Goal: Task Accomplishment & Management: Complete application form

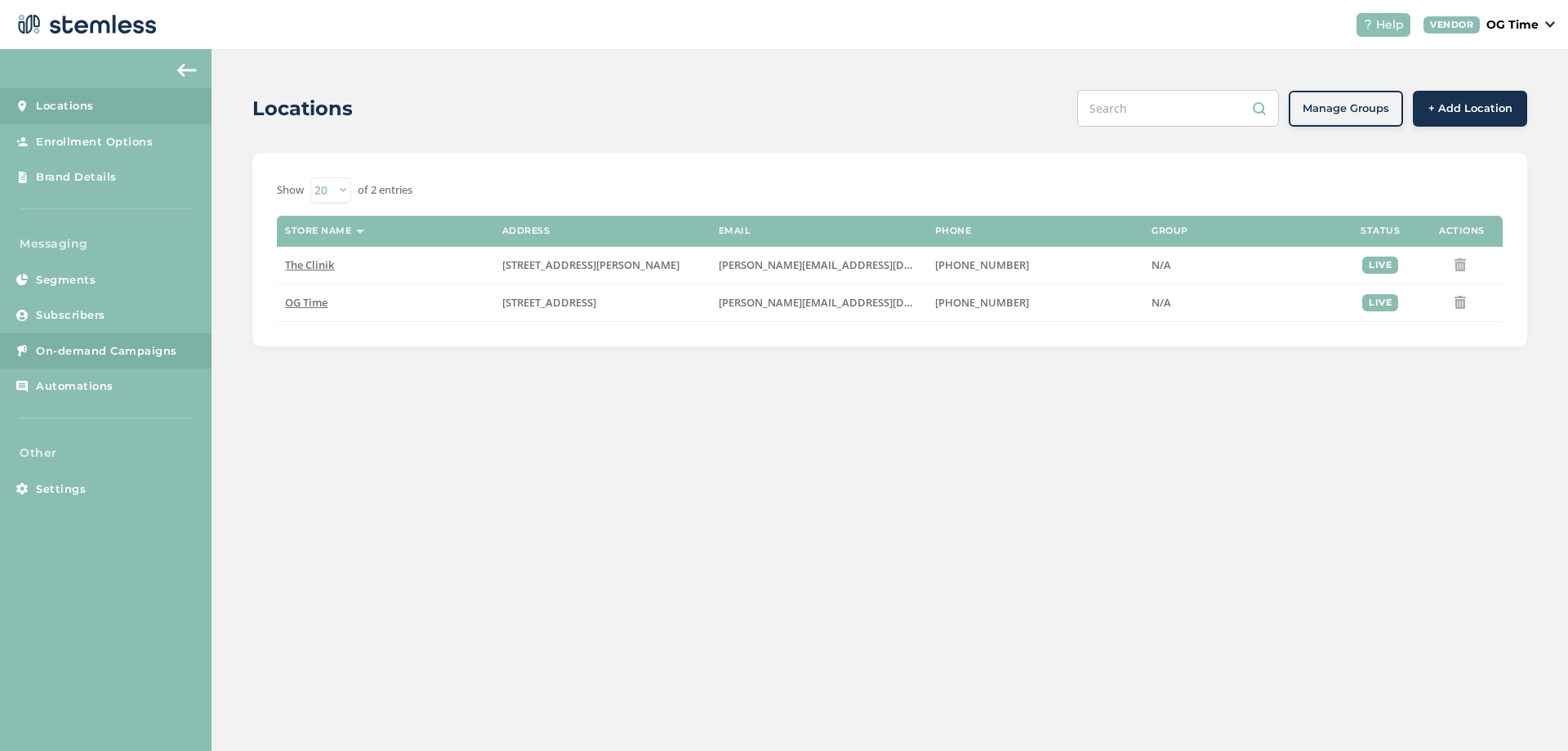
click at [123, 353] on span "On-demand Campaigns" at bounding box center [106, 351] width 141 height 16
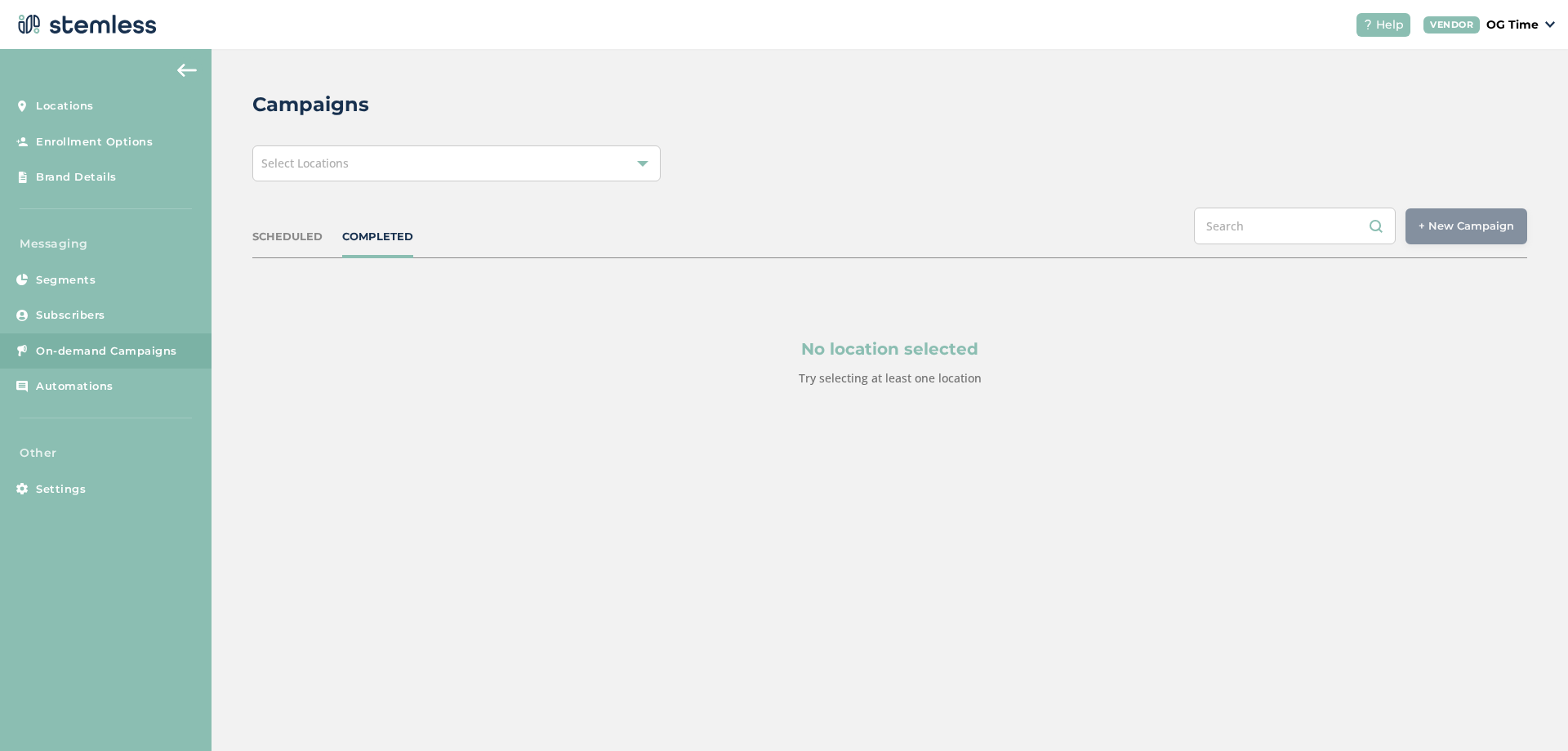
click at [482, 161] on div "Select Locations" at bounding box center [456, 163] width 408 height 36
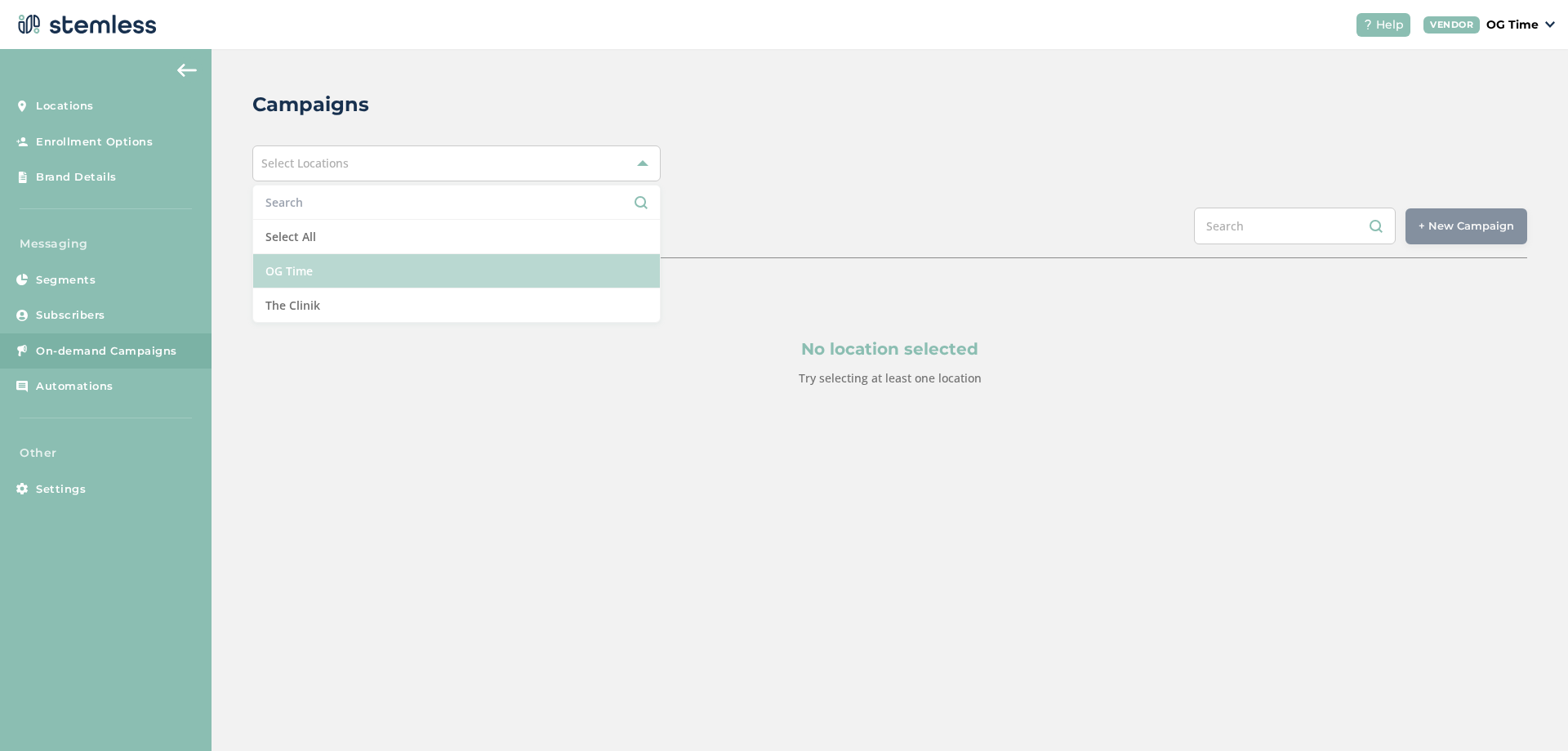
click at [362, 281] on li "OG Time" at bounding box center [456, 271] width 407 height 35
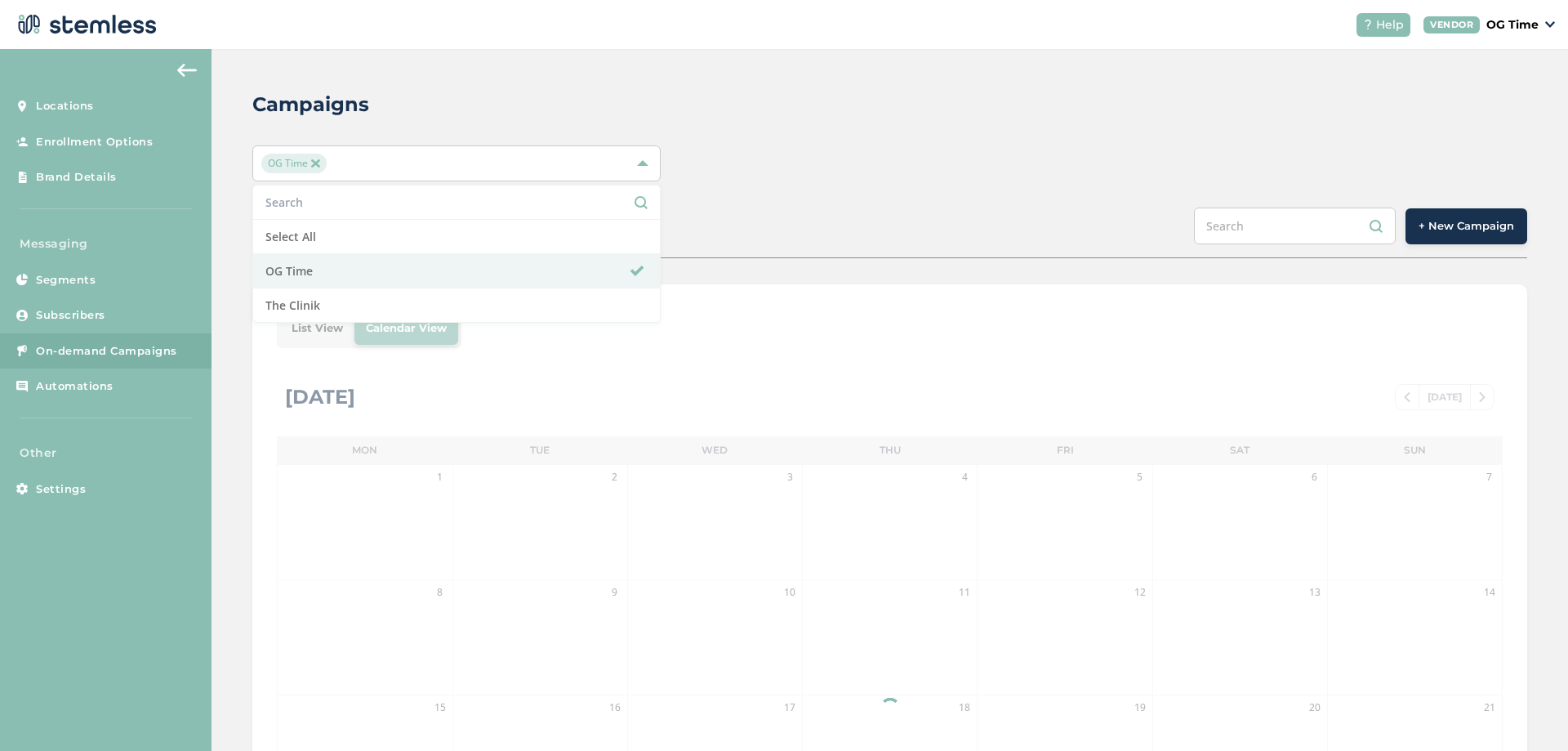
click at [869, 154] on div "OG Time Select All OG Time The Clinik" at bounding box center [890, 163] width 1275 height 36
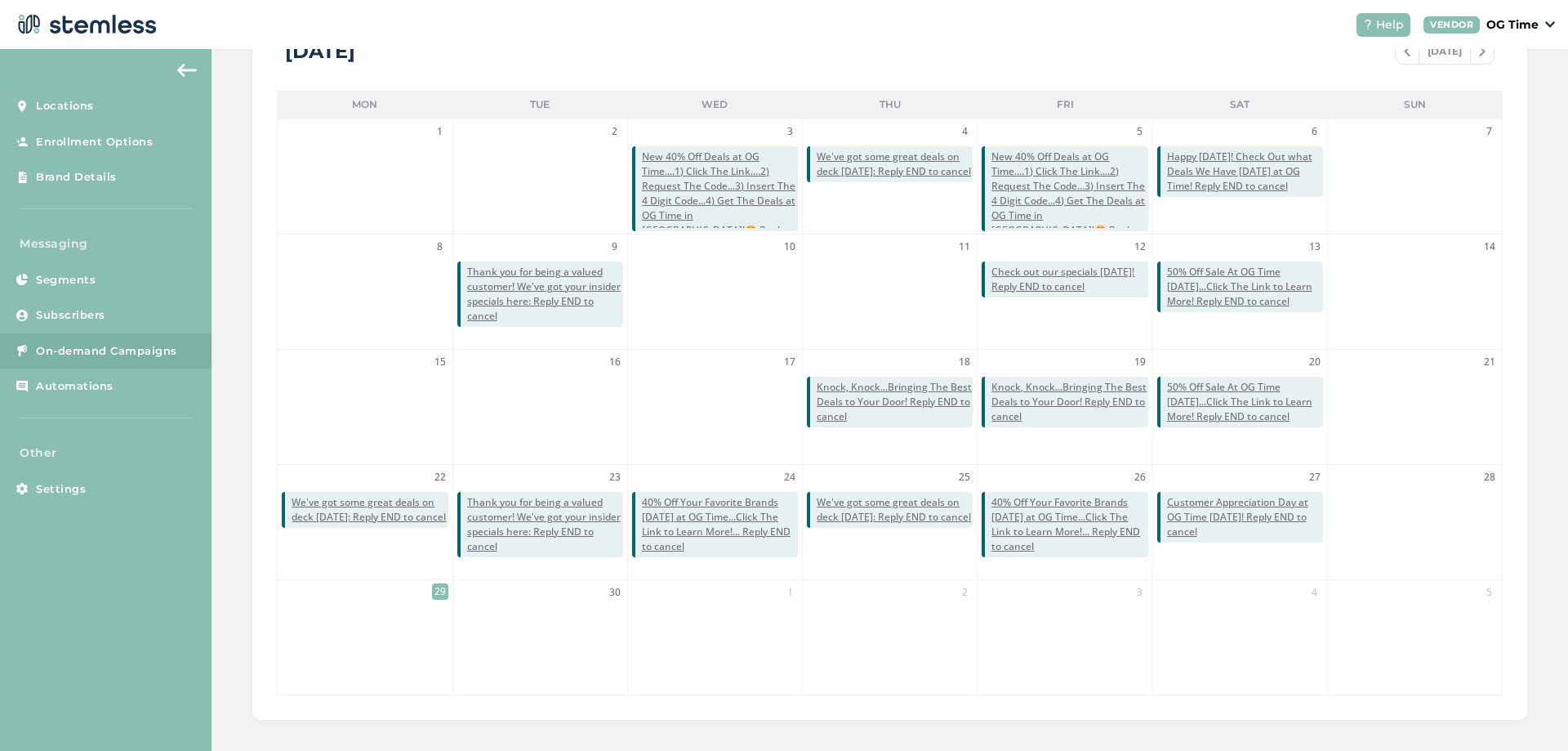
scroll to position [355, 0]
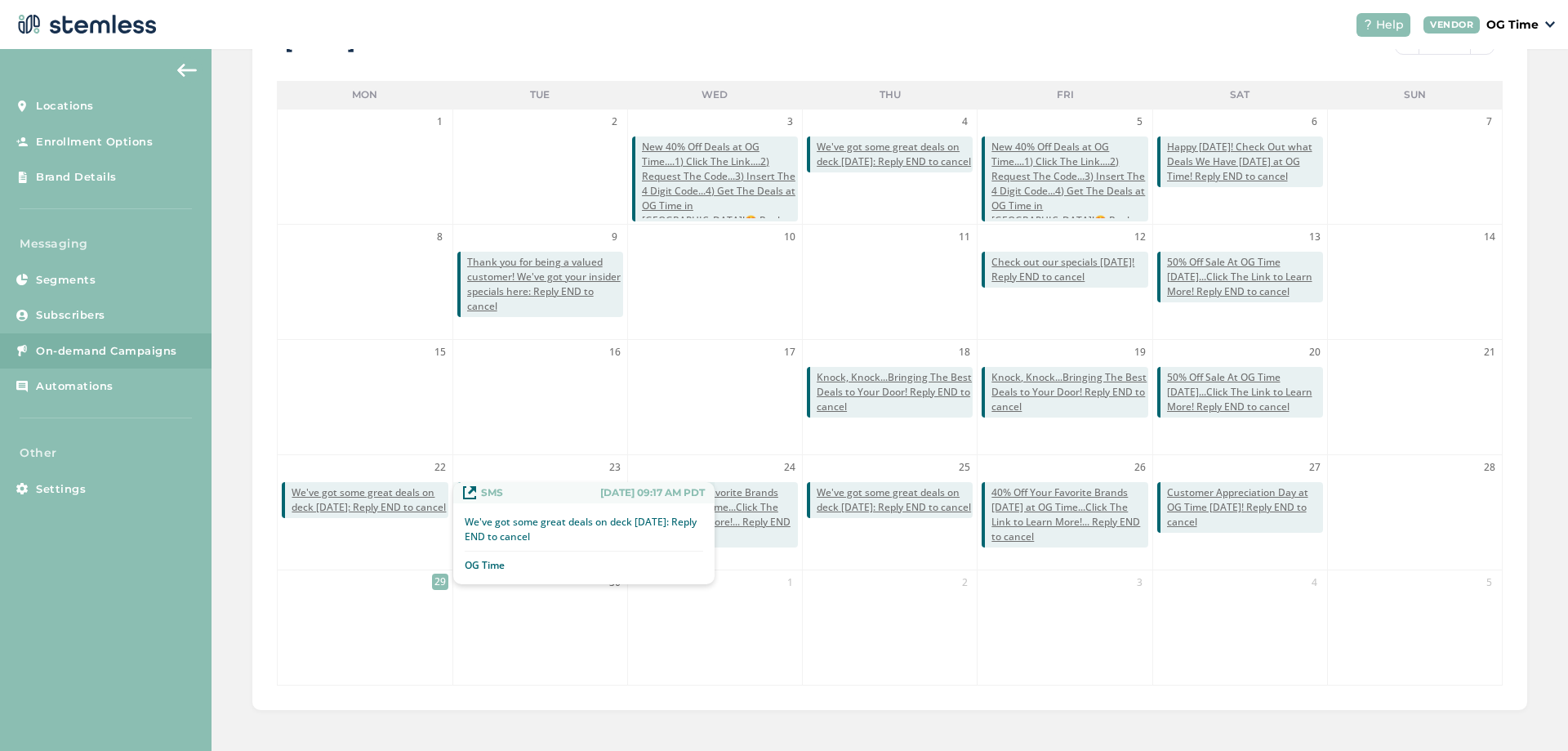
click at [370, 502] on span "We've got some great deals on deck [DATE]: Reply END to cancel" at bounding box center [370, 500] width 156 height 30
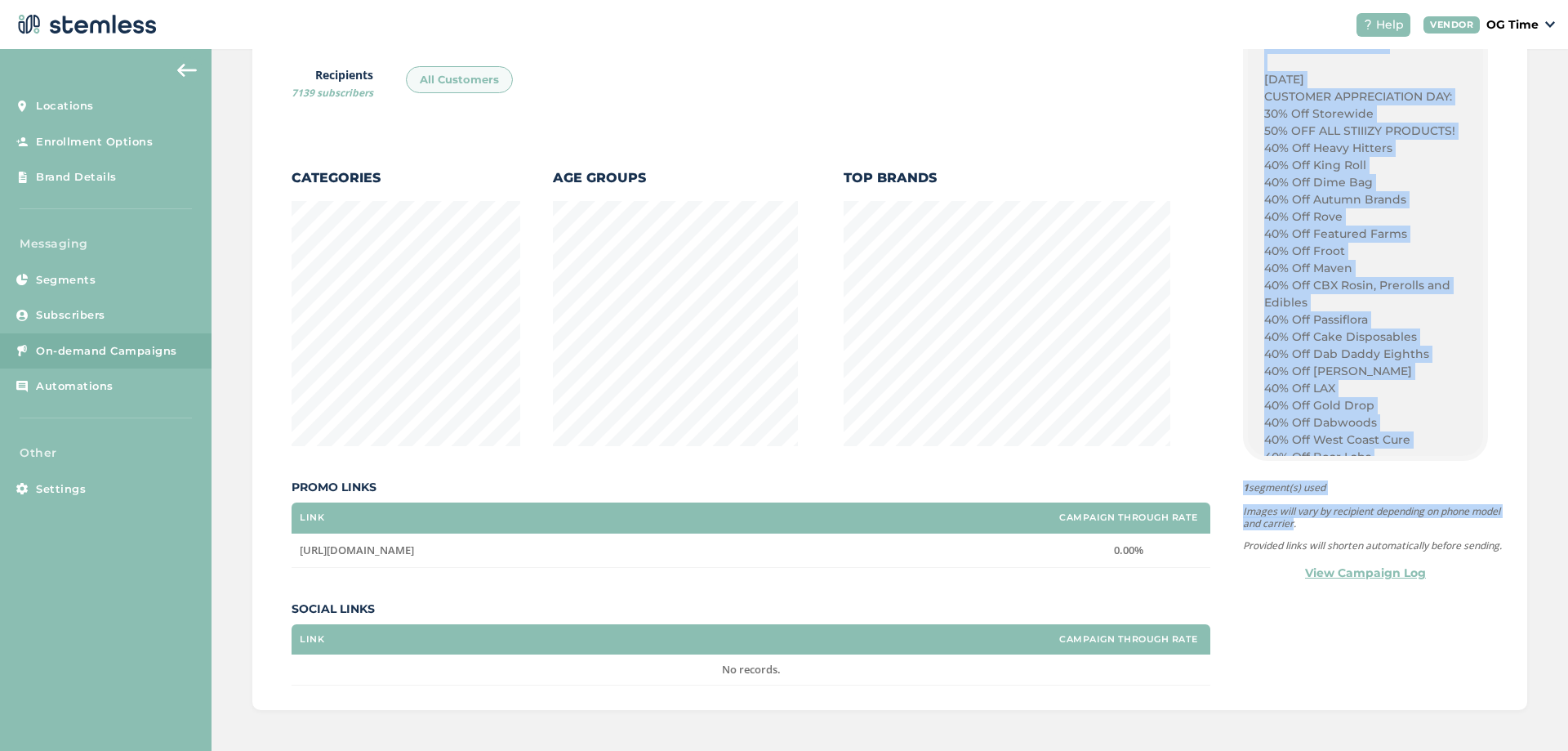
scroll to position [1622, 0]
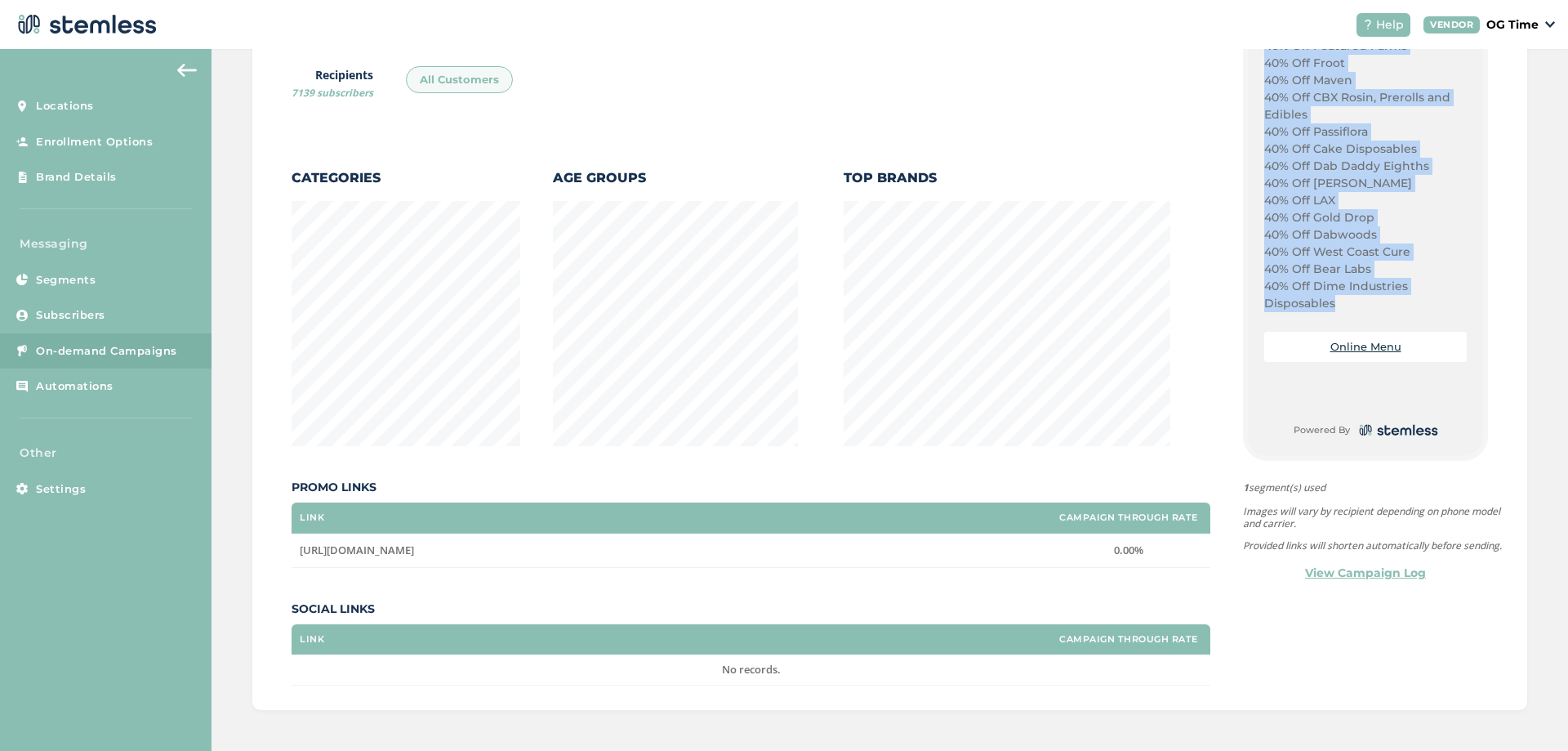
drag, startPoint x: 1257, startPoint y: 260, endPoint x: 1328, endPoint y: 307, distance: 85.1
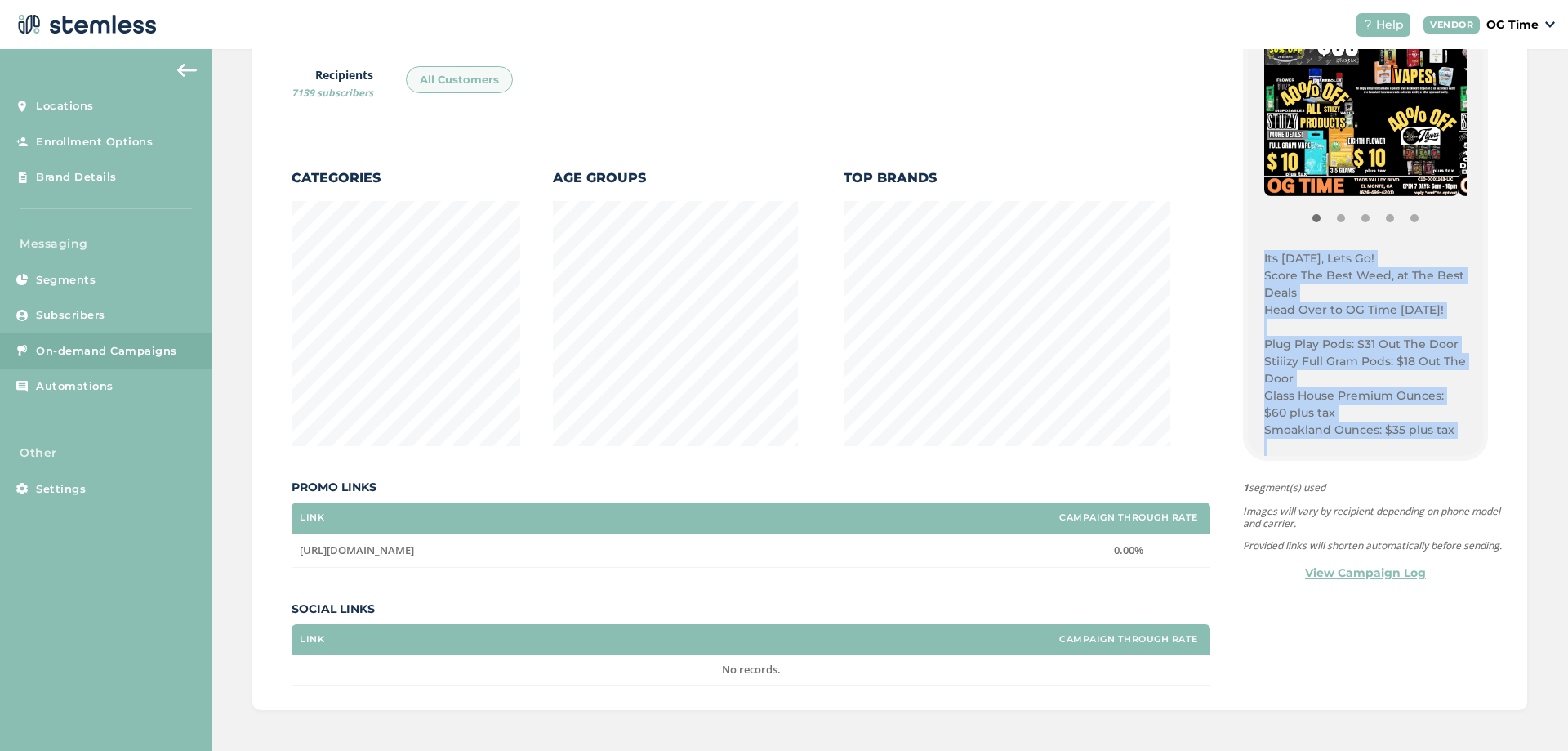
scroll to position [245, 0]
click at [1308, 266] on p "Score The Best Weed, at The Best Deals" at bounding box center [1366, 282] width 203 height 35
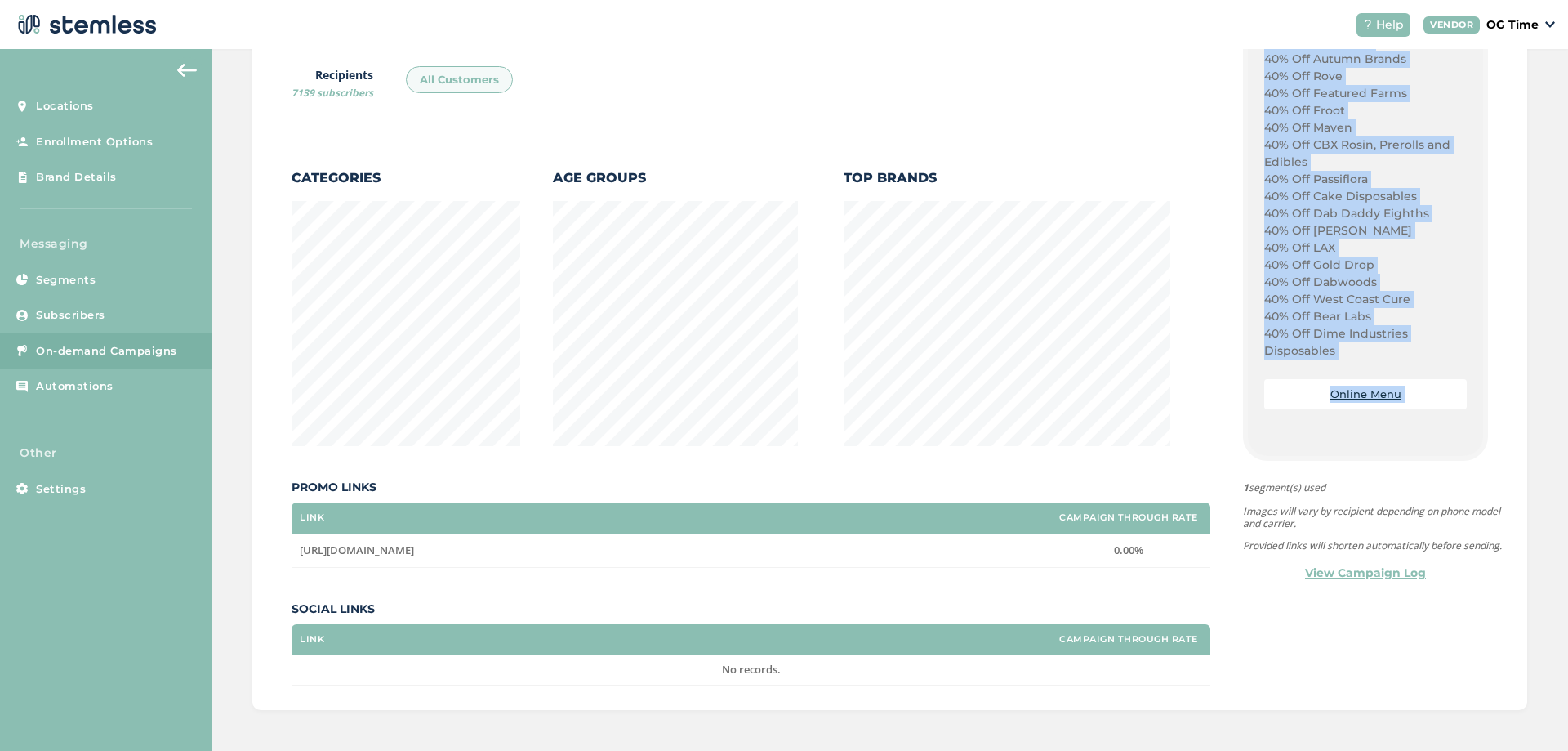
scroll to position [1580, 0]
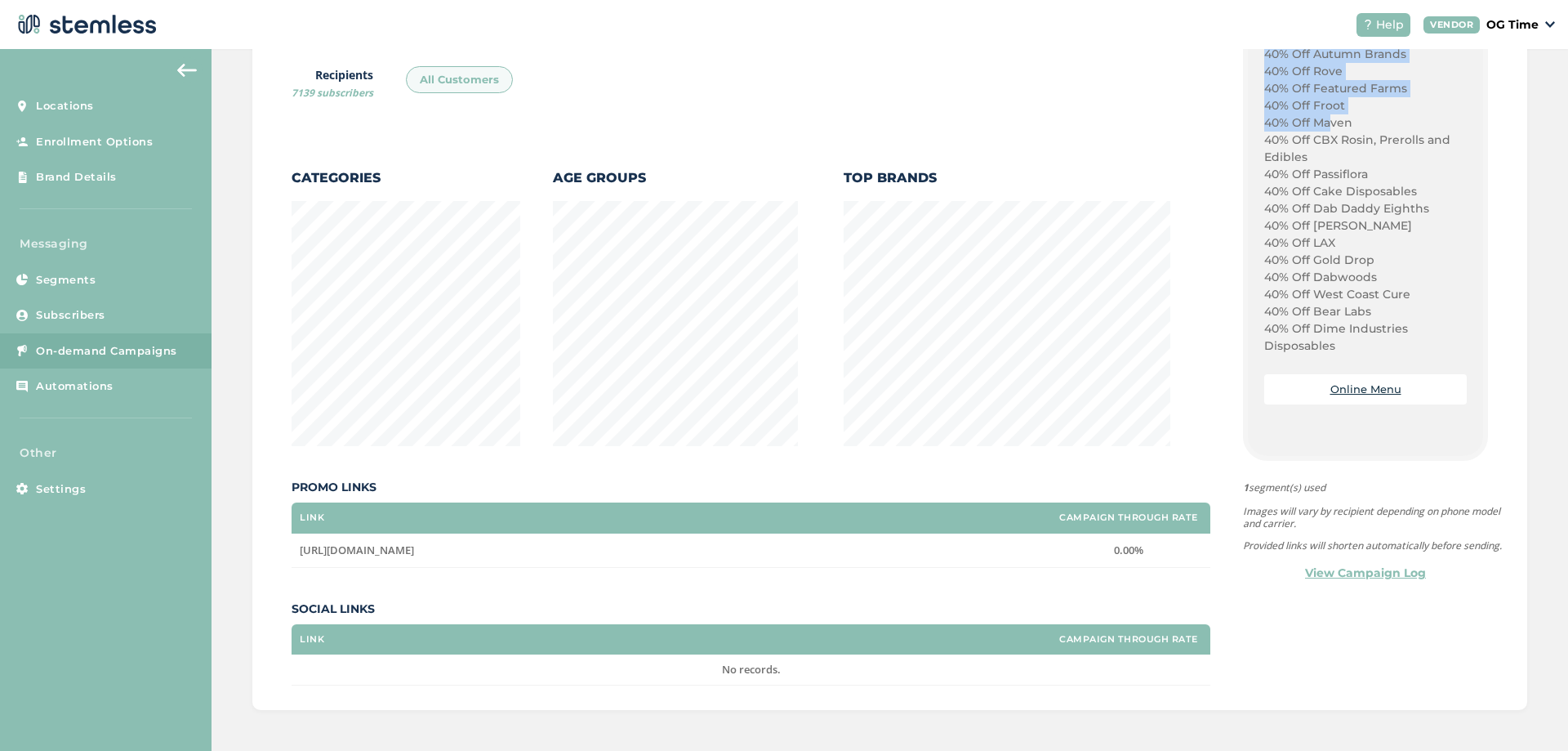
drag, startPoint x: 1257, startPoint y: 253, endPoint x: 1325, endPoint y: 115, distance: 153.8
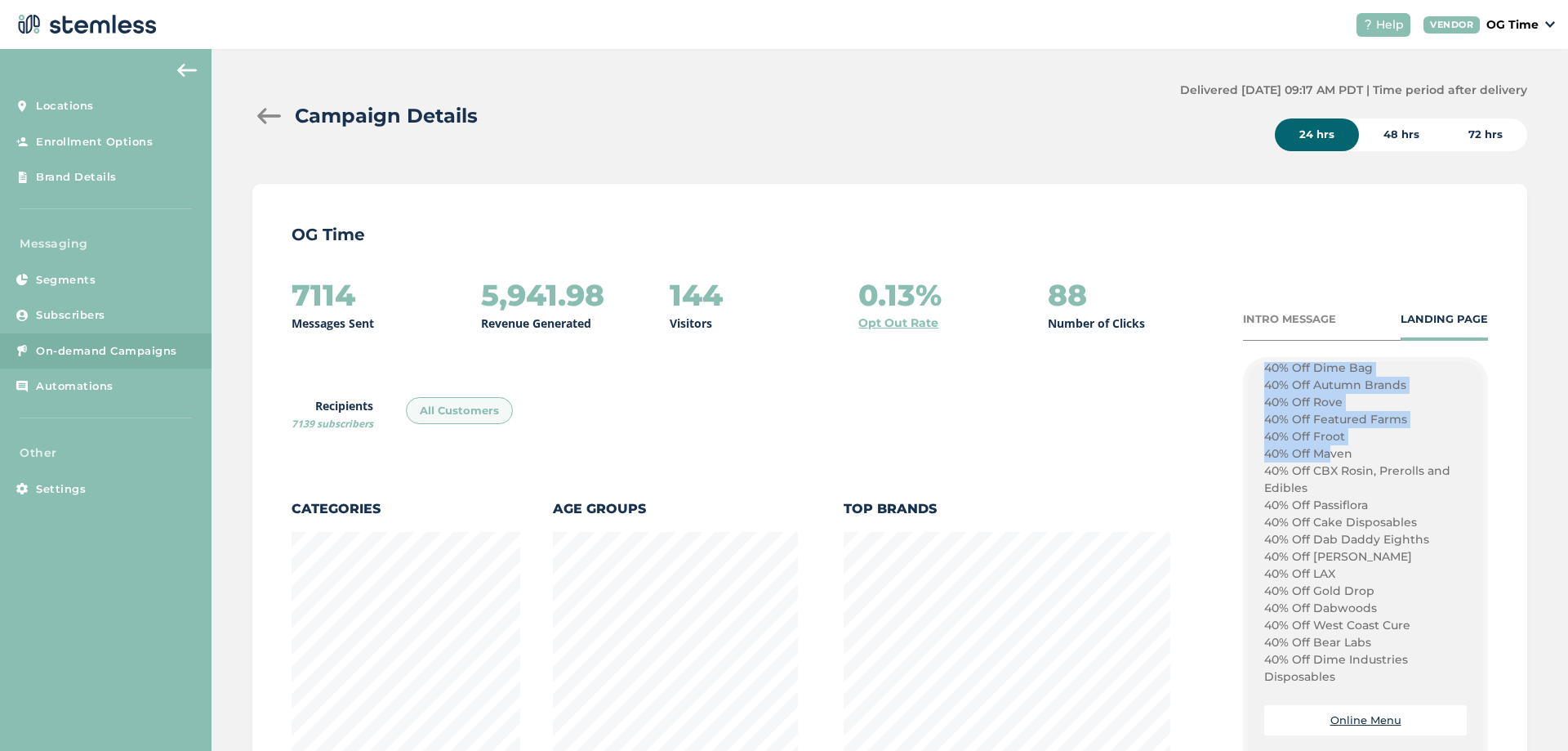
scroll to position [0, 0]
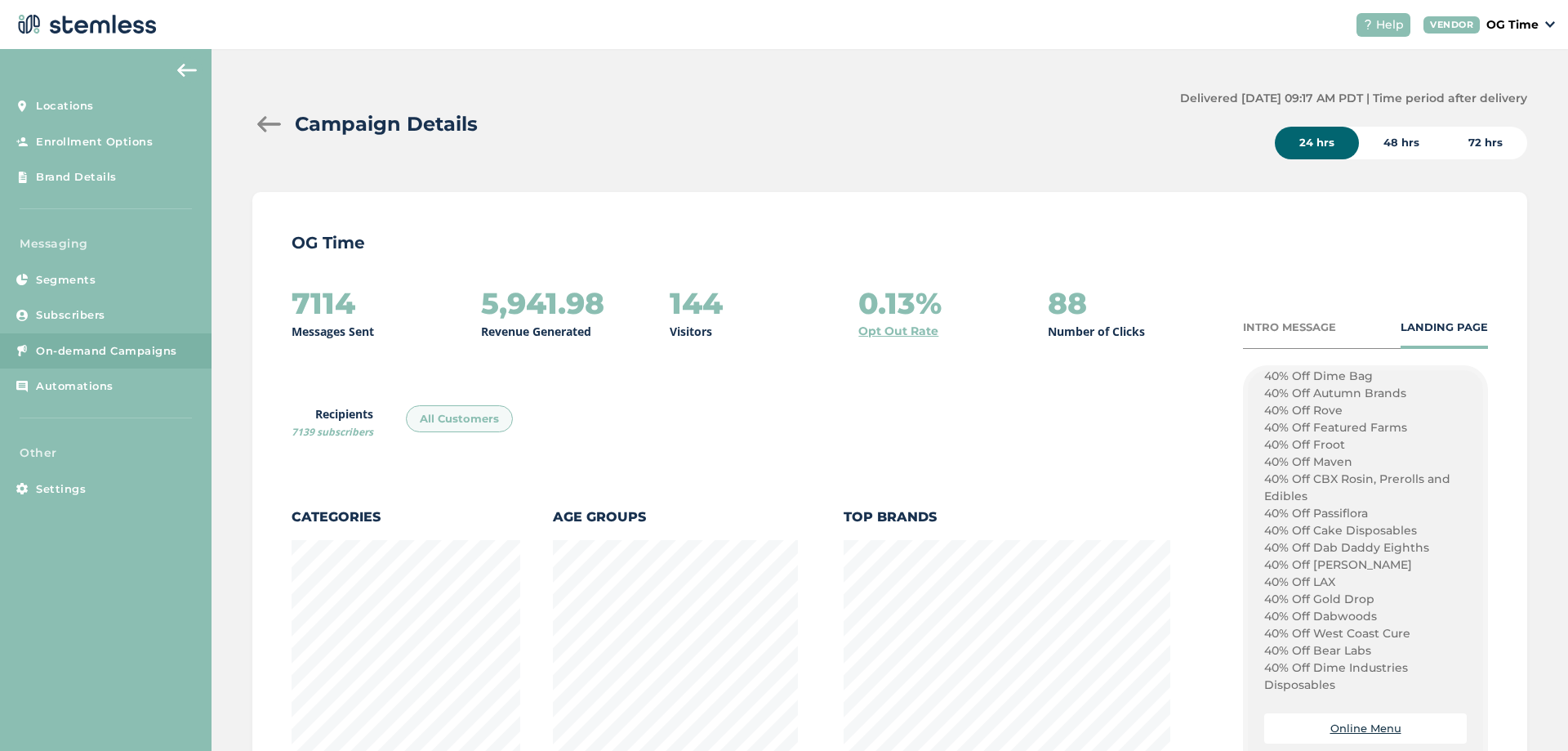
click at [256, 124] on div at bounding box center [268, 123] width 33 height 16
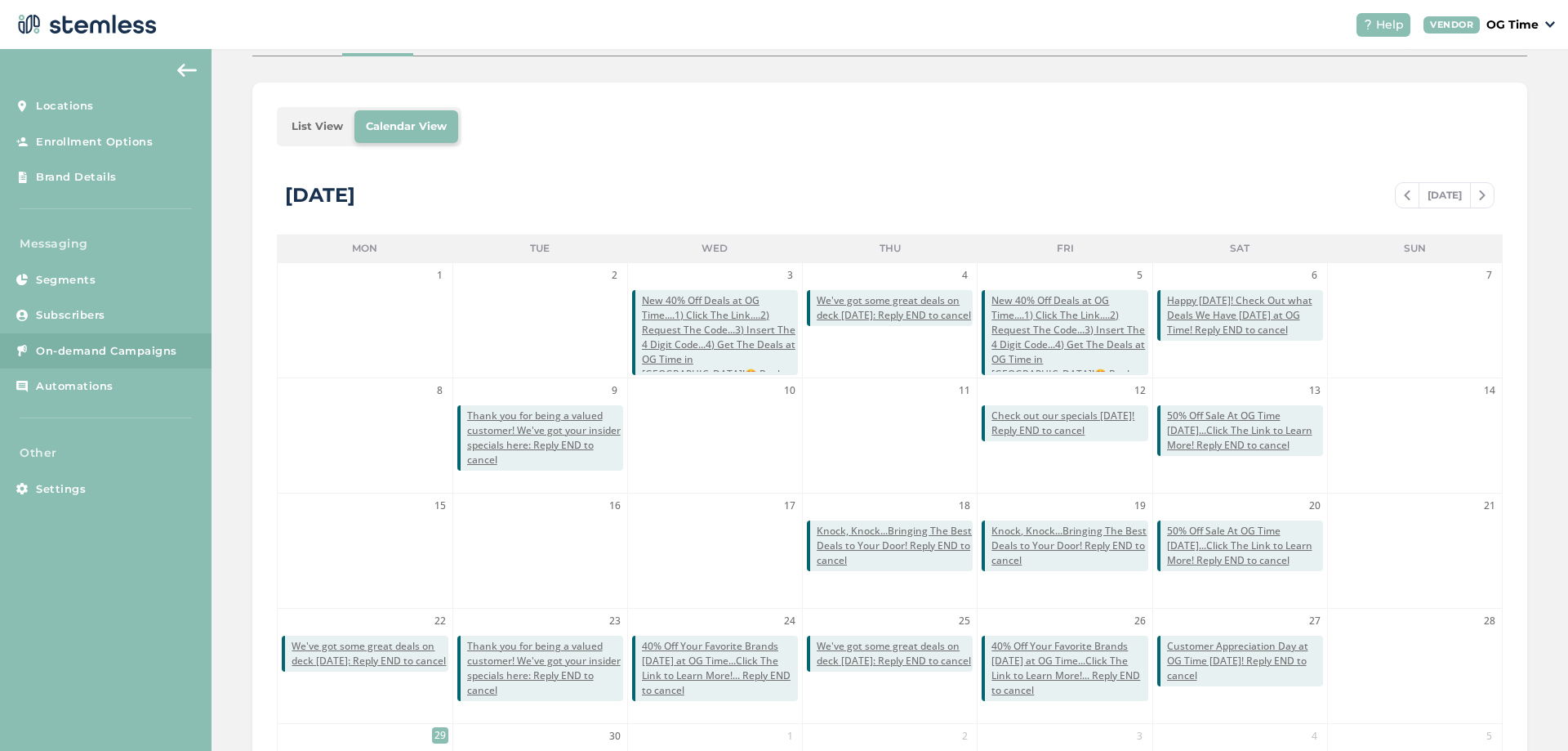
scroll to position [326, 0]
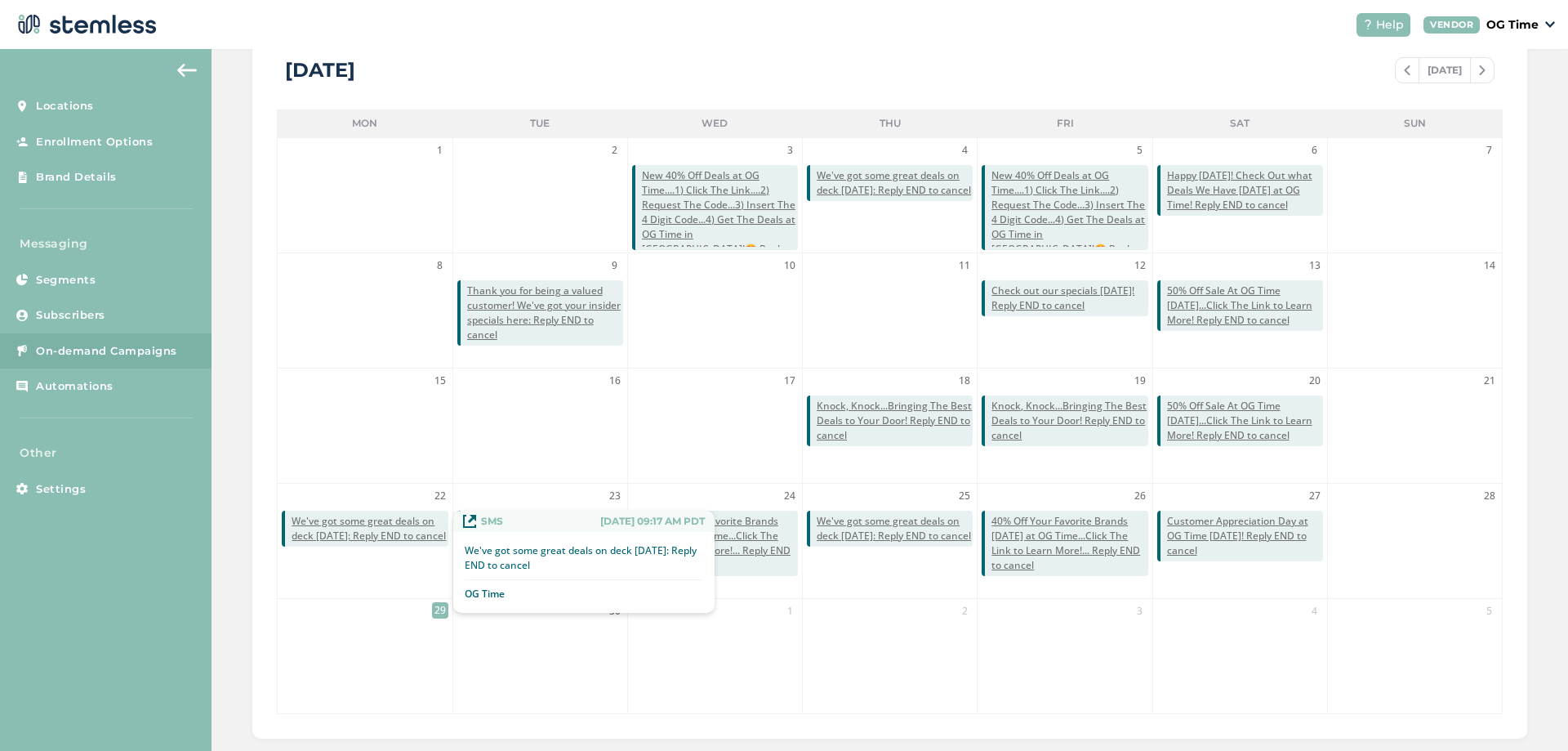
drag, startPoint x: 392, startPoint y: 529, endPoint x: 327, endPoint y: 534, distance: 65.2
click at [327, 534] on span "We've got some great deals on deck [DATE]: Reply END to cancel" at bounding box center [370, 528] width 156 height 30
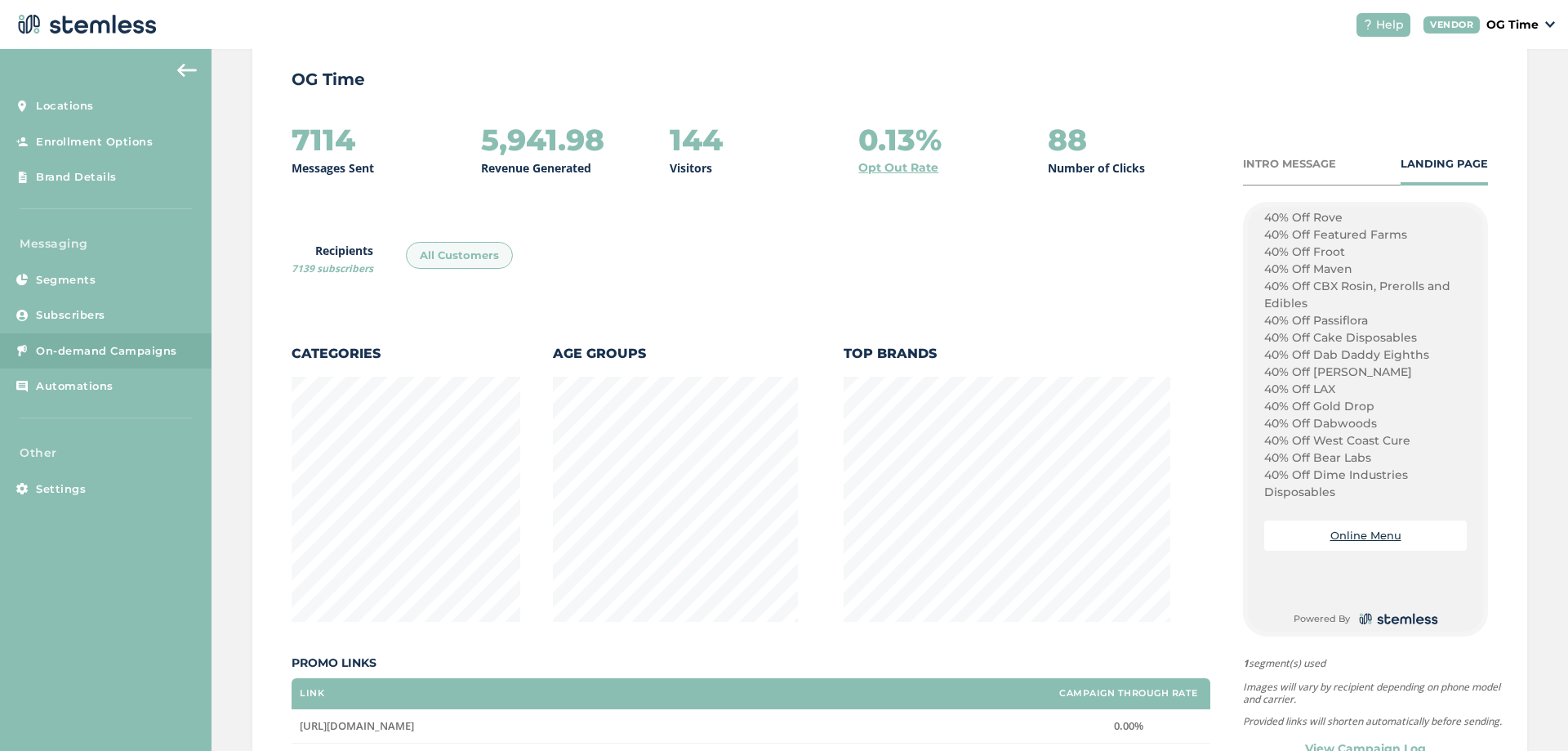
scroll to position [1622, 0]
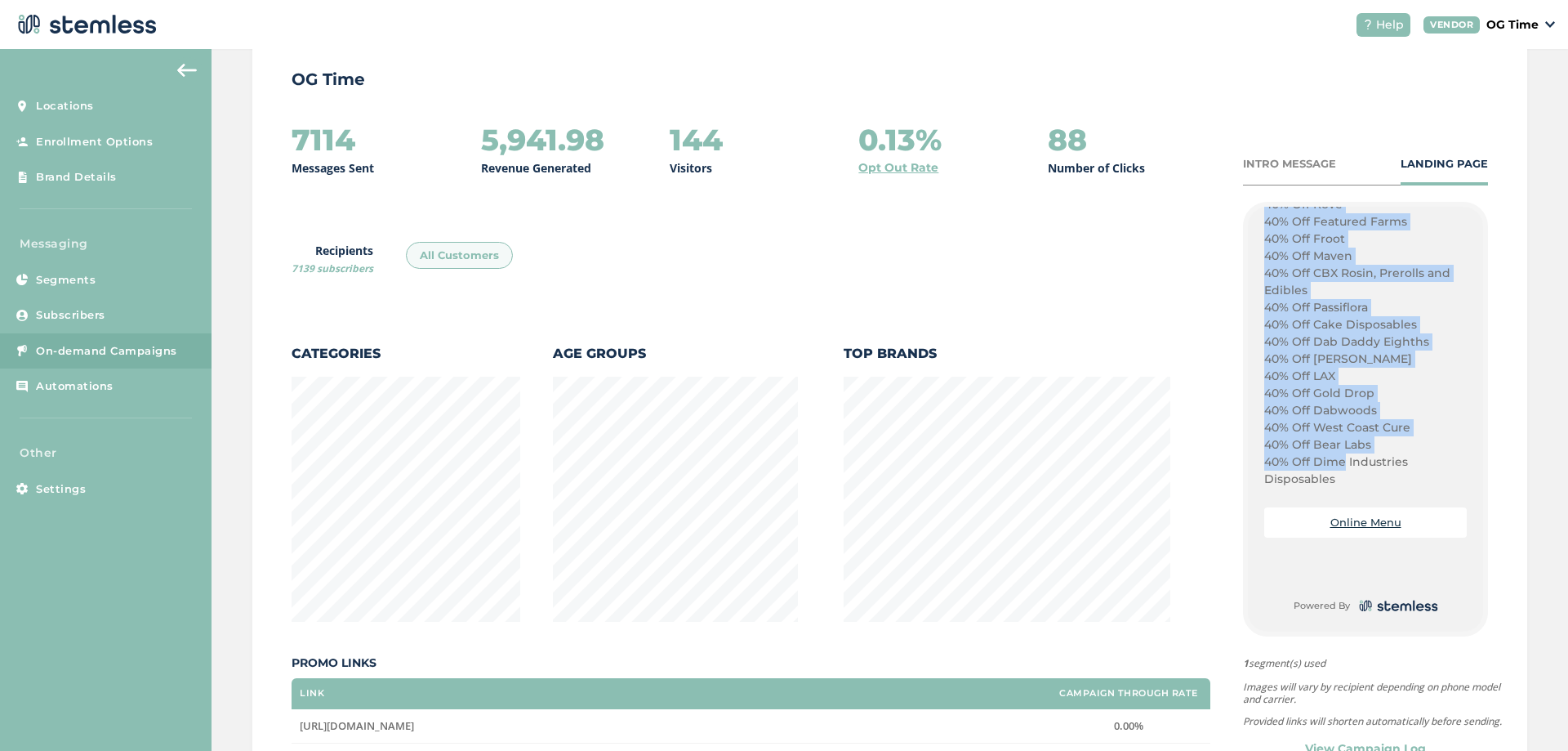
drag, startPoint x: 1257, startPoint y: 266, endPoint x: 1338, endPoint y: 469, distance: 218.6
click at [1338, 469] on p "40% Off Dime Industries Disposables" at bounding box center [1366, 470] width 203 height 35
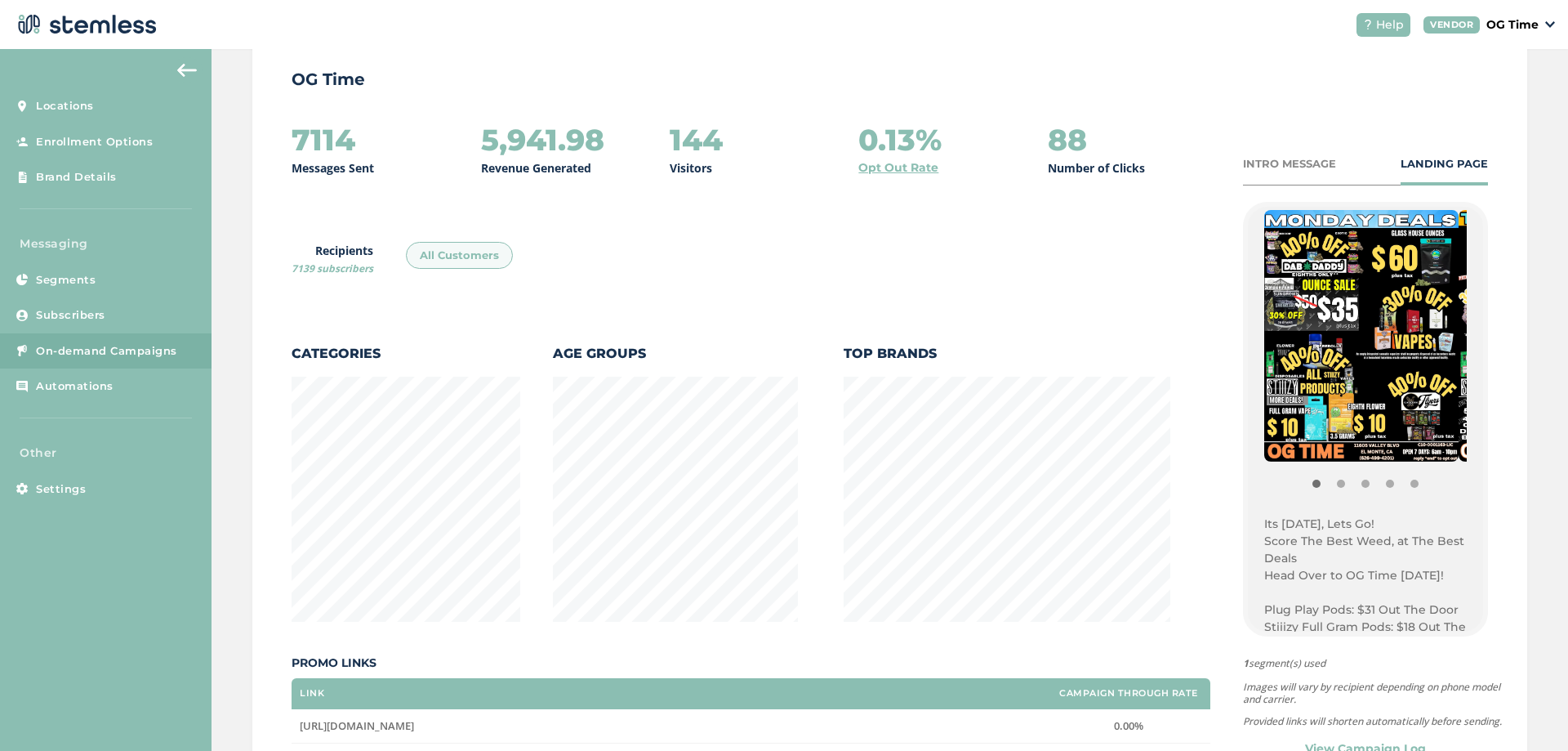
scroll to position [0, 0]
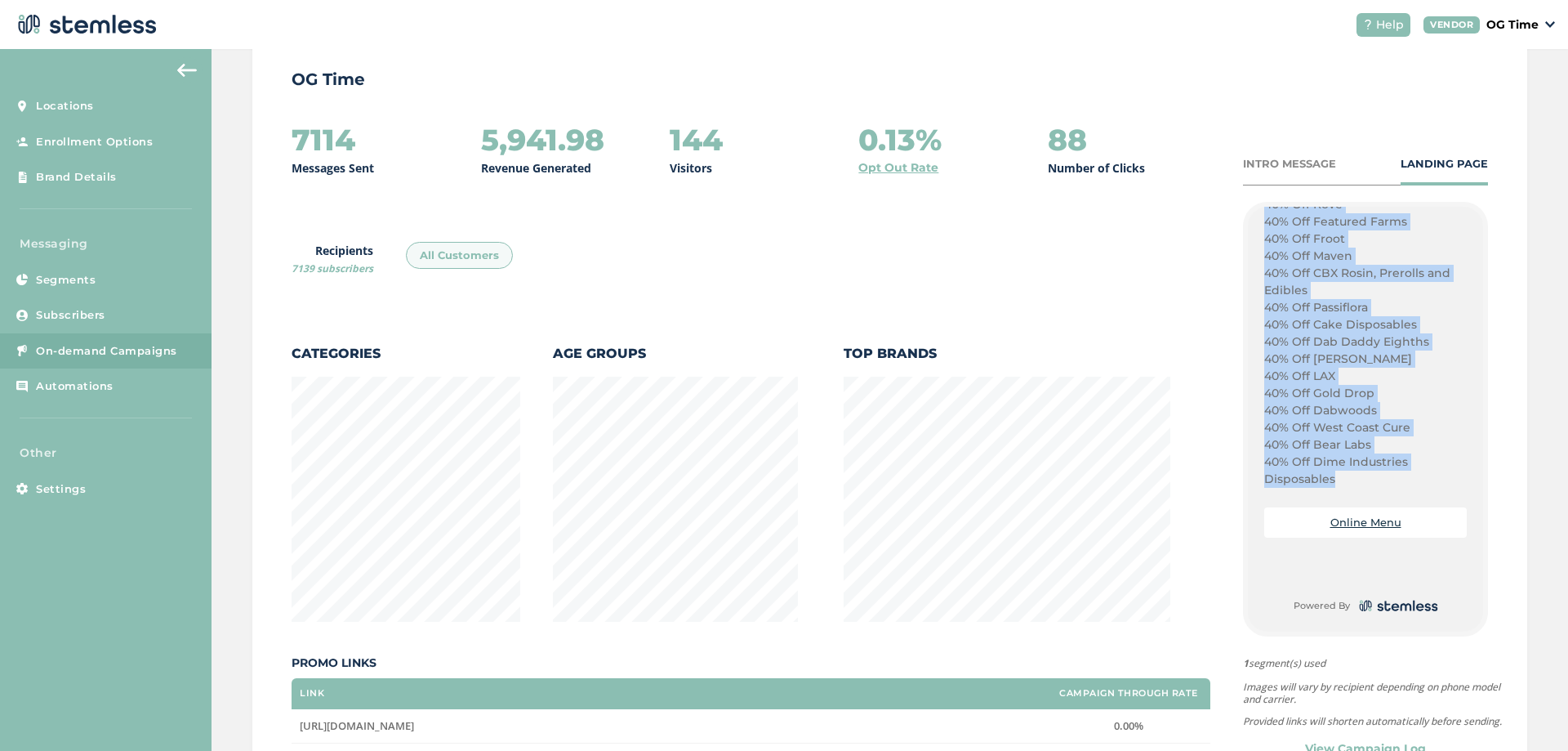
drag, startPoint x: 1254, startPoint y: 356, endPoint x: 1347, endPoint y: 477, distance: 152.6
click at [1347, 477] on div "{Store Logo} {Store Name} Its Monday, Lets Go! Score The Best Weed, at The Best…" at bounding box center [1366, 419] width 235 height 425
copy div "Its Monday, Lets Go! Score The Best Weed, at The Best Deals Head Over to OG Tim…"
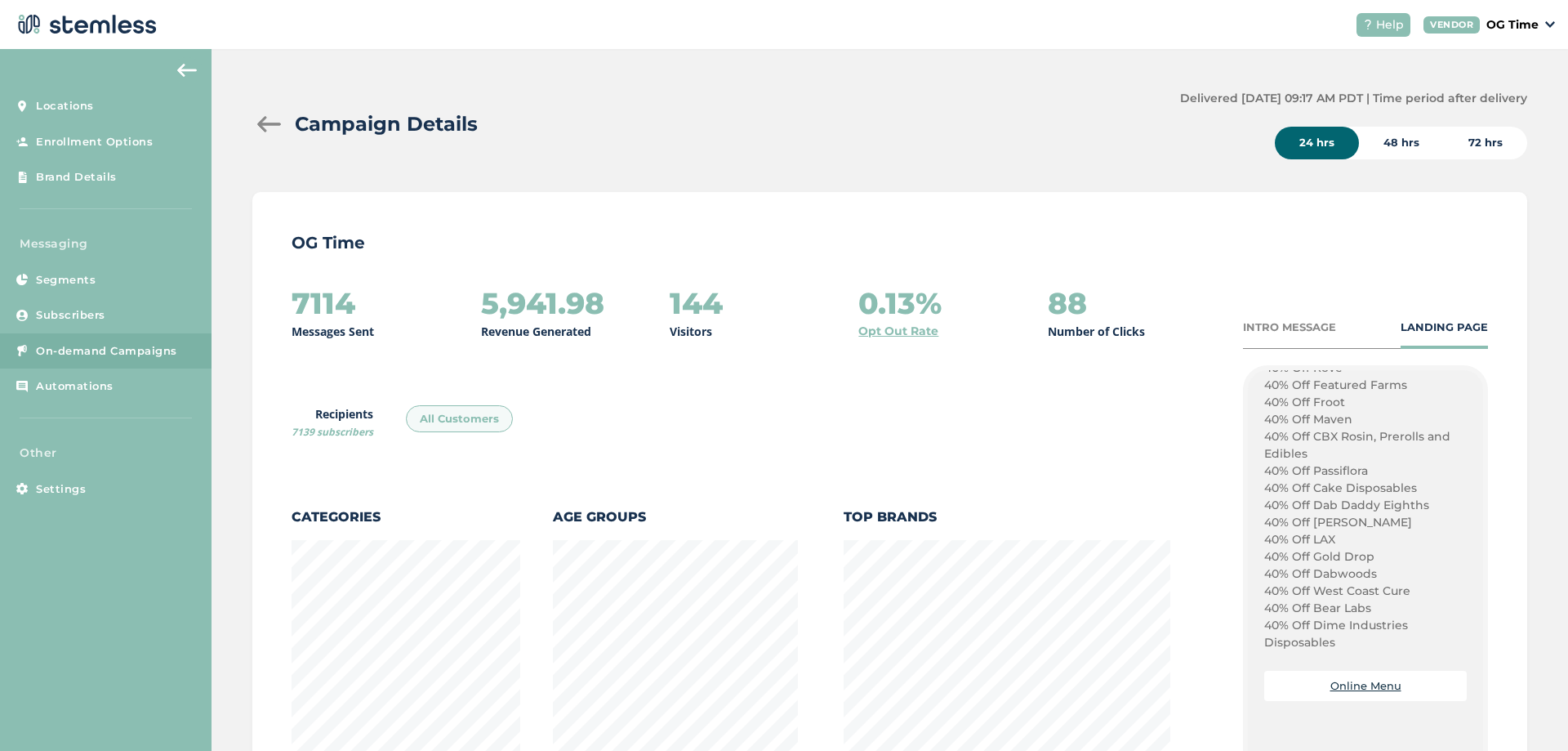
click at [263, 125] on div at bounding box center [268, 123] width 33 height 16
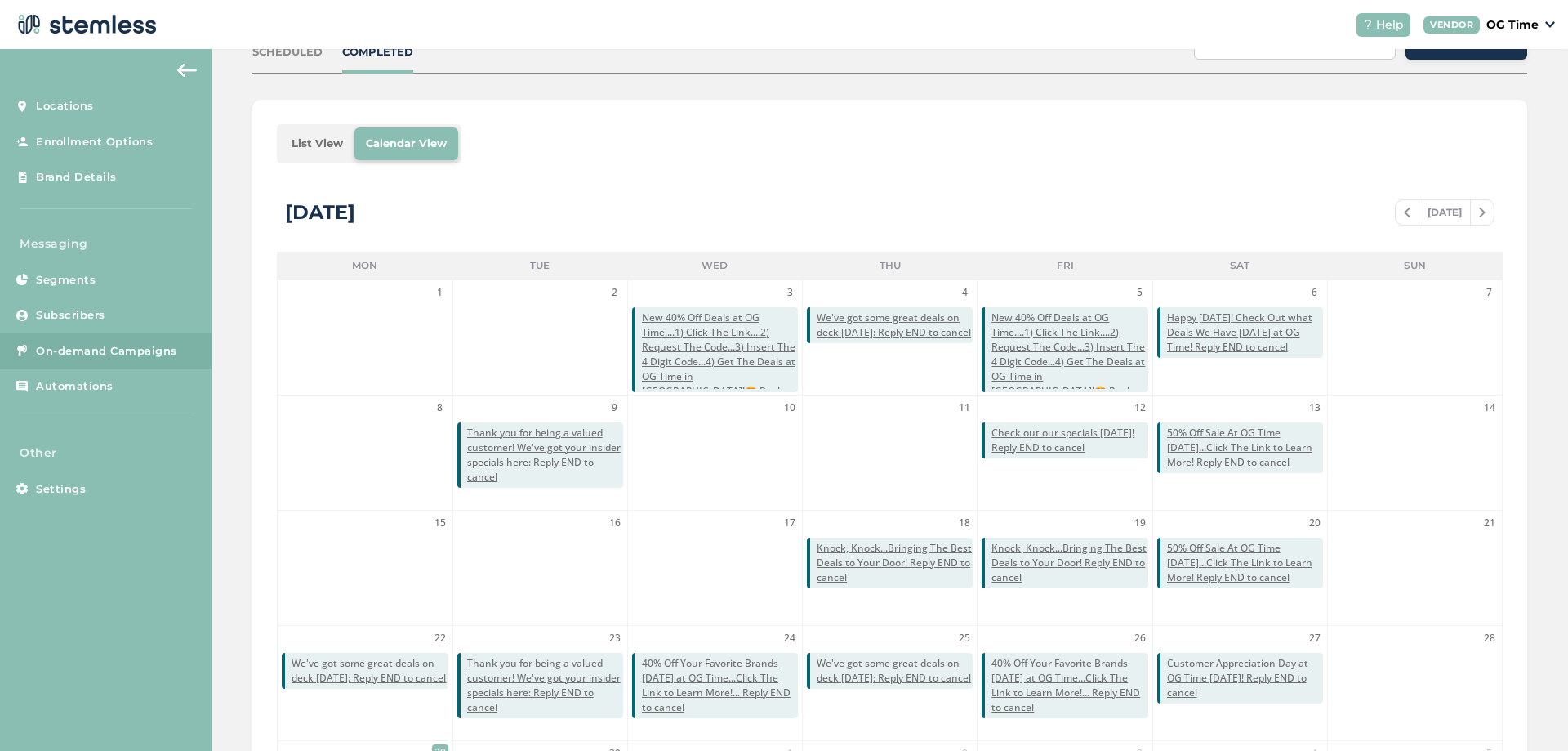
scroll to position [245, 0]
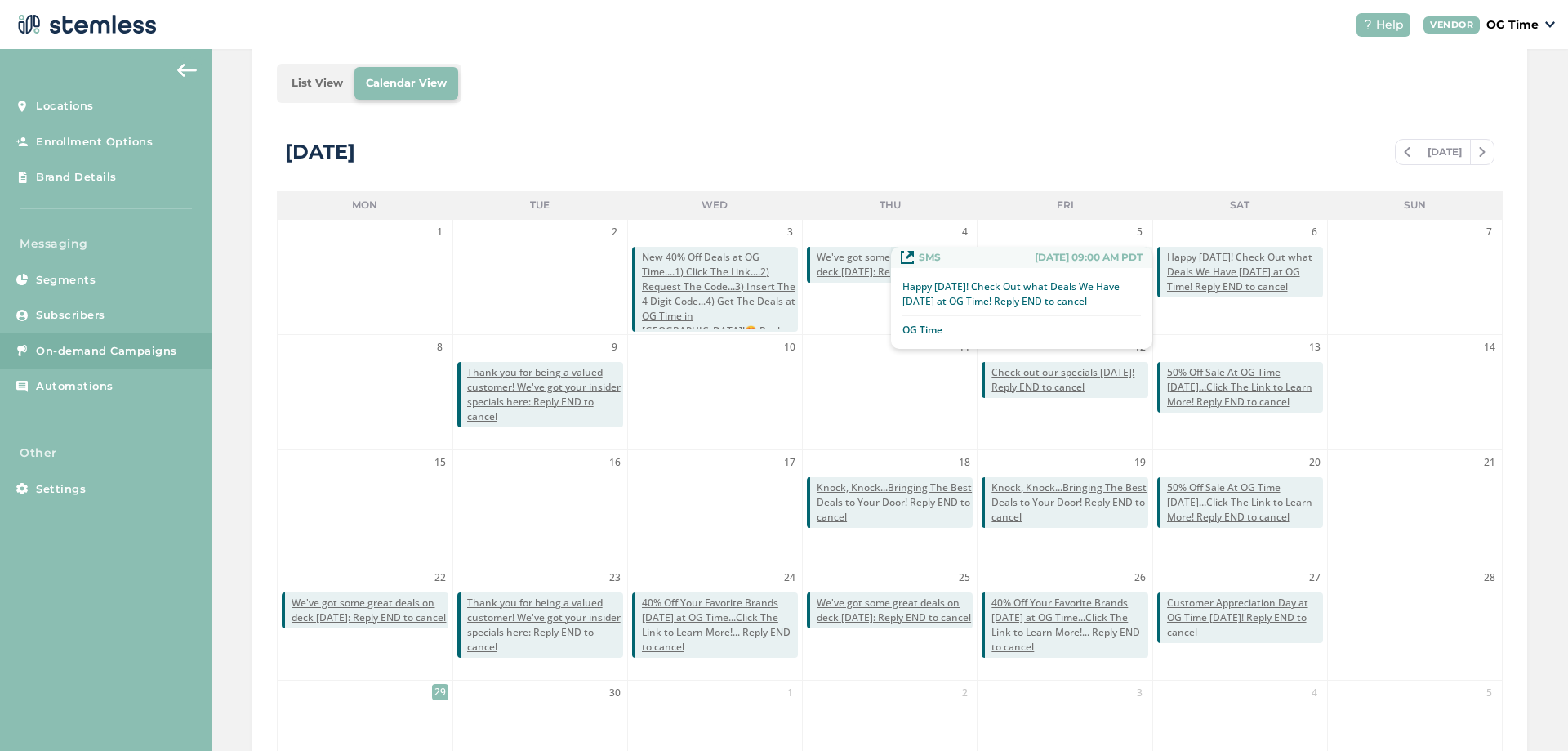
click at [1225, 277] on span "Happy [DATE]! Check Out what Deals We Have [DATE] at OG Time! Reply END to canc…" at bounding box center [1245, 272] width 156 height 44
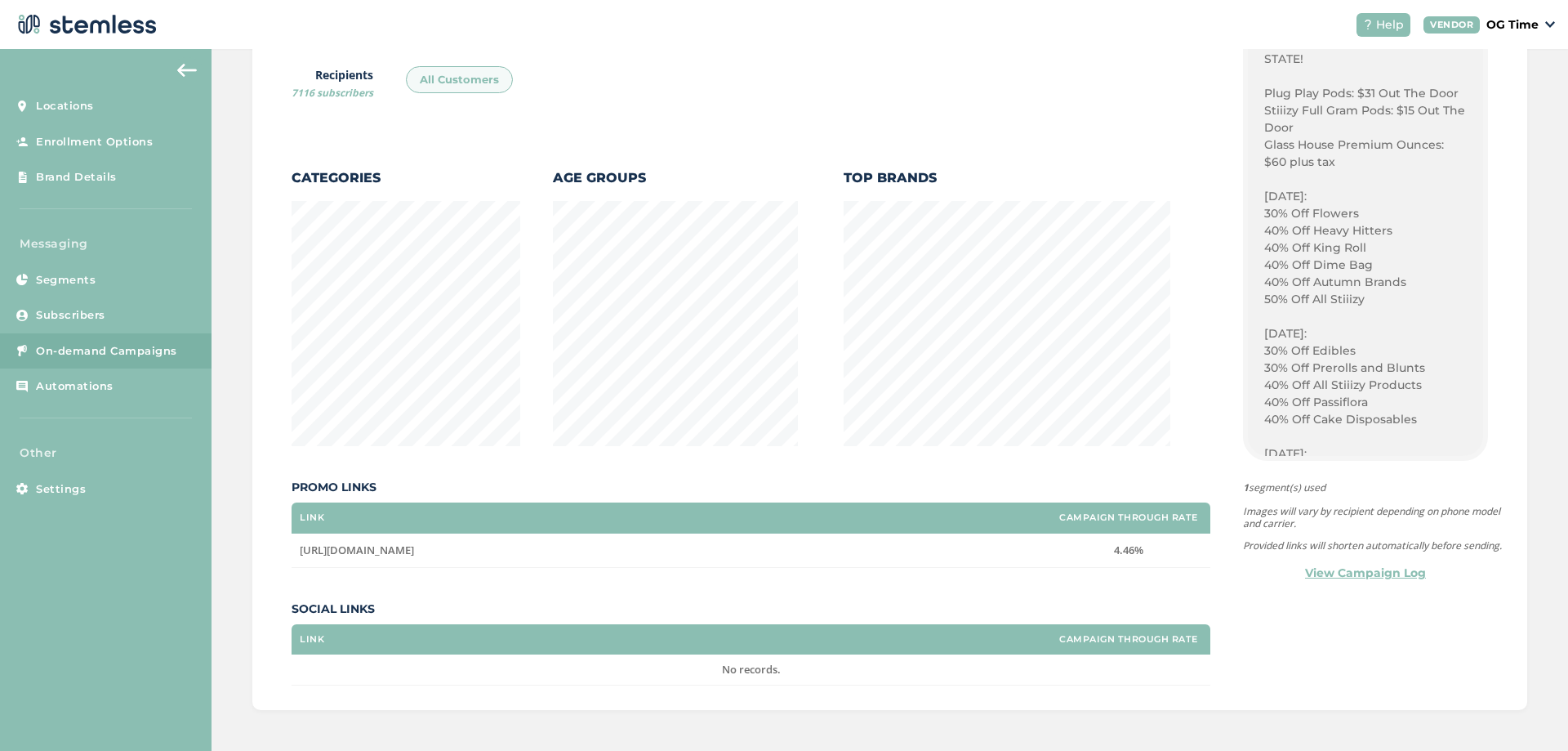
scroll to position [466, 0]
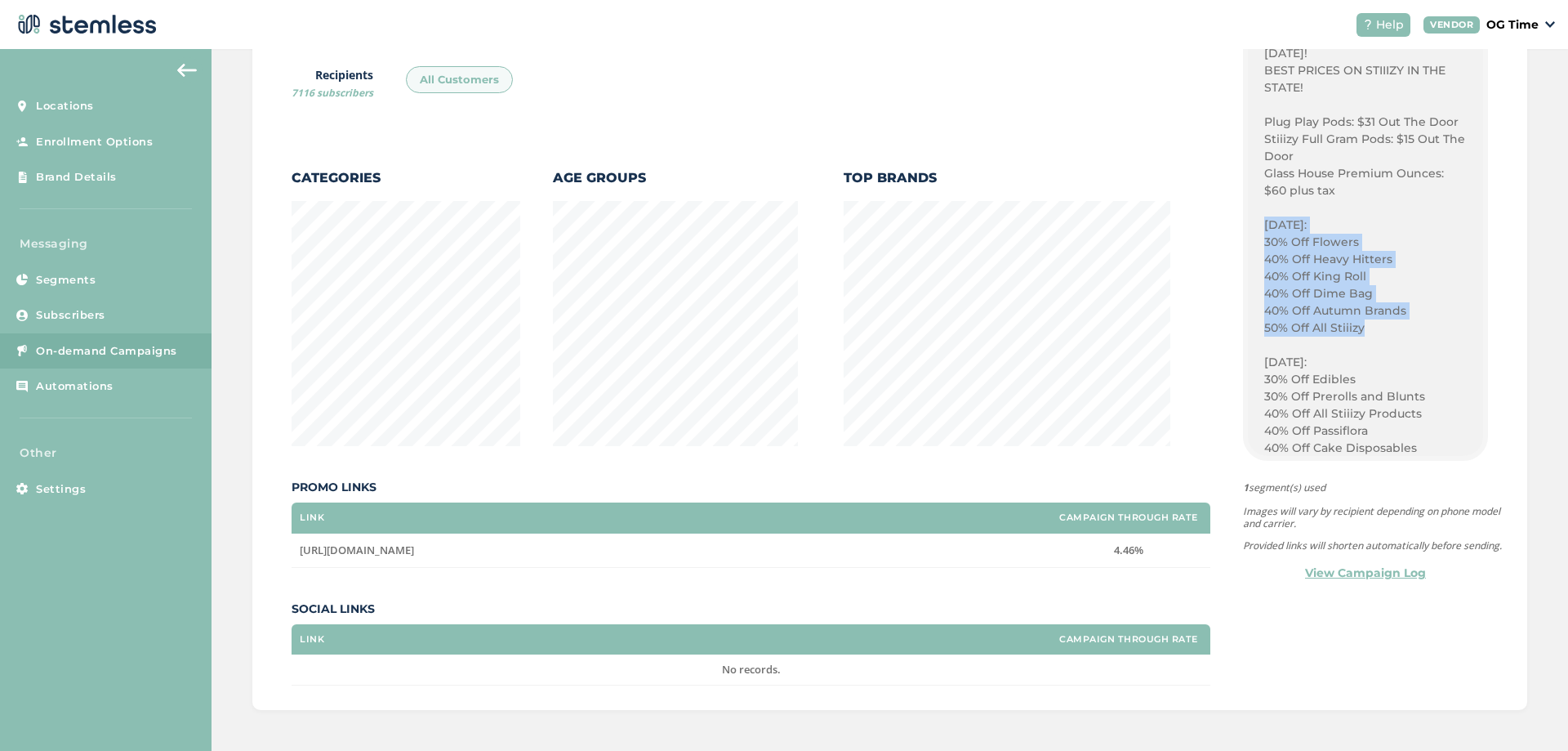
drag, startPoint x: 1258, startPoint y: 224, endPoint x: 1362, endPoint y: 325, distance: 145.0
copy div "Saturday: 30% Off Flowers 40% Off Heavy Hitters 40% Off King Roll 40% Off Dime …"
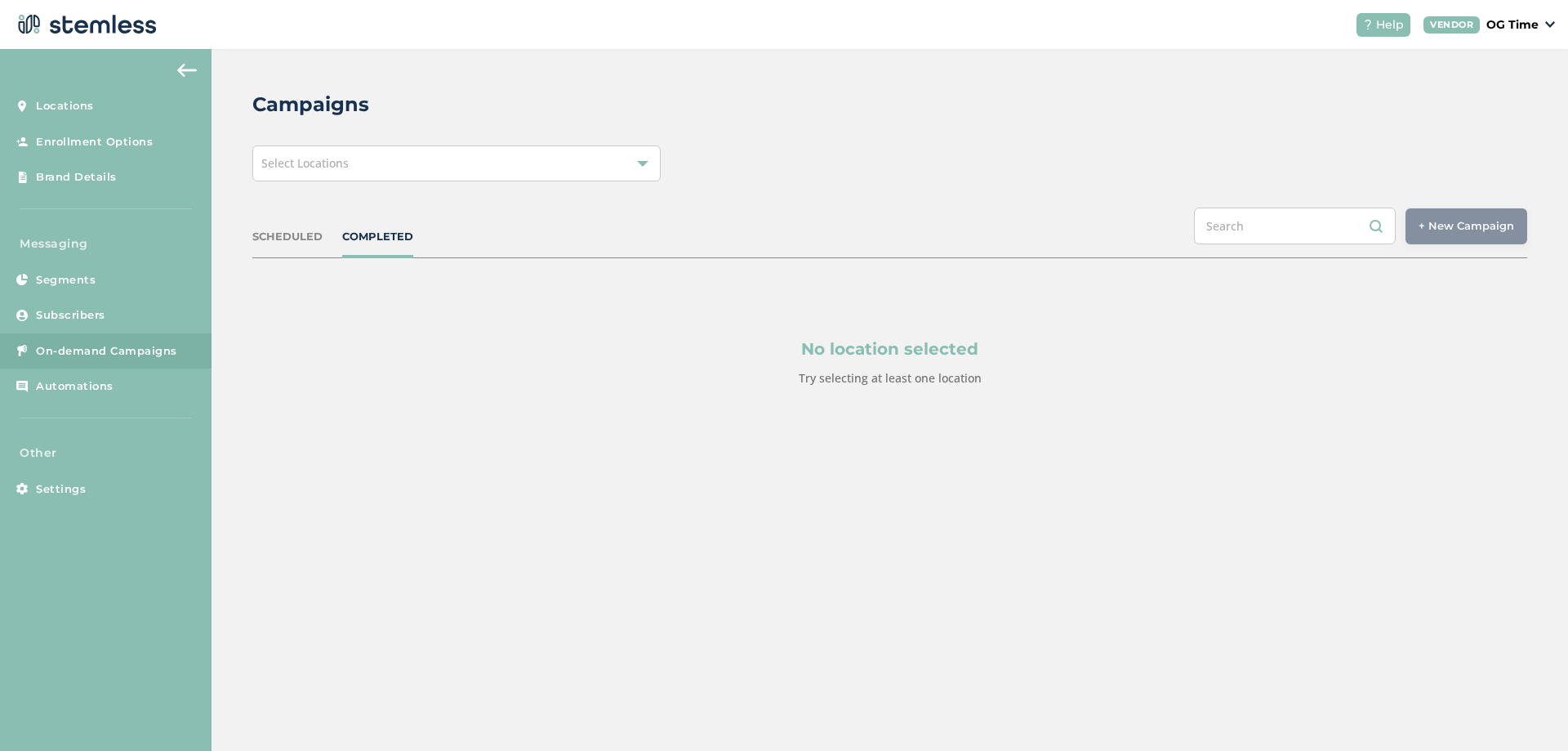
click at [461, 167] on div "Select Locations" at bounding box center [456, 163] width 408 height 36
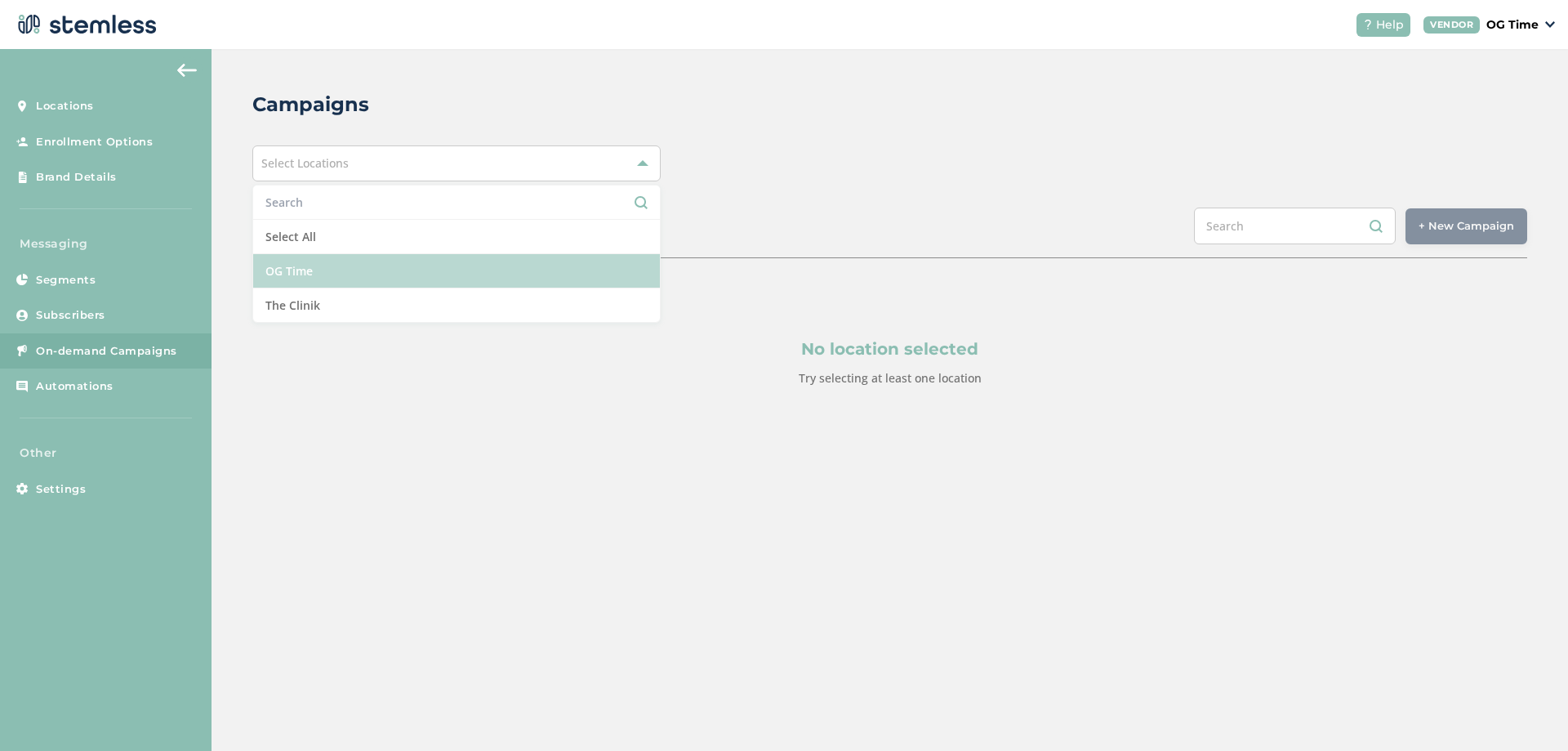
click at [402, 278] on li "OG Time" at bounding box center [456, 271] width 407 height 35
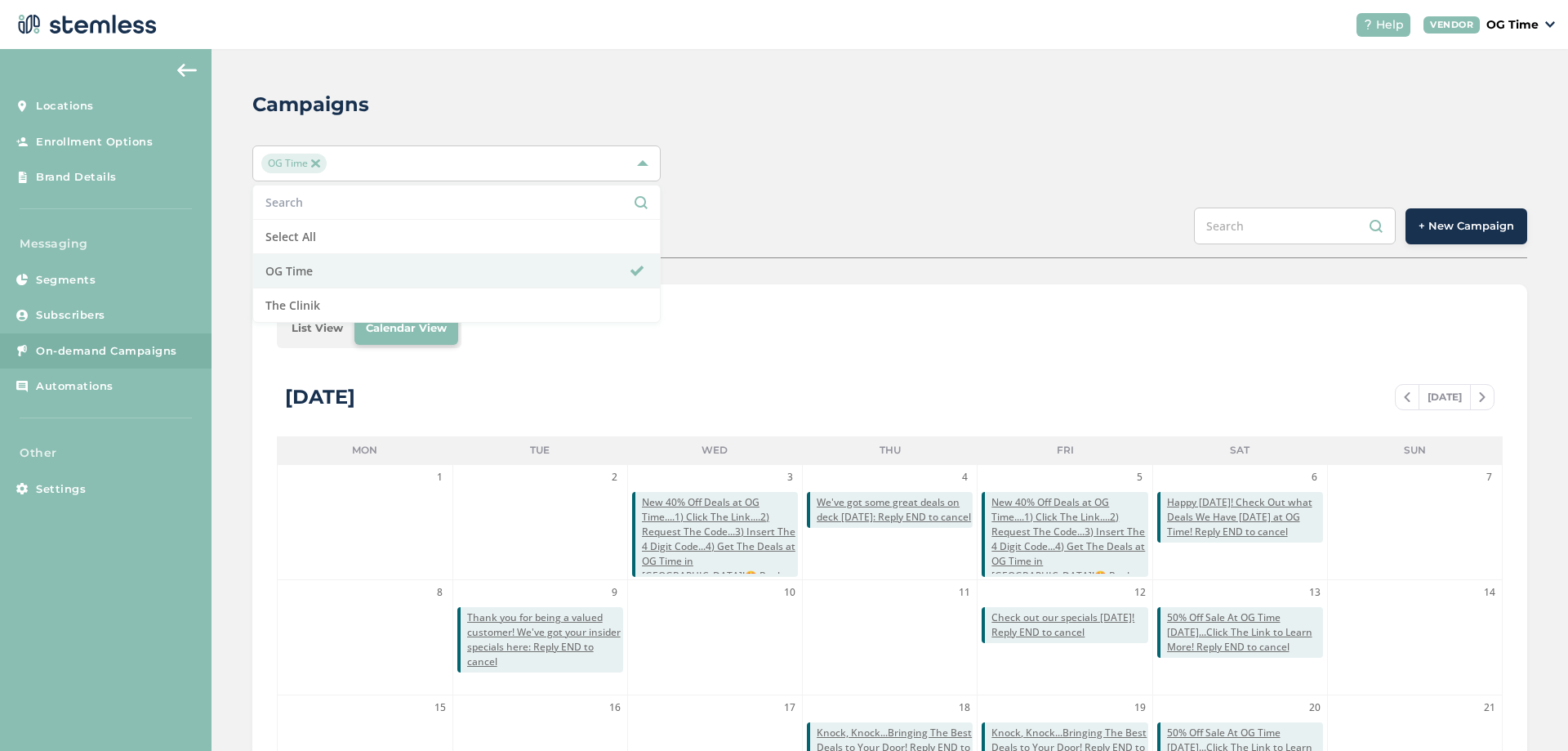
click at [1472, 216] on button "+ New Campaign" at bounding box center [1467, 226] width 122 height 36
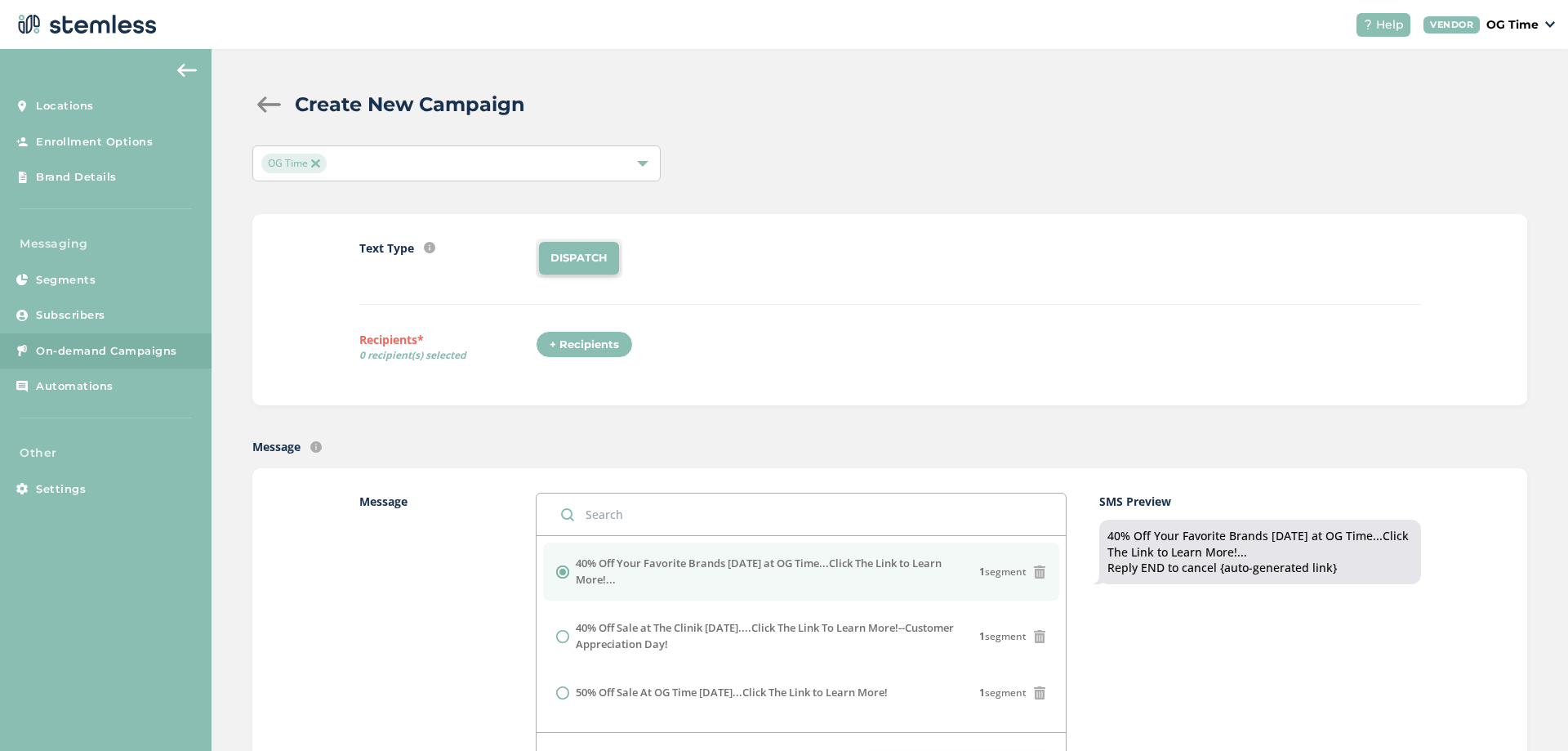
click at [599, 344] on div "+ Recipients" at bounding box center [584, 344] width 97 height 28
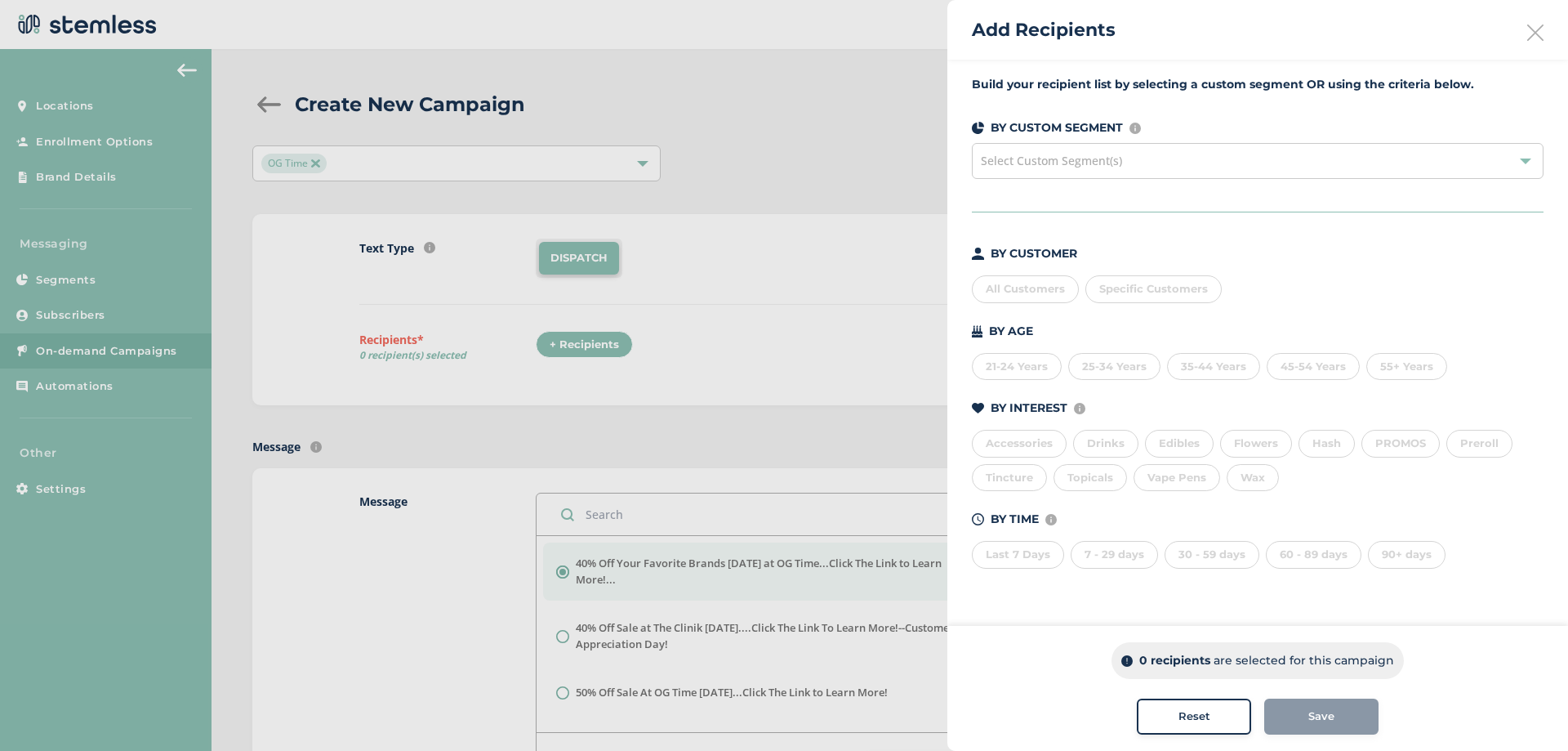
click at [1032, 280] on div "All Customers" at bounding box center [1025, 288] width 107 height 28
click at [1318, 717] on span "Save" at bounding box center [1321, 715] width 26 height 16
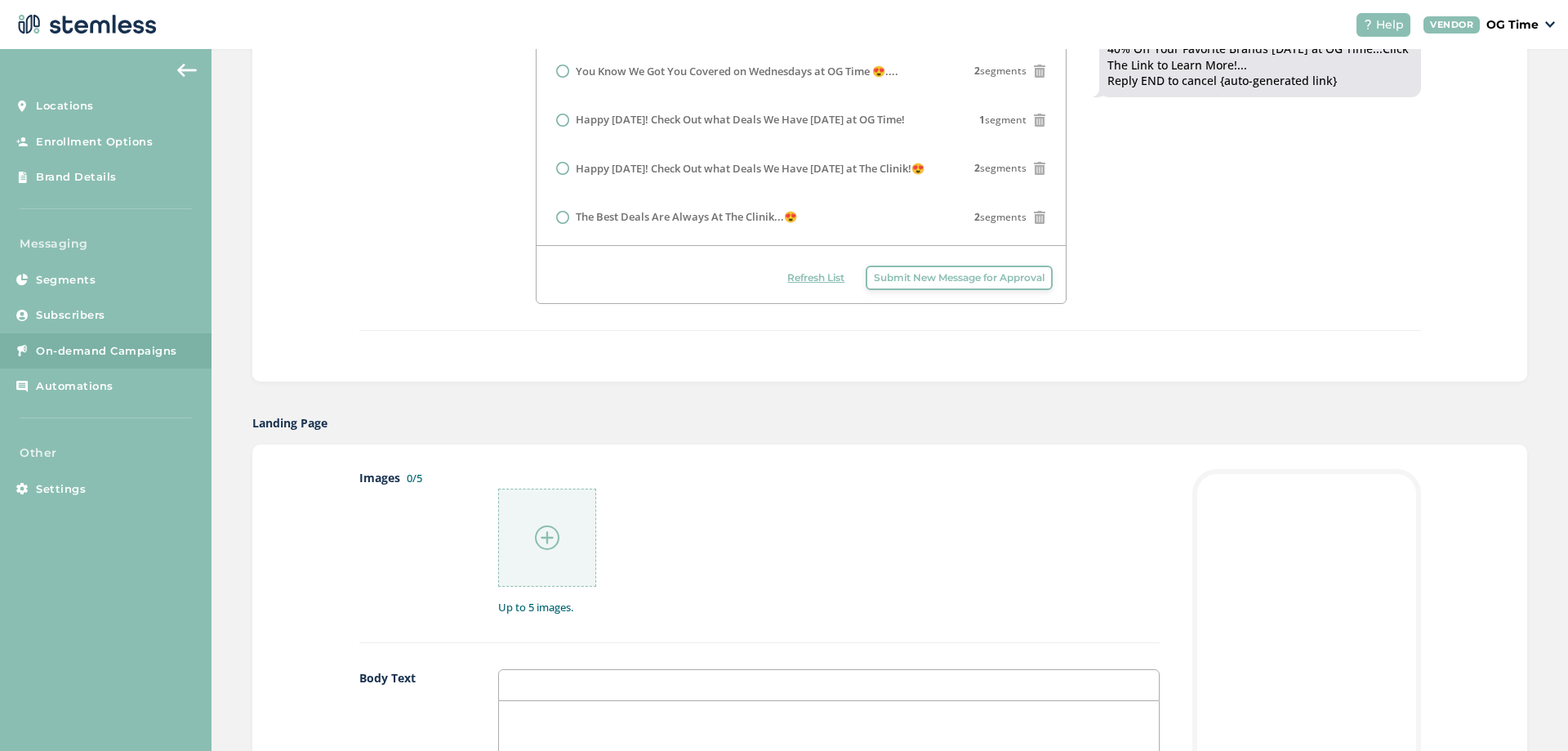
scroll to position [660, 0]
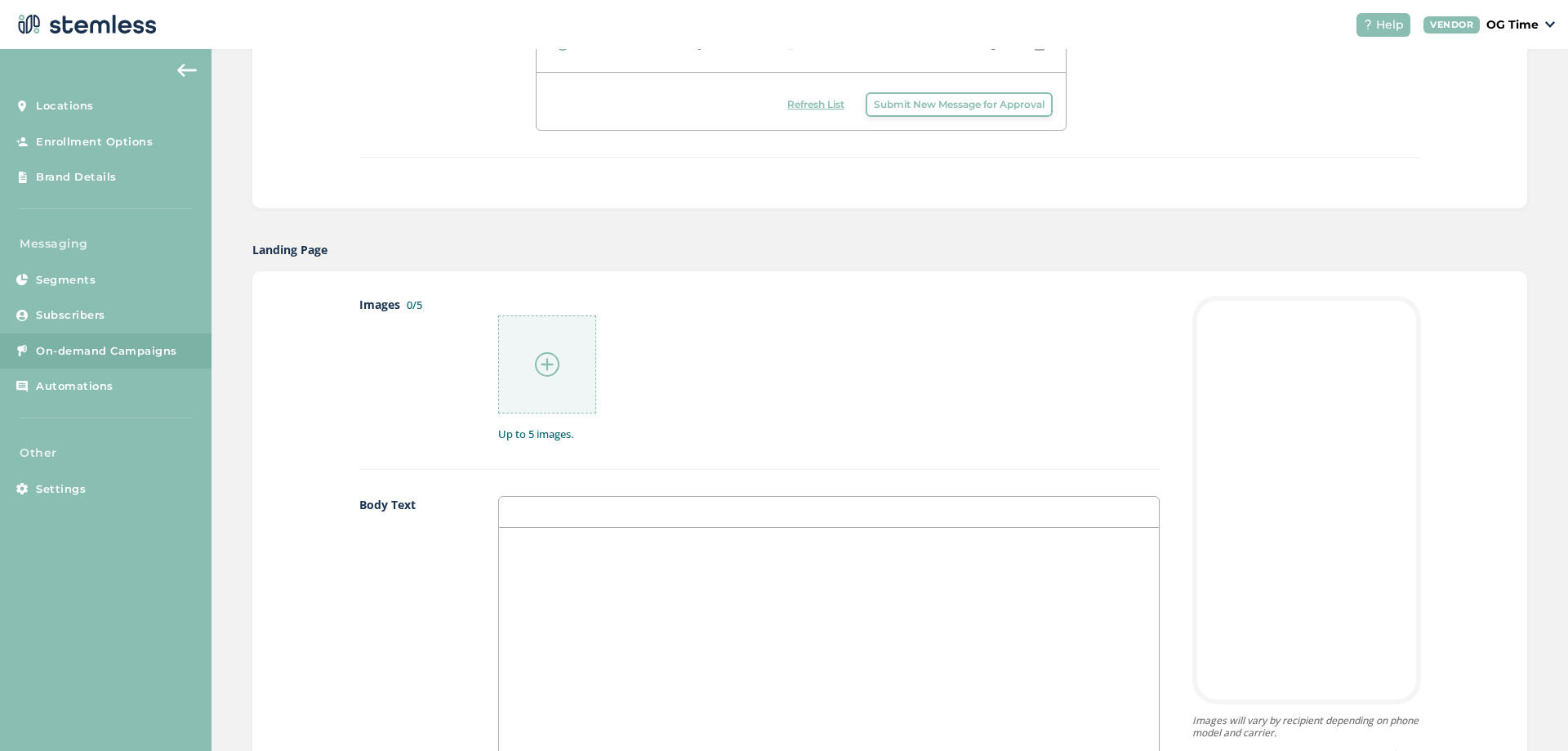
click at [593, 581] on div at bounding box center [829, 690] width 660 height 326
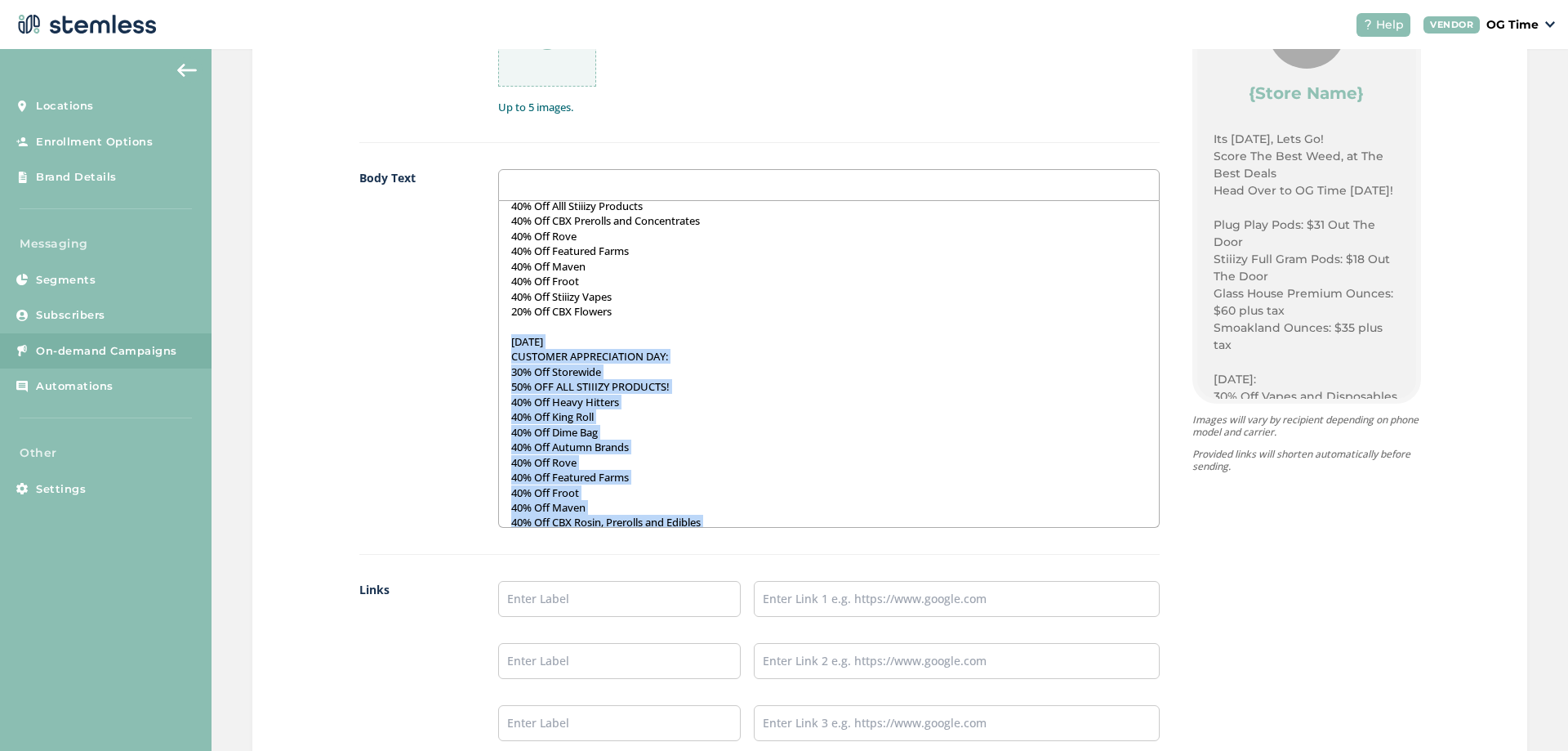
scroll to position [854, 0]
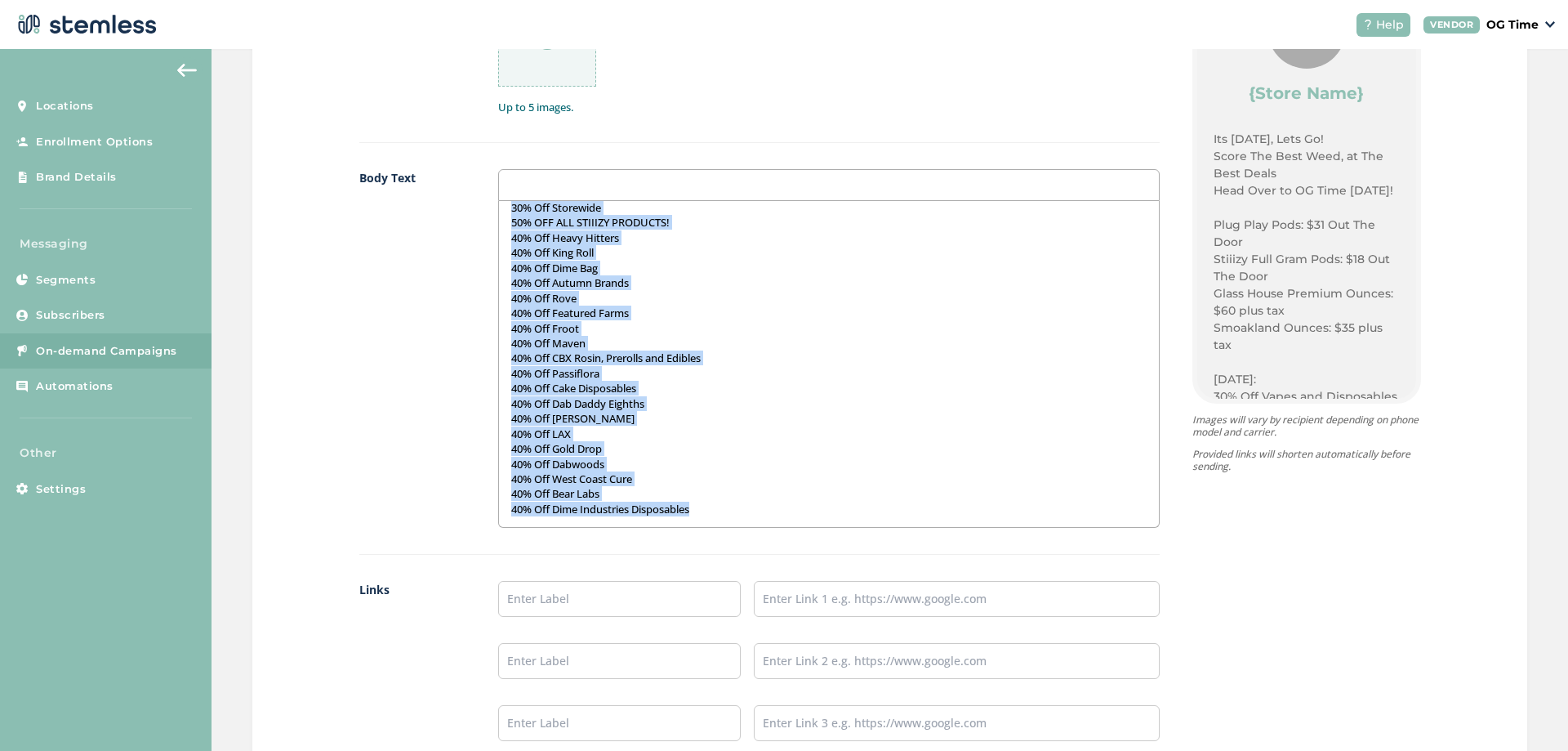
drag, startPoint x: 506, startPoint y: 342, endPoint x: 728, endPoint y: 573, distance: 320.4
click at [728, 573] on div "Images 0/5 Up to 5 images. Body Text Its [DATE], Lets Go! Score The Best Weed, …" at bounding box center [759, 368] width 801 height 798
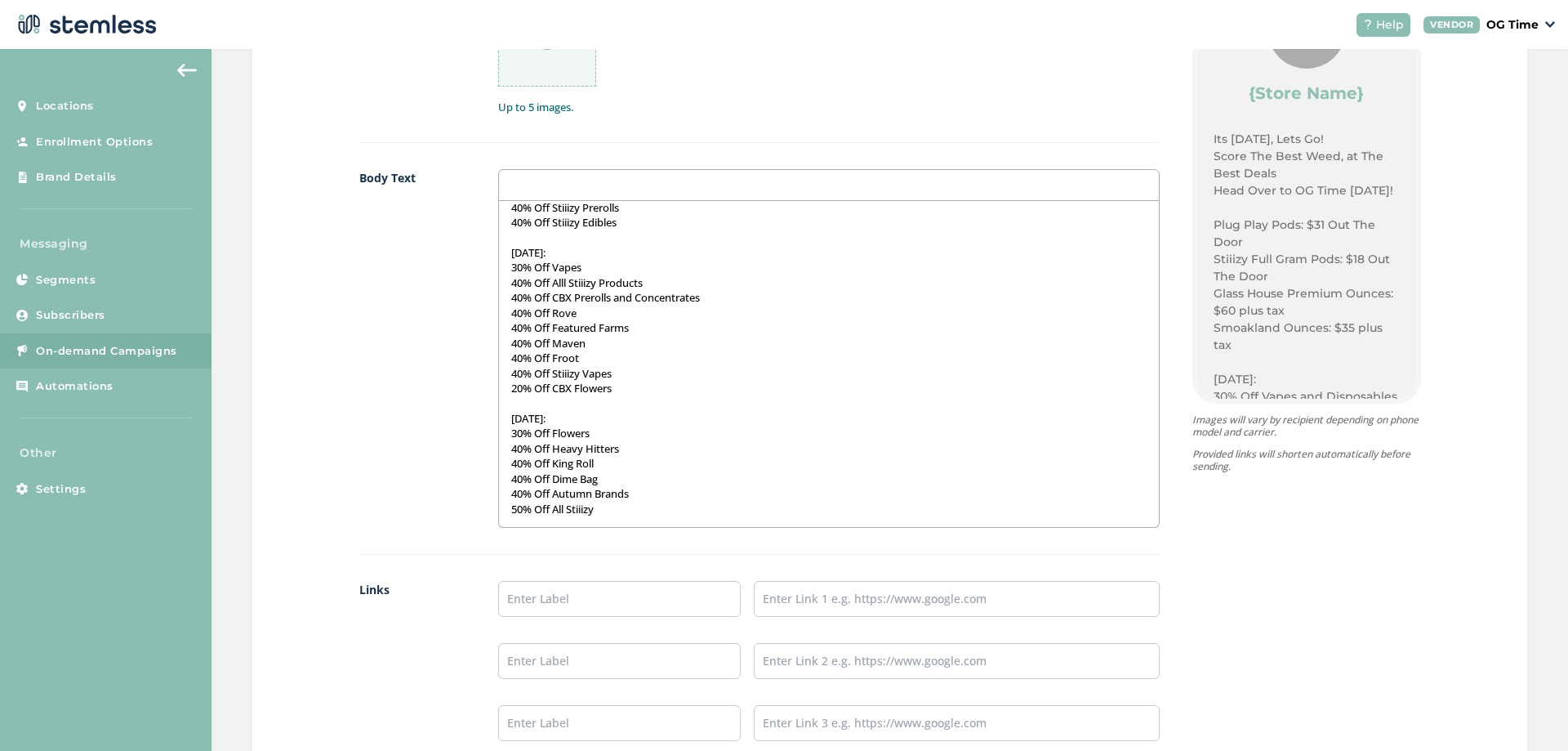
scroll to position [612, 0]
click at [583, 590] on input "text" at bounding box center [620, 599] width 244 height 36
type input "Online Menu"
click at [818, 601] on input "text" at bounding box center [956, 599] width 405 height 36
type input "[URL][DOMAIN_NAME]"
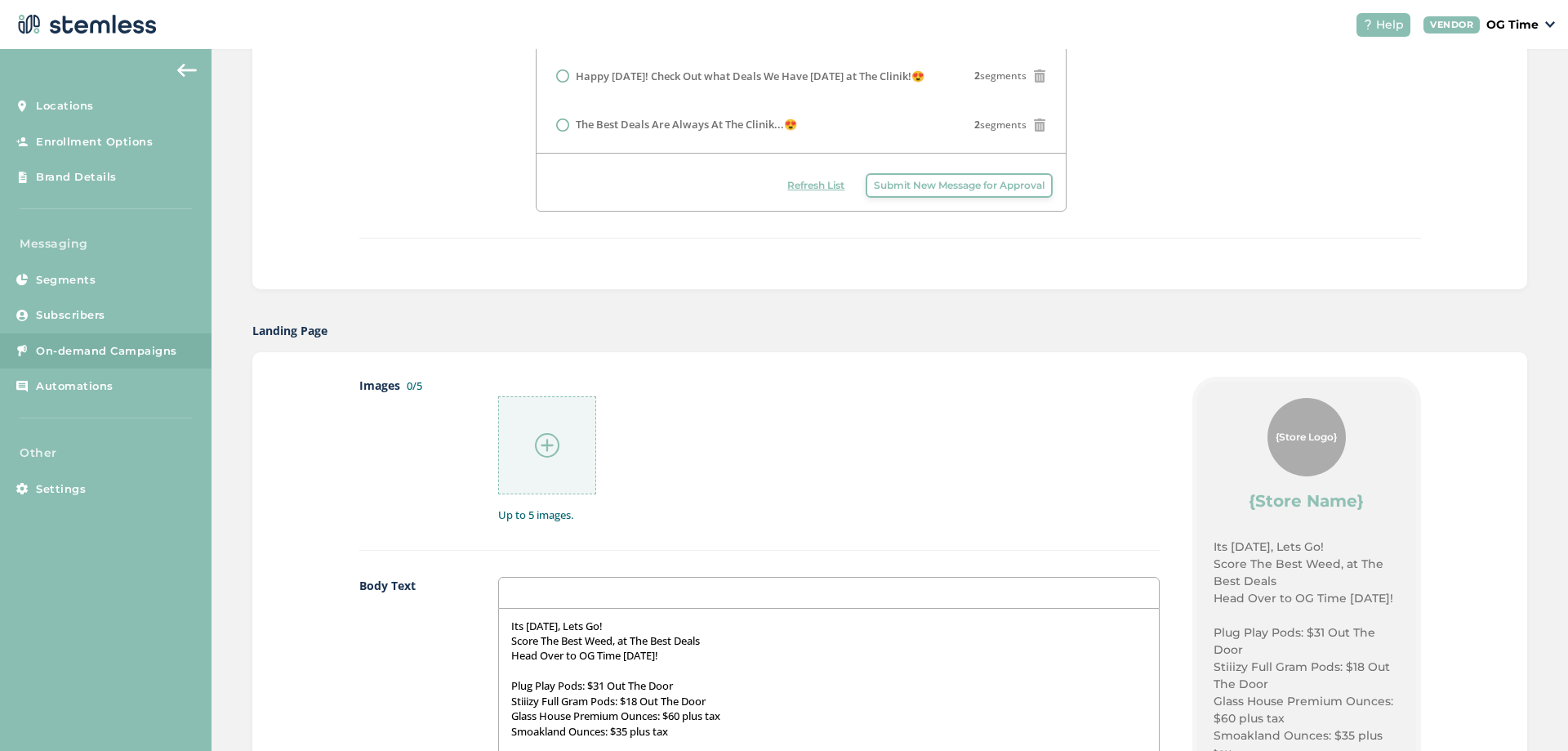
scroll to position [578, 0]
click at [538, 454] on img at bounding box center [547, 446] width 25 height 25
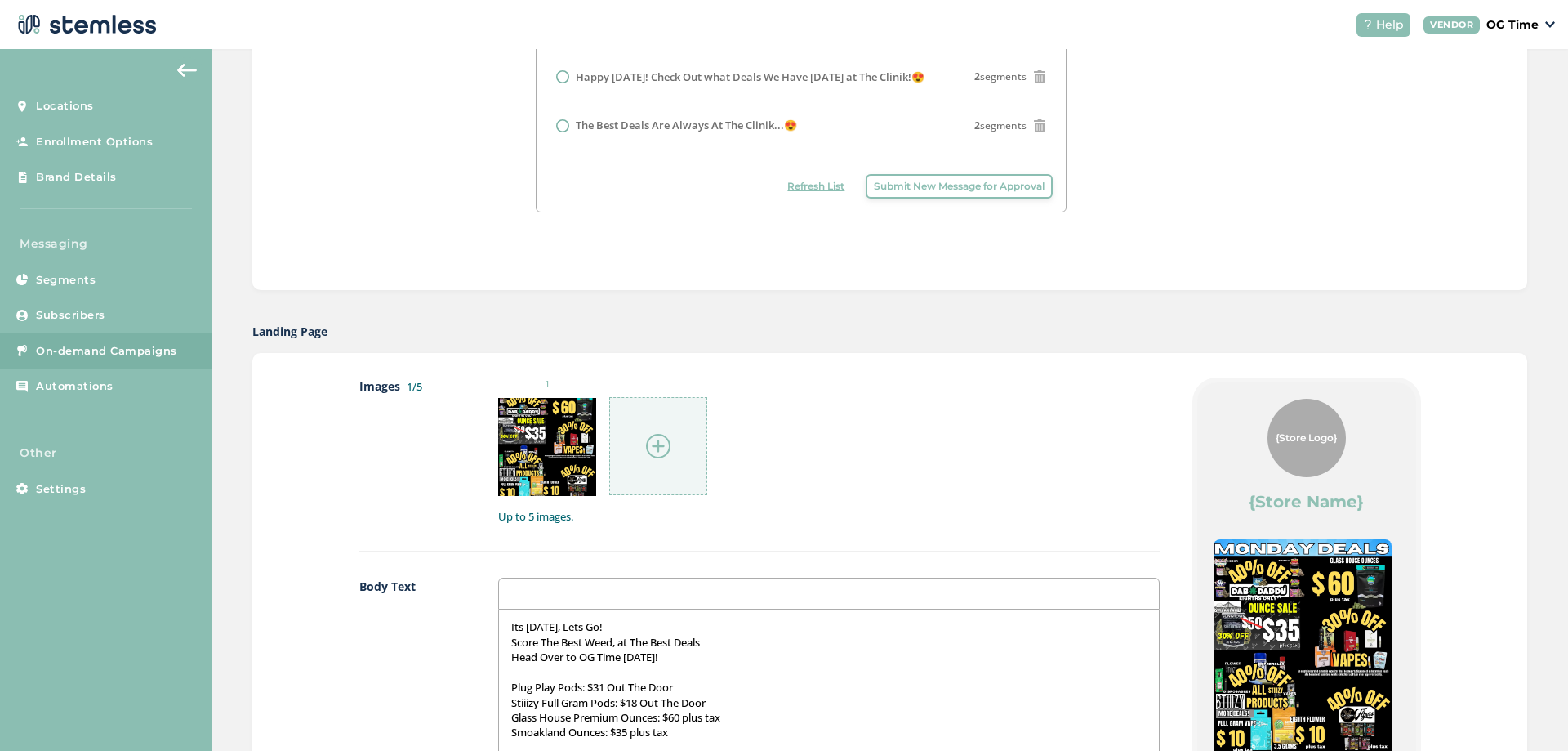
click at [654, 447] on img at bounding box center [658, 446] width 25 height 25
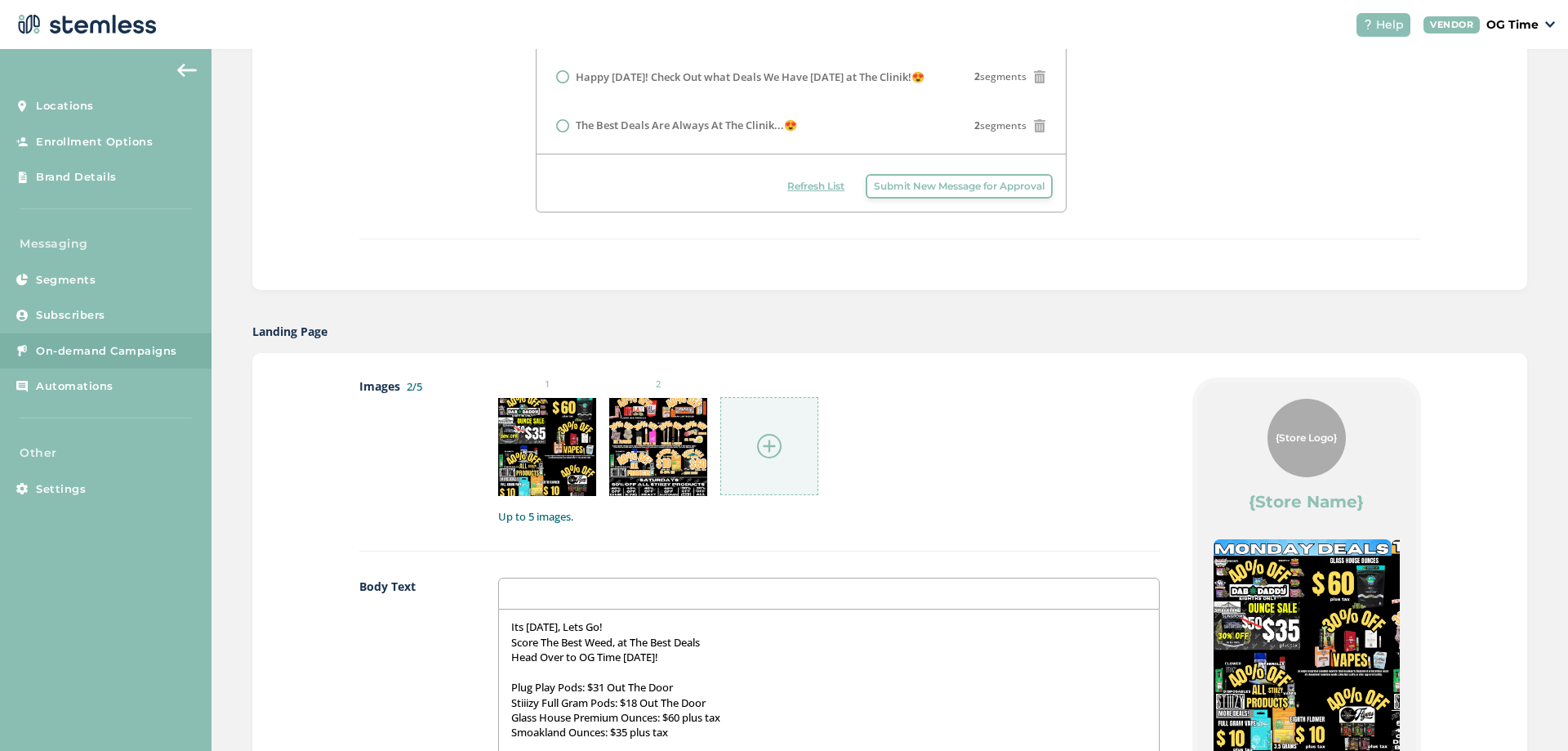
click at [773, 444] on img at bounding box center [769, 446] width 25 height 25
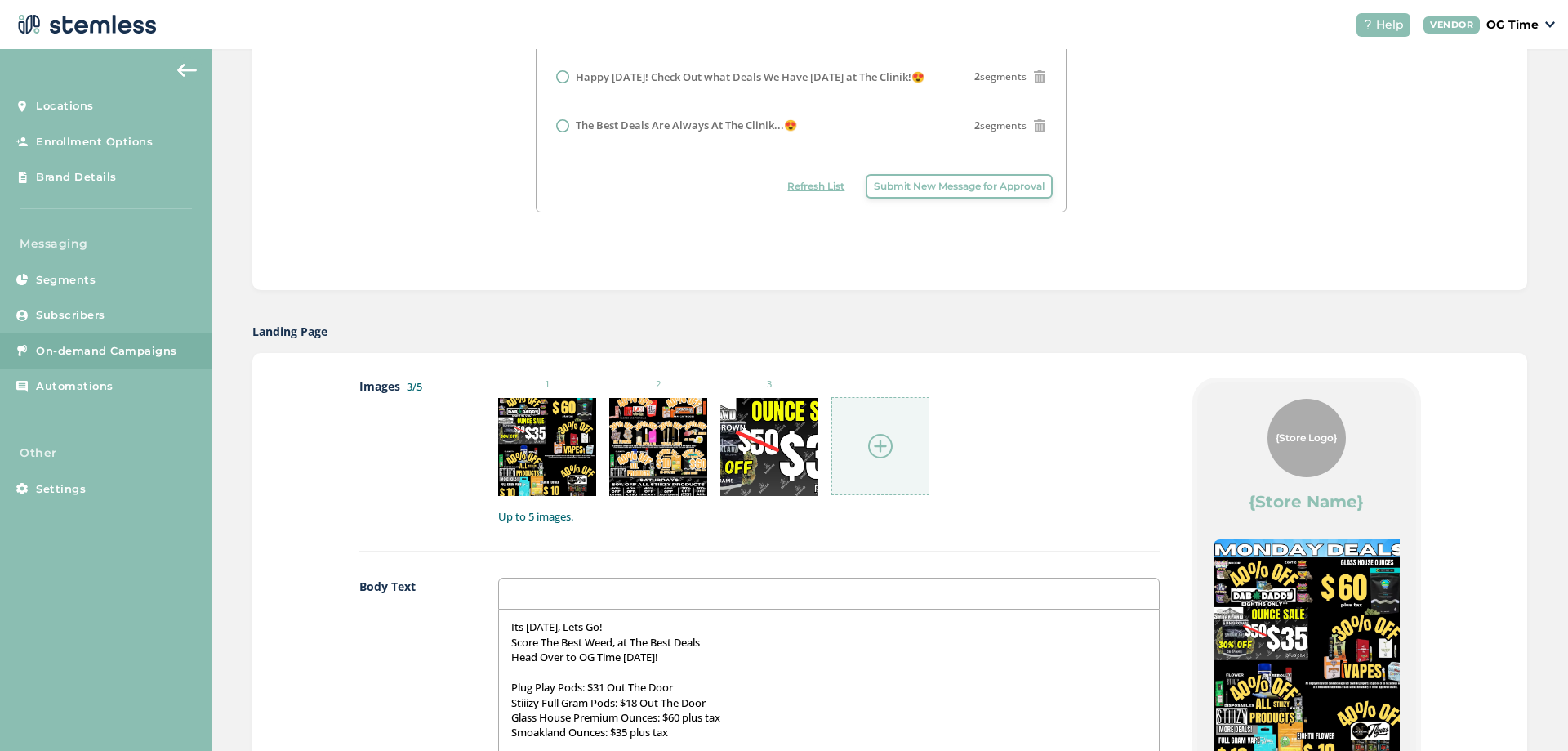
click at [877, 446] on img at bounding box center [880, 446] width 25 height 25
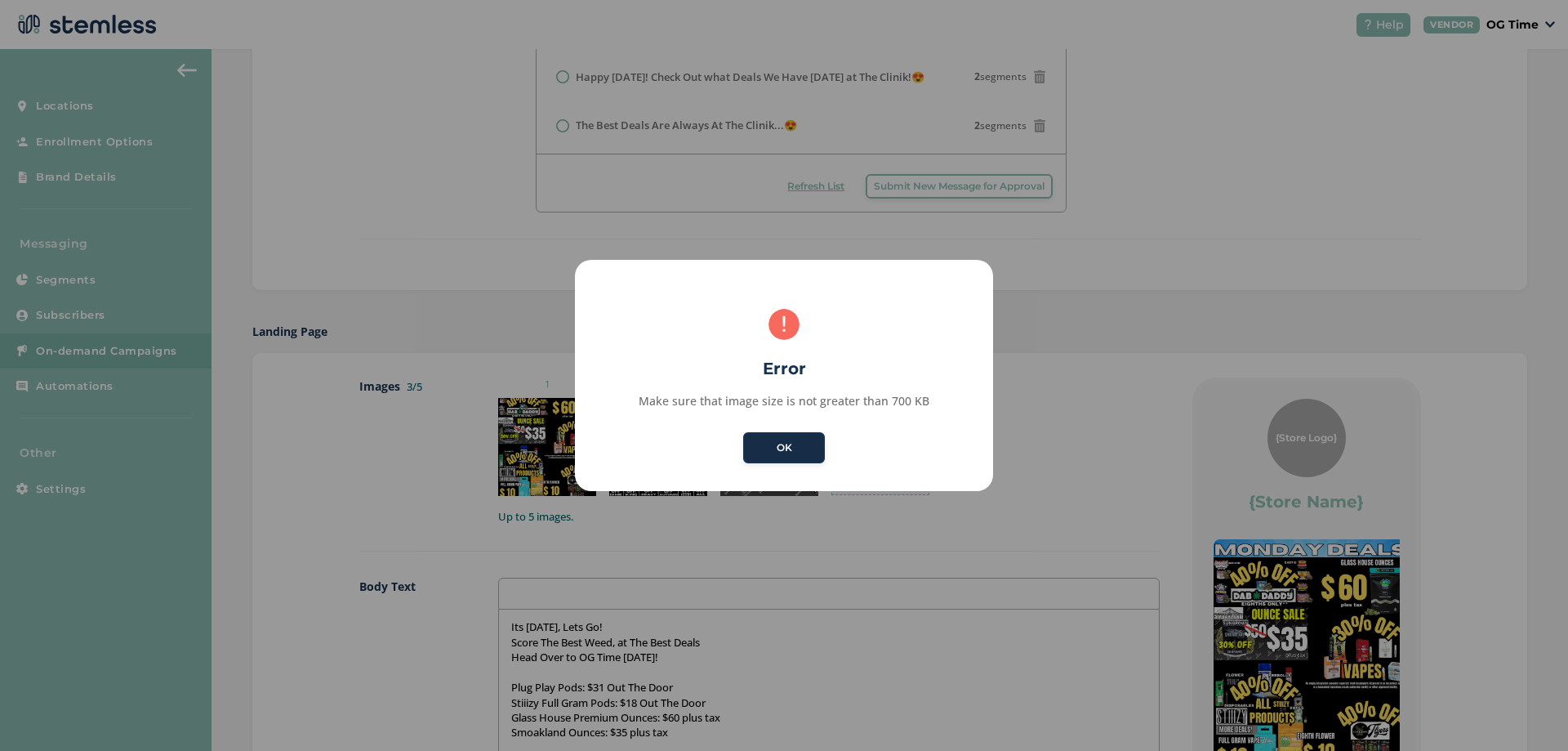
click at [821, 458] on button "OK" at bounding box center [784, 447] width 82 height 31
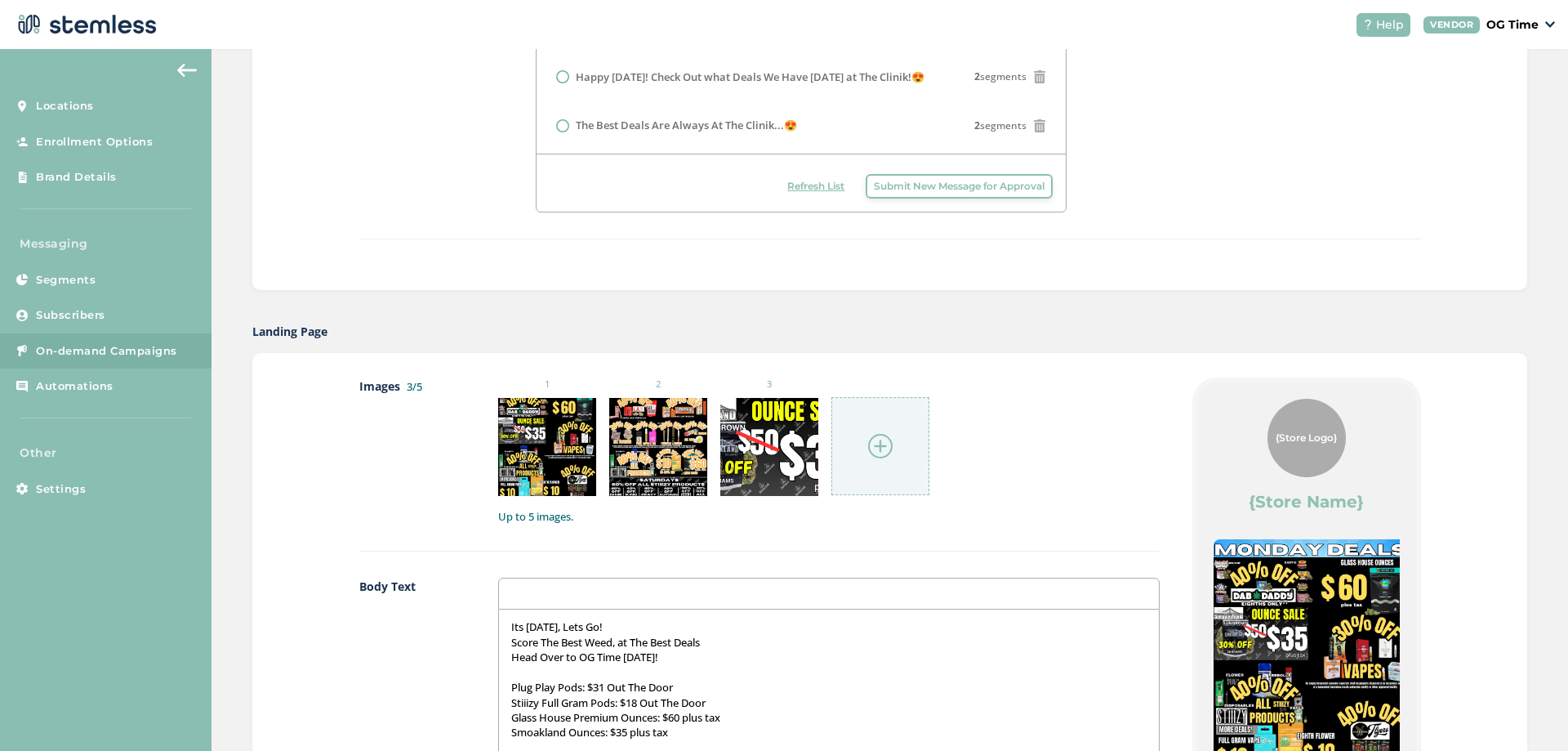
click at [869, 440] on img at bounding box center [880, 446] width 25 height 25
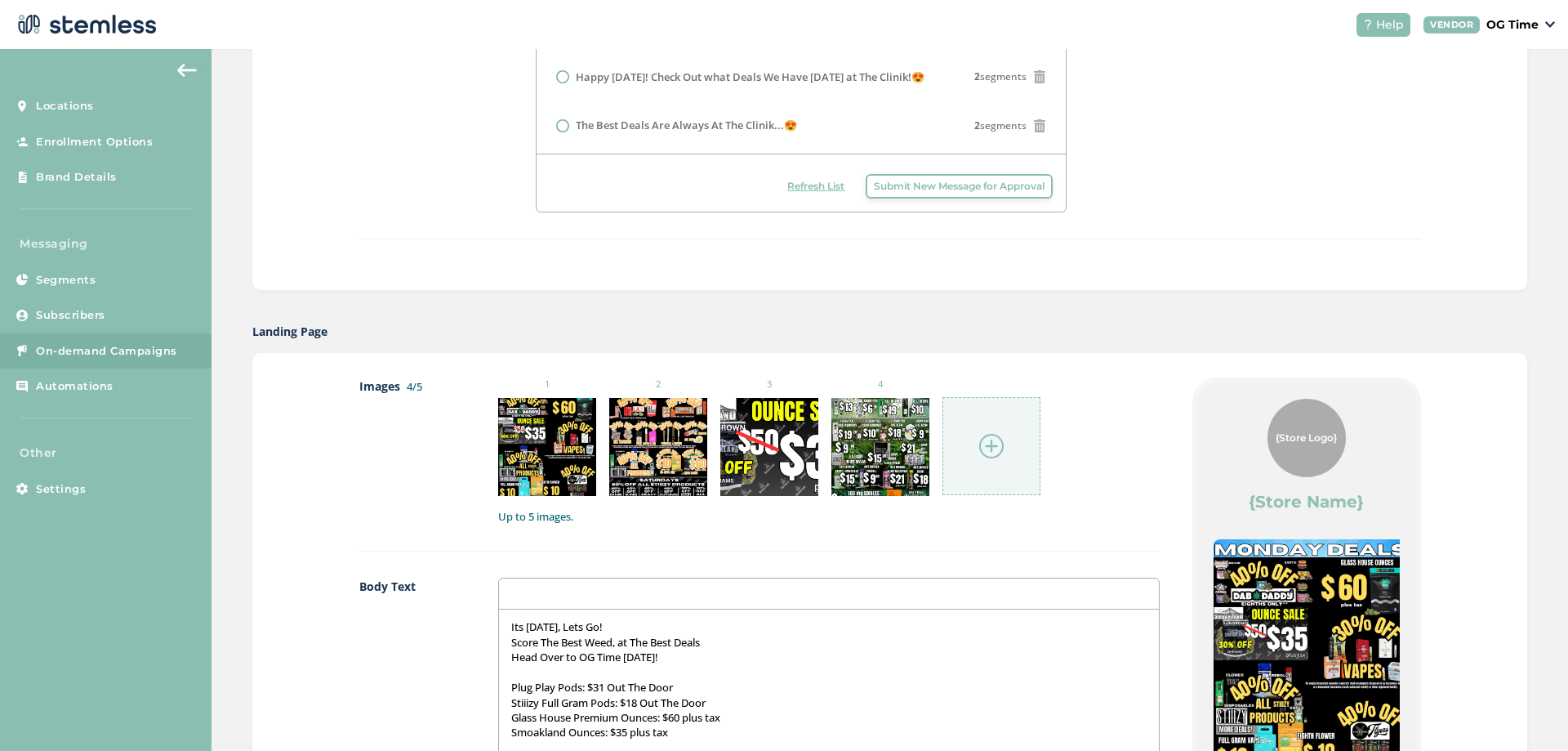
click at [979, 448] on img at bounding box center [991, 446] width 25 height 25
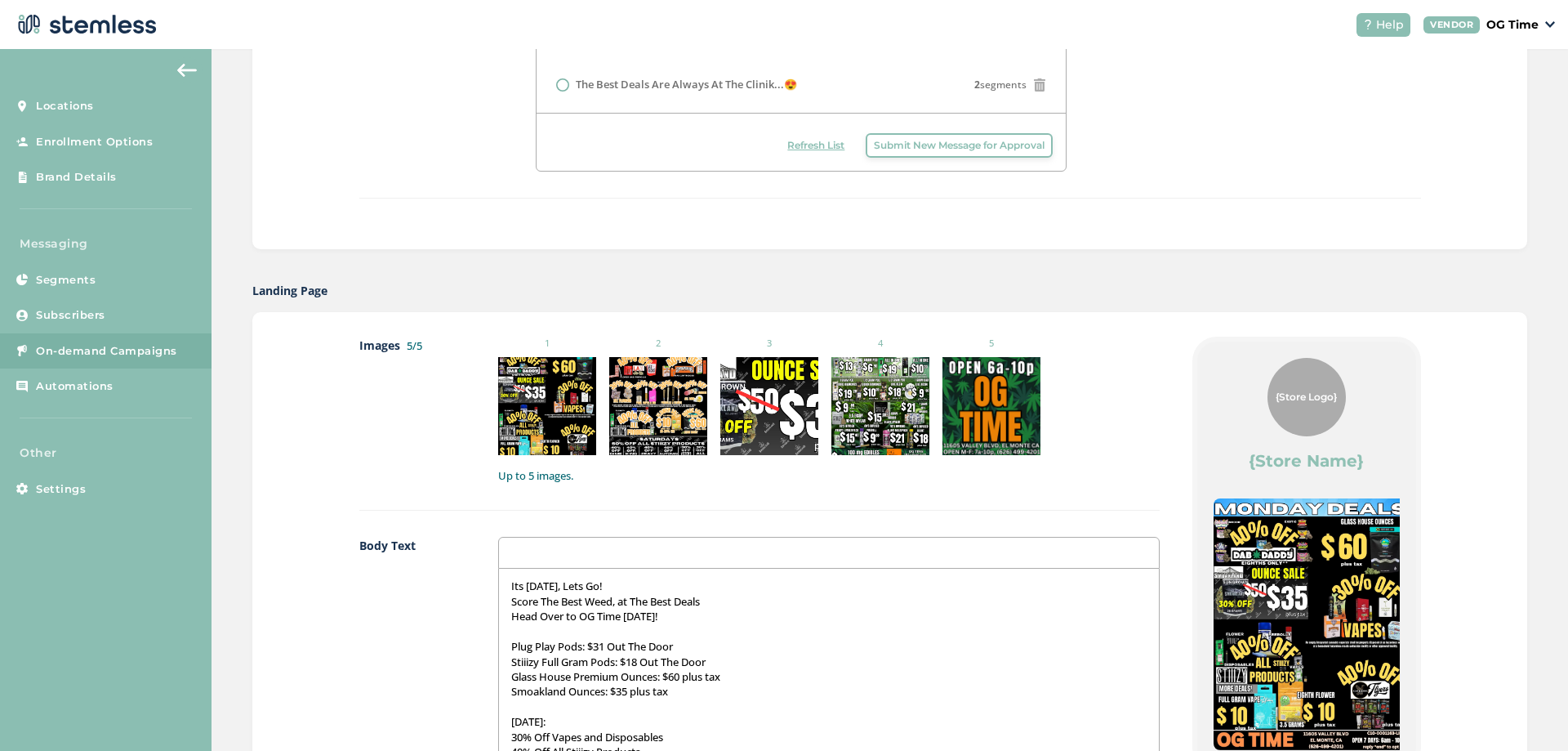
scroll to position [824, 0]
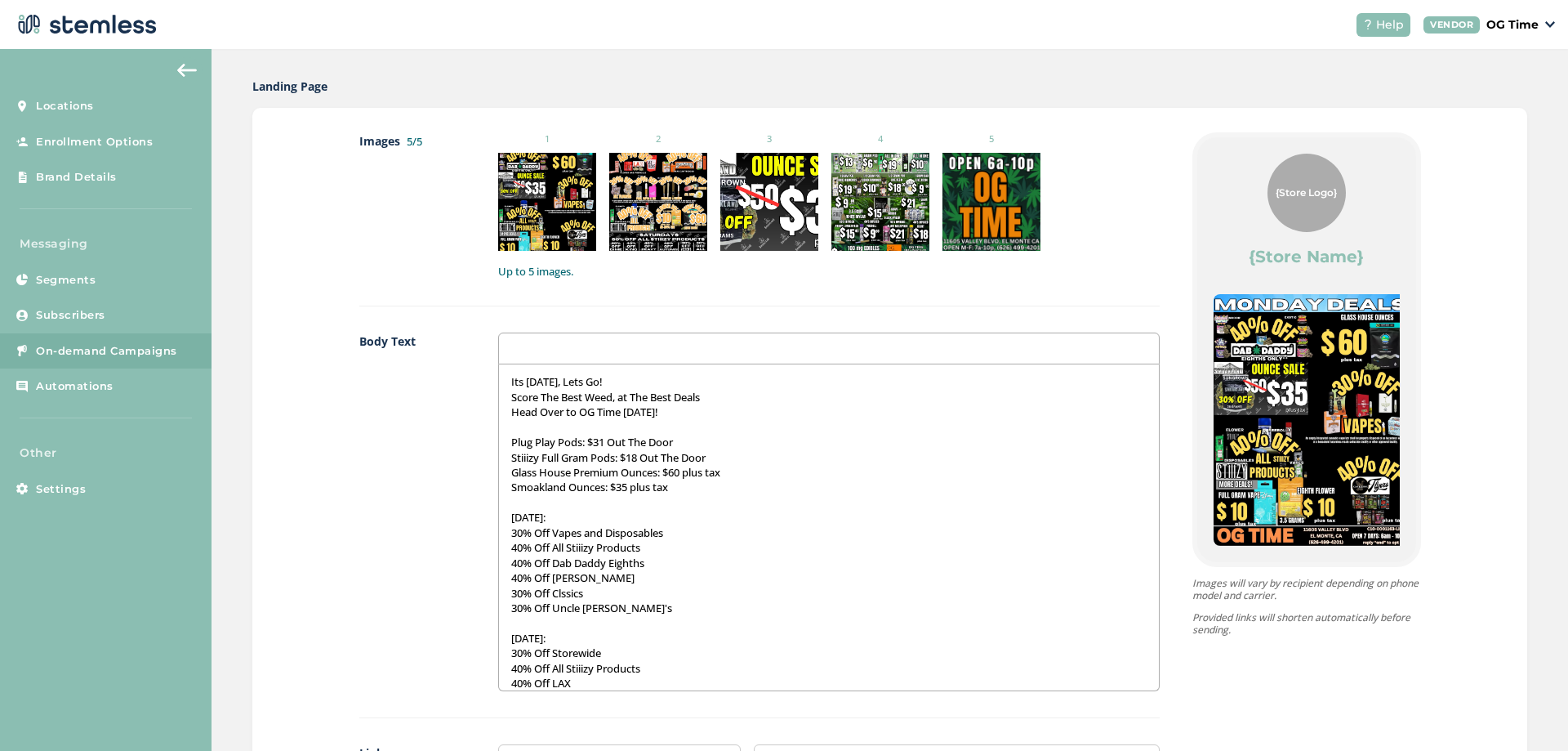
click at [608, 392] on p "Score The Best Weed, at The Best Deals" at bounding box center [829, 397] width 635 height 14
drag, startPoint x: 618, startPoint y: 386, endPoint x: 501, endPoint y: 386, distance: 117.0
click at [501, 386] on div "Its [DATE], Lets Go! Score The Best Weed, at The Best Deals Head Over to OG Tim…" at bounding box center [829, 527] width 660 height 326
click at [524, 376] on p "Dont Let Mondays Bring You Down" at bounding box center [829, 381] width 635 height 14
click at [694, 376] on p "Don't Let Mondays Bring You Down" at bounding box center [829, 381] width 635 height 14
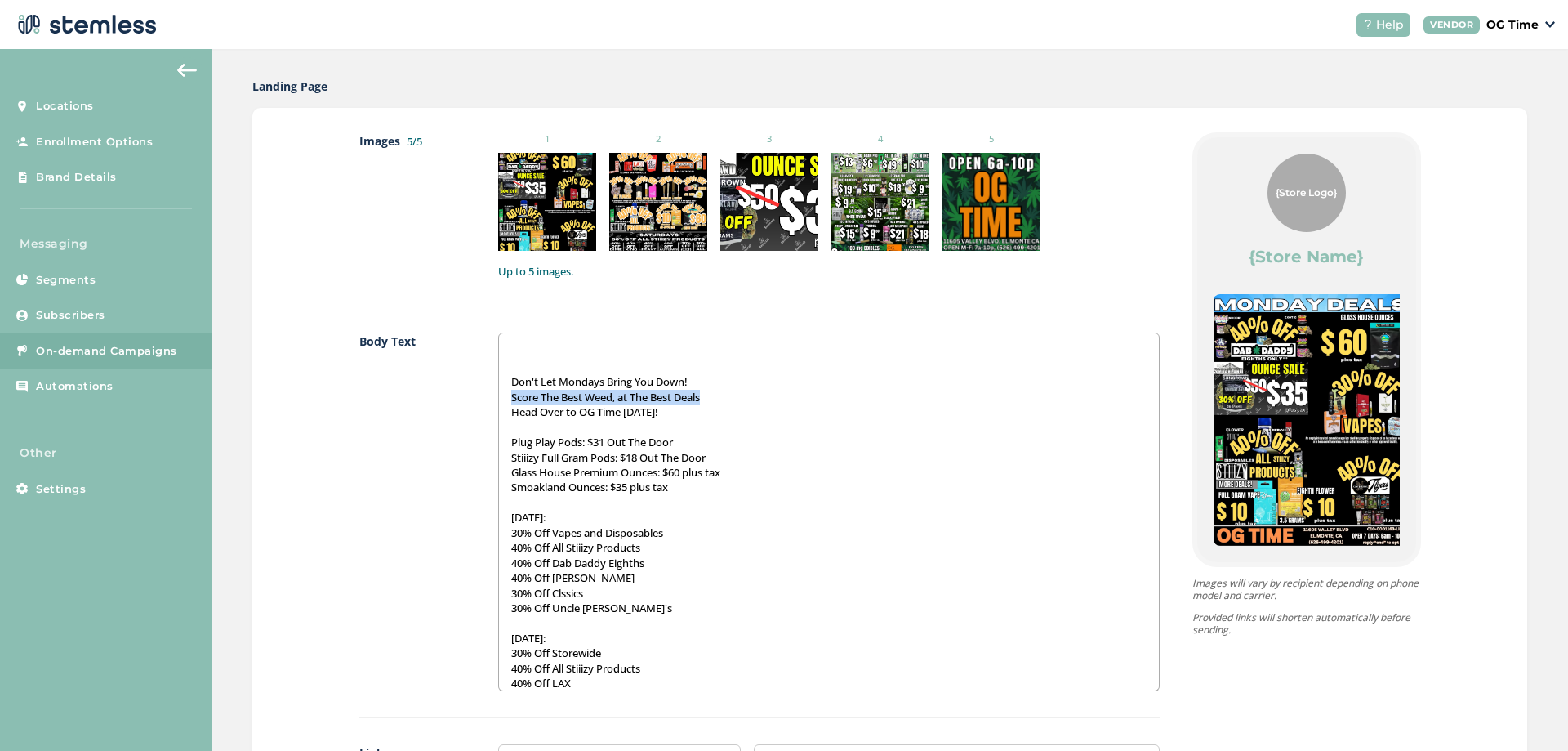
drag, startPoint x: 705, startPoint y: 396, endPoint x: 503, endPoint y: 402, distance: 202.1
click at [503, 402] on div "Don't Let Mondays Bring You Down! Score The Best Weed, at The Best Deals Head O…" at bounding box center [829, 527] width 660 height 326
drag, startPoint x: 657, startPoint y: 414, endPoint x: 502, endPoint y: 398, distance: 155.8
click at [502, 398] on div "Don't Let Mondays Bring You Down! Score The Best Weed, at The Best Deals Head O…" at bounding box center [829, 527] width 660 height 326
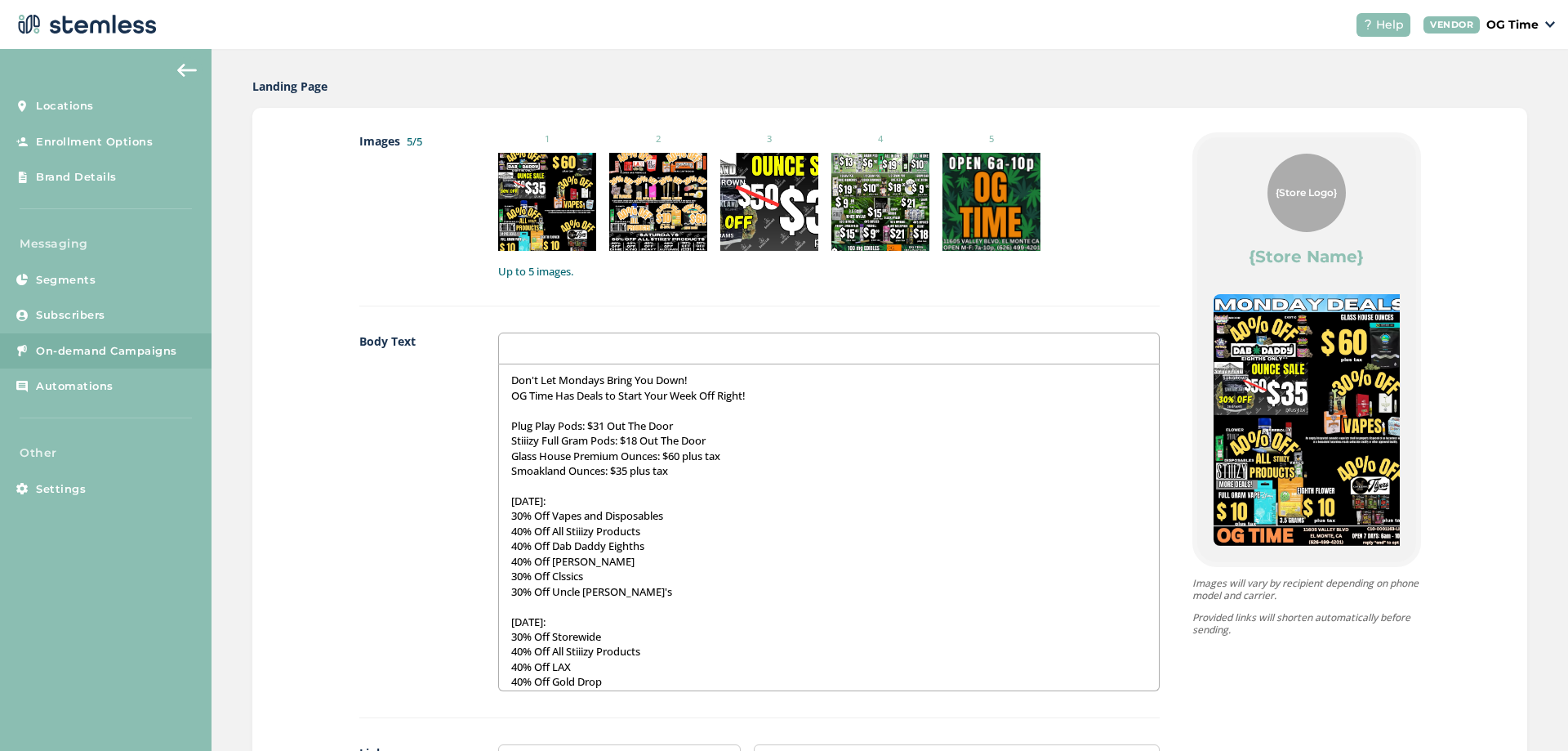
scroll to position [0, 0]
click at [683, 474] on p "Smoakland Ounces: $35 plus tax" at bounding box center [829, 472] width 635 height 14
click at [726, 463] on p "Glass House Premium Ounces: $60 plus tax" at bounding box center [829, 457] width 635 height 14
click at [603, 492] on p "Stiiizy Ounces:" at bounding box center [829, 486] width 635 height 14
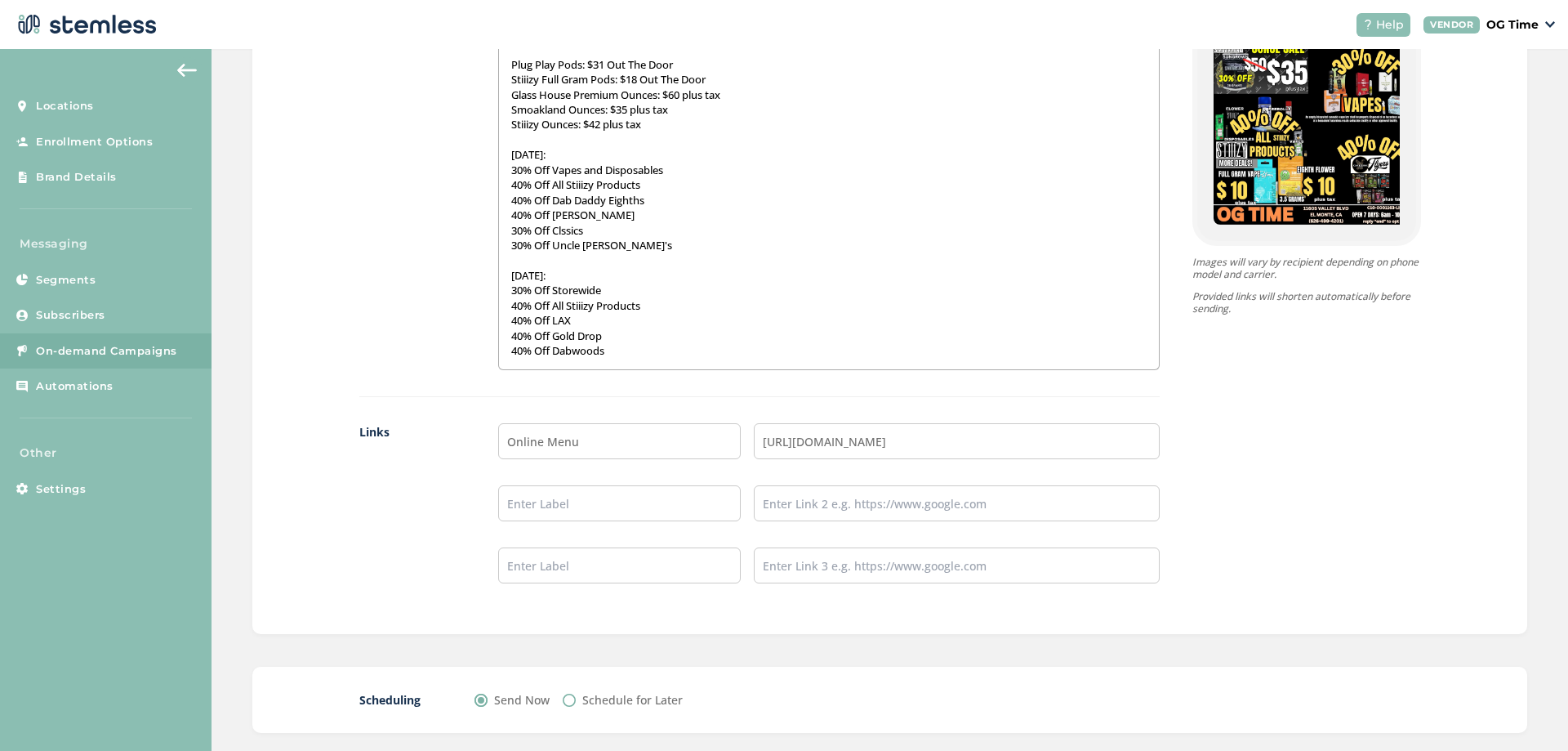
scroll to position [1230, 0]
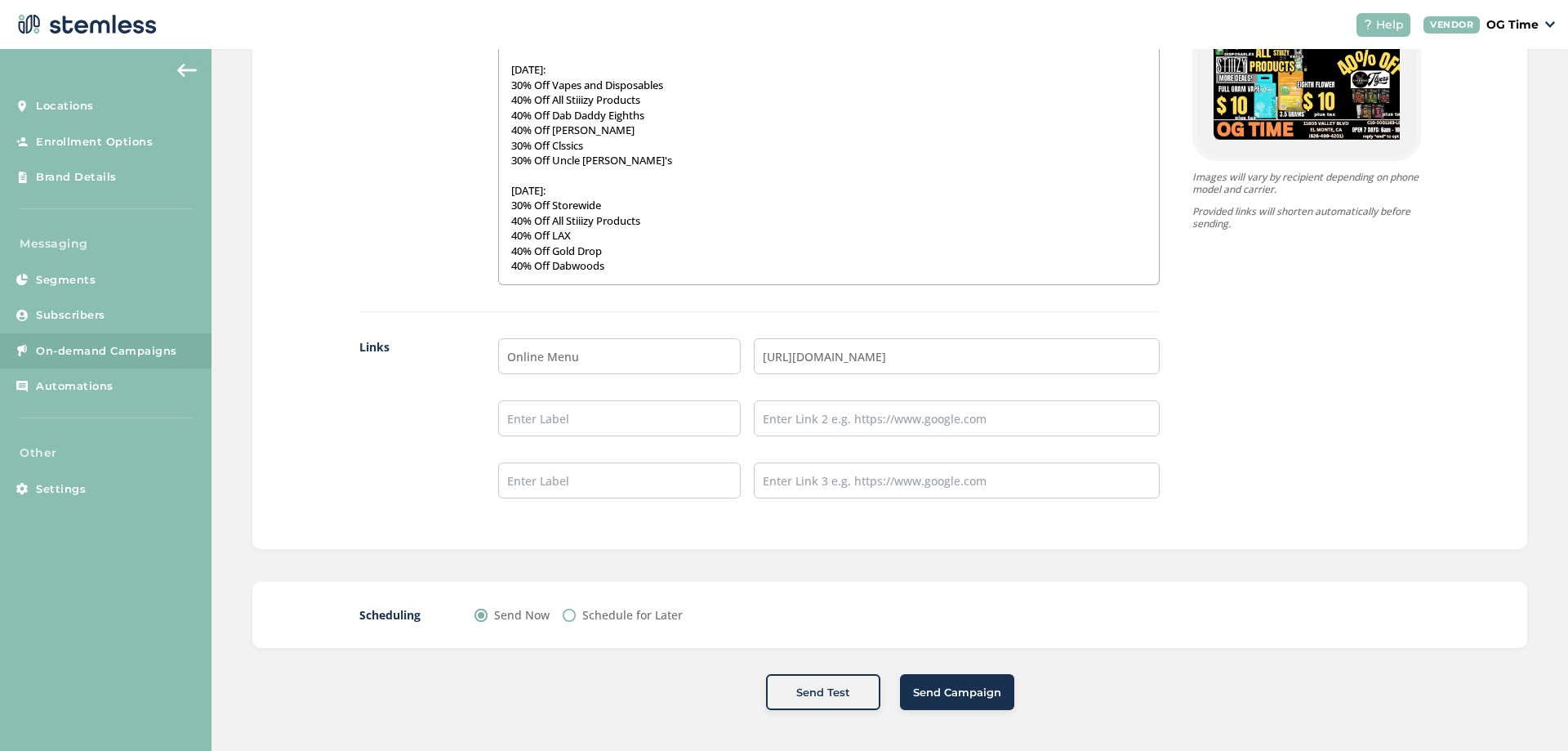
click at [963, 692] on span "Send Campaign" at bounding box center [957, 692] width 88 height 16
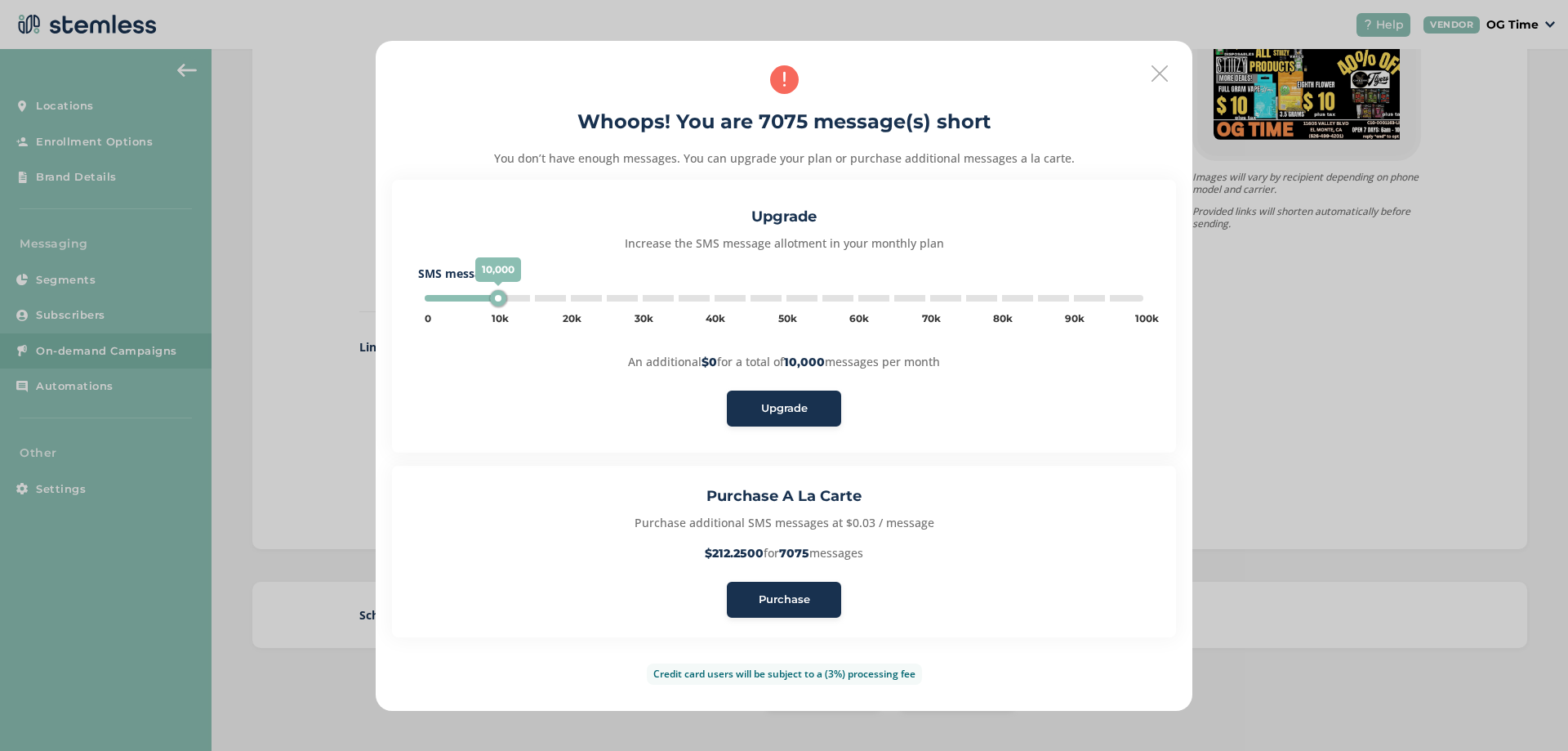
click at [780, 589] on button "Purchase" at bounding box center [784, 600] width 114 height 36
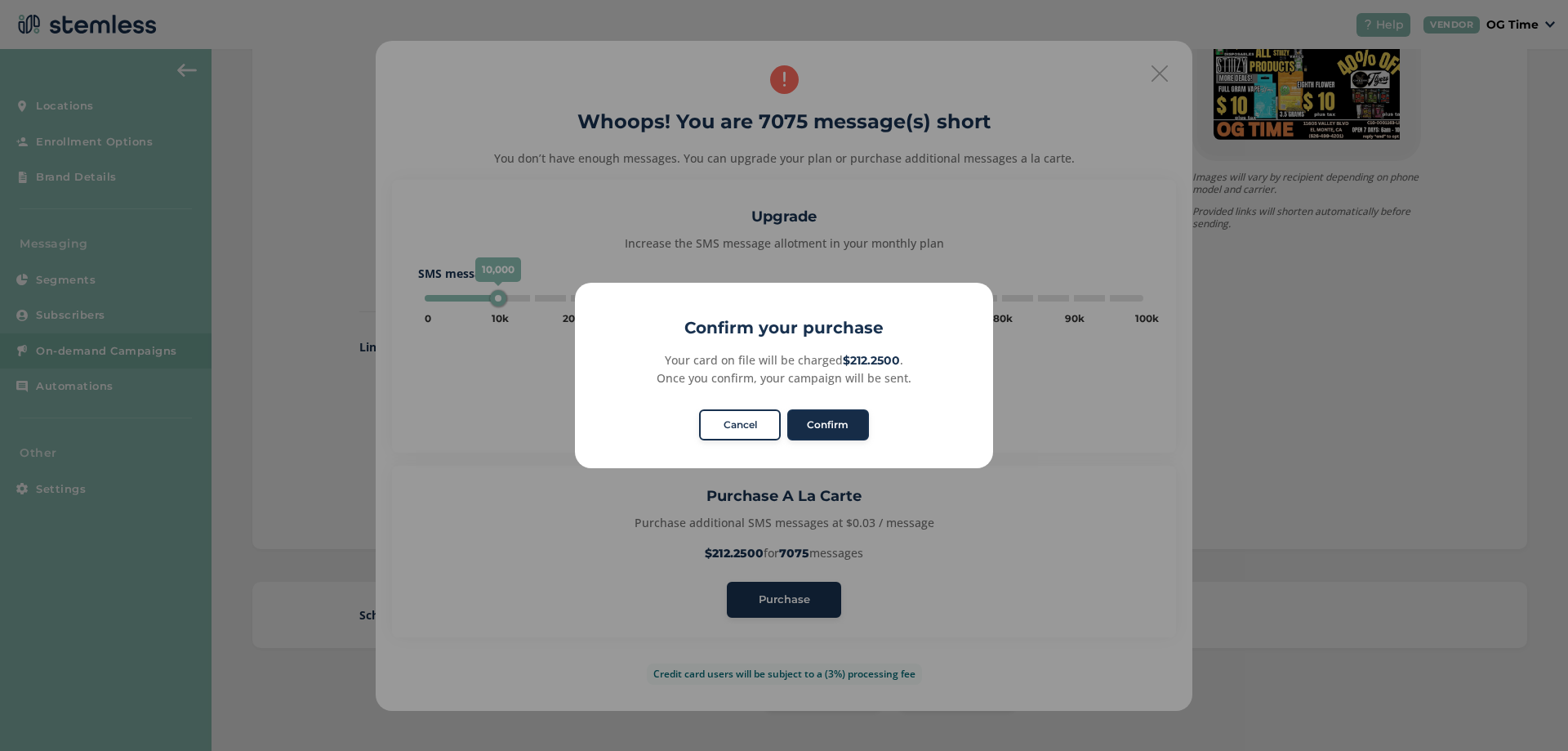
click at [833, 429] on button "Confirm" at bounding box center [828, 425] width 82 height 31
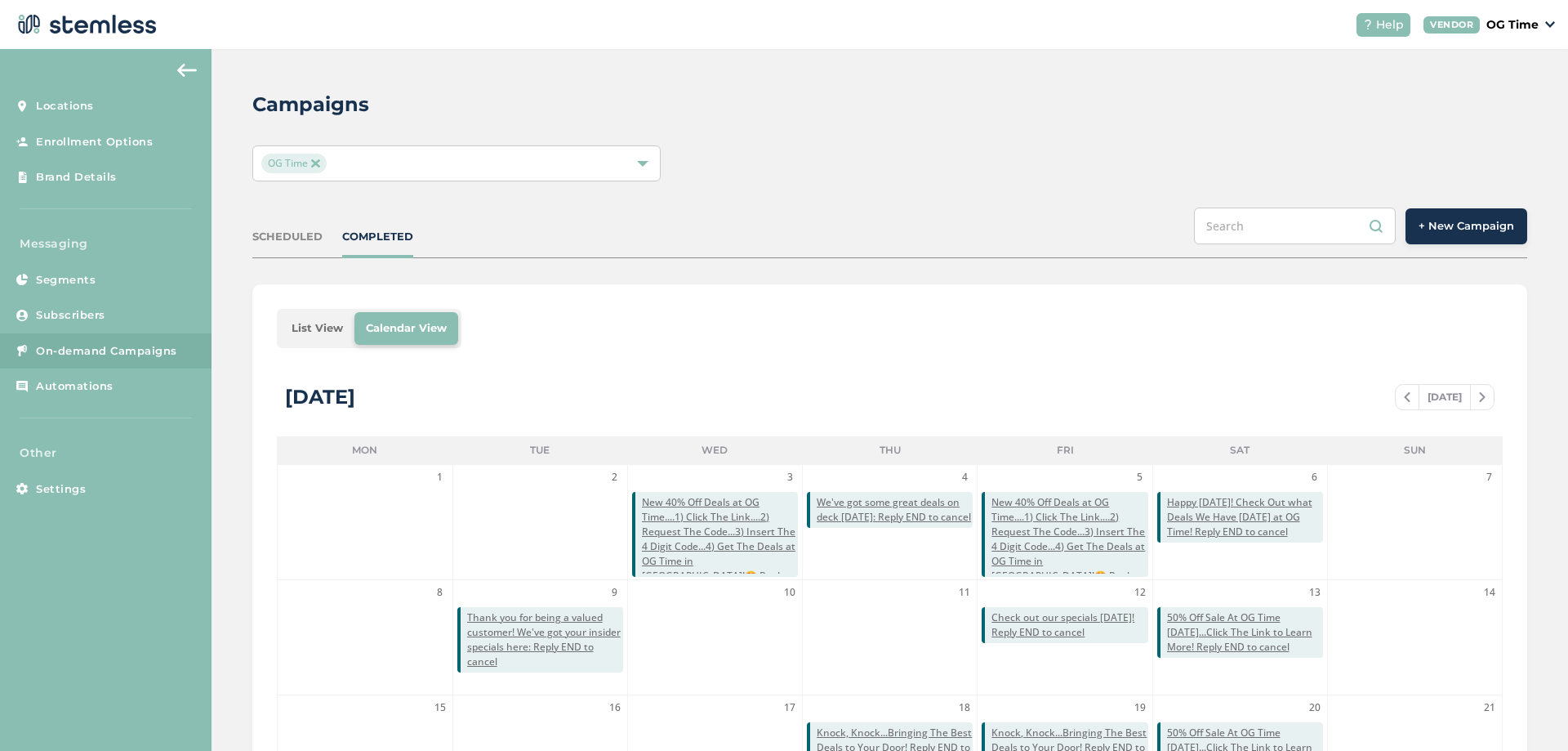
click at [313, 163] on img at bounding box center [315, 163] width 8 height 8
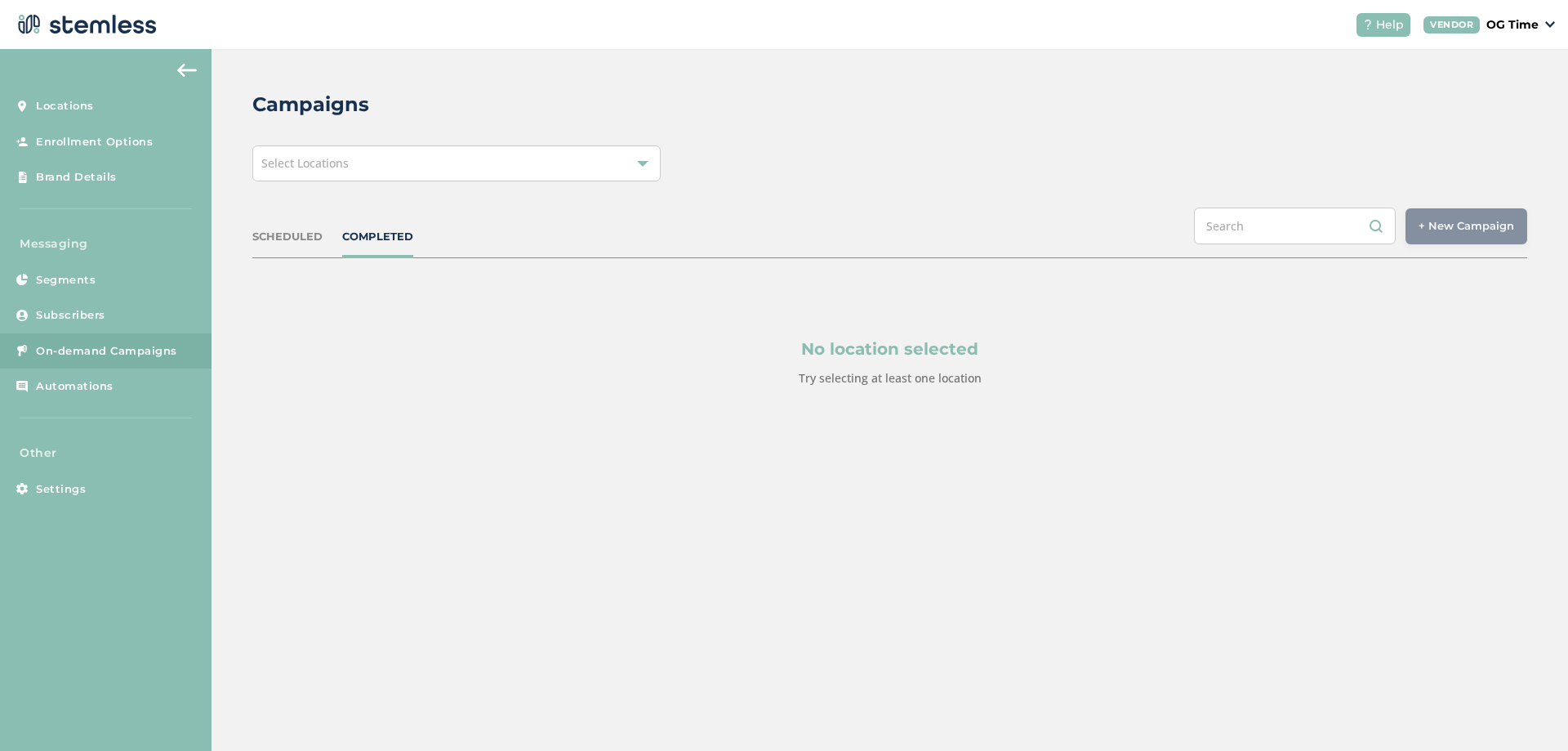
click at [313, 163] on span "Select Locations" at bounding box center [304, 163] width 87 height 15
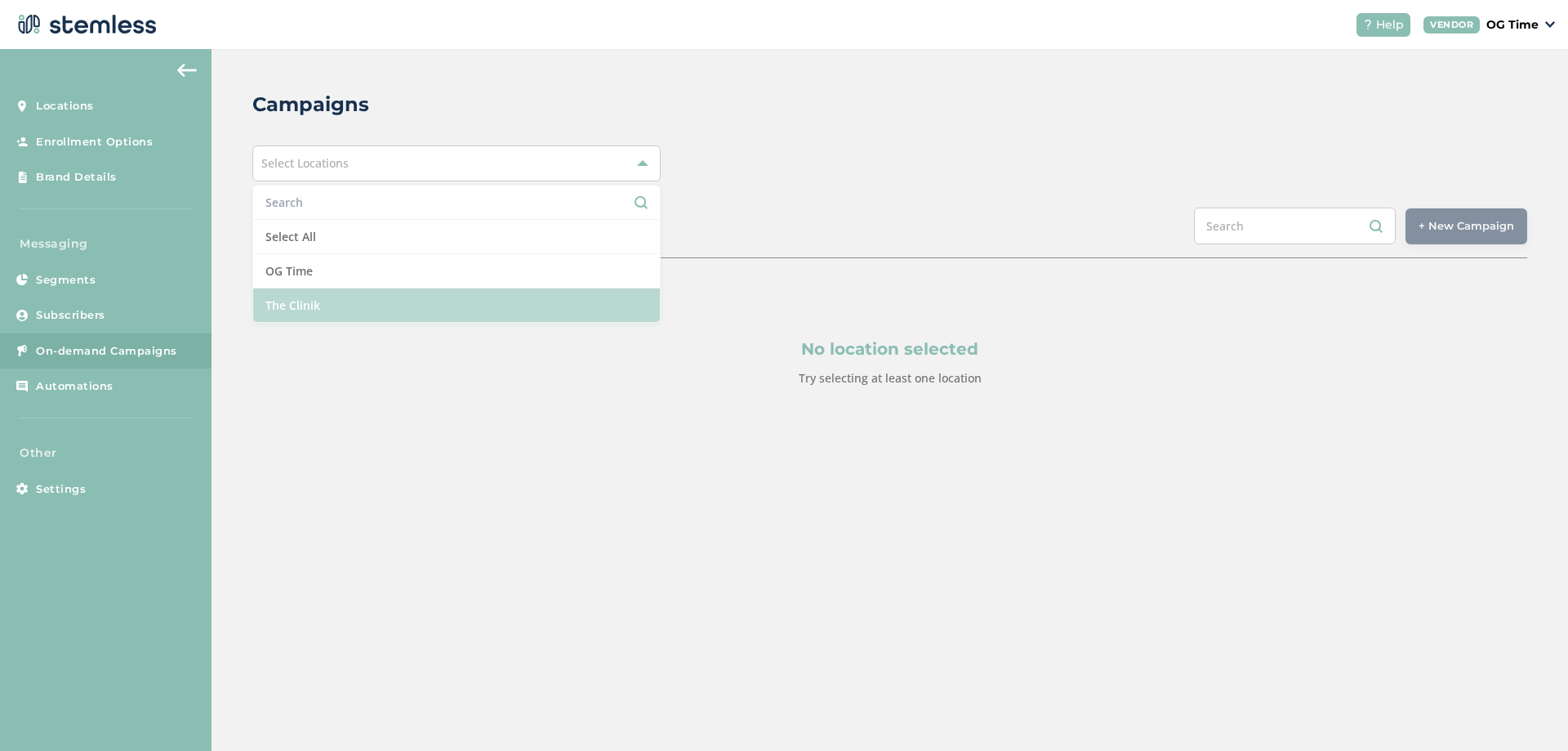
click at [310, 298] on li "The Clinik" at bounding box center [456, 305] width 407 height 34
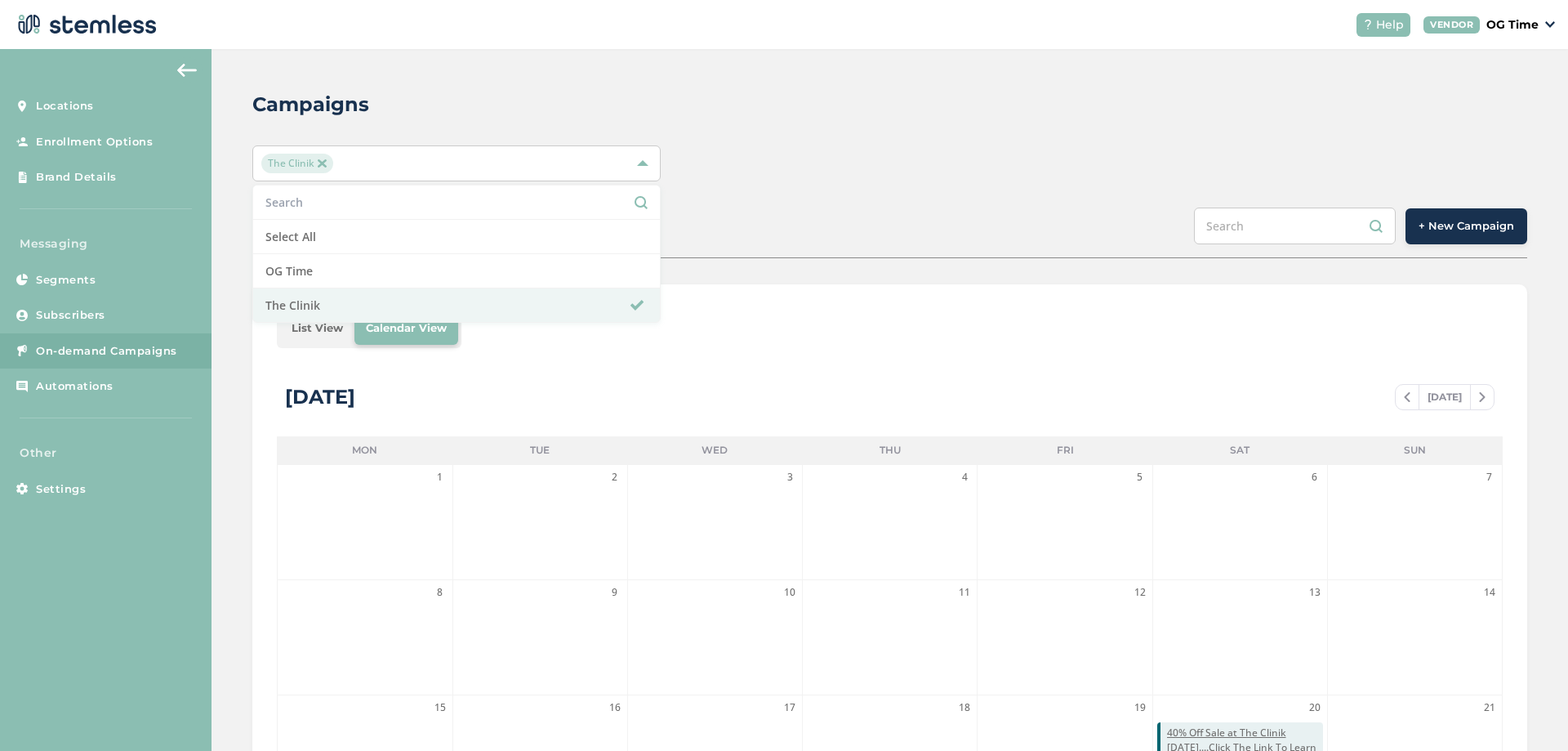
click at [881, 174] on div "The Clinik Select All OG Time The Clinik" at bounding box center [890, 163] width 1275 height 36
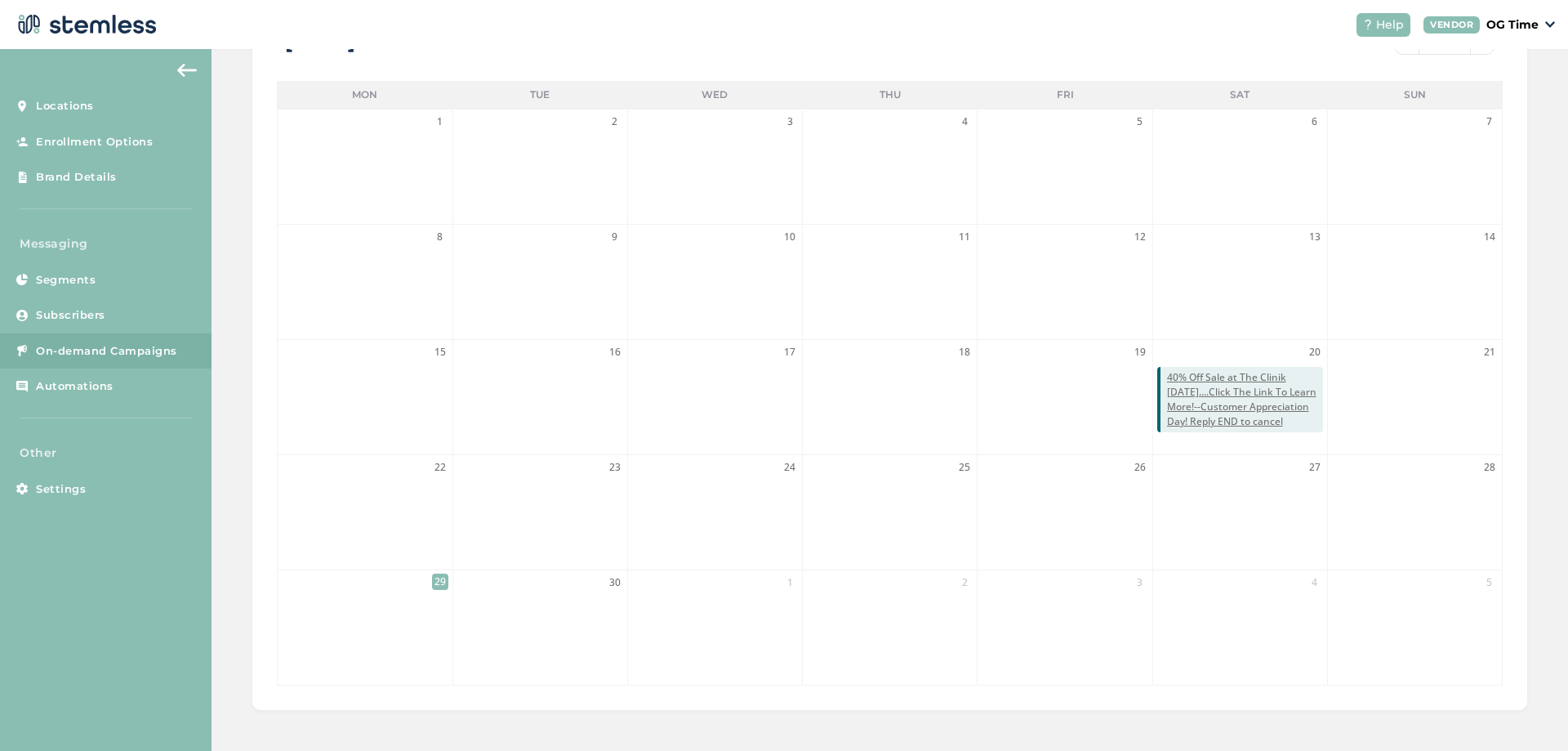
scroll to position [110, 0]
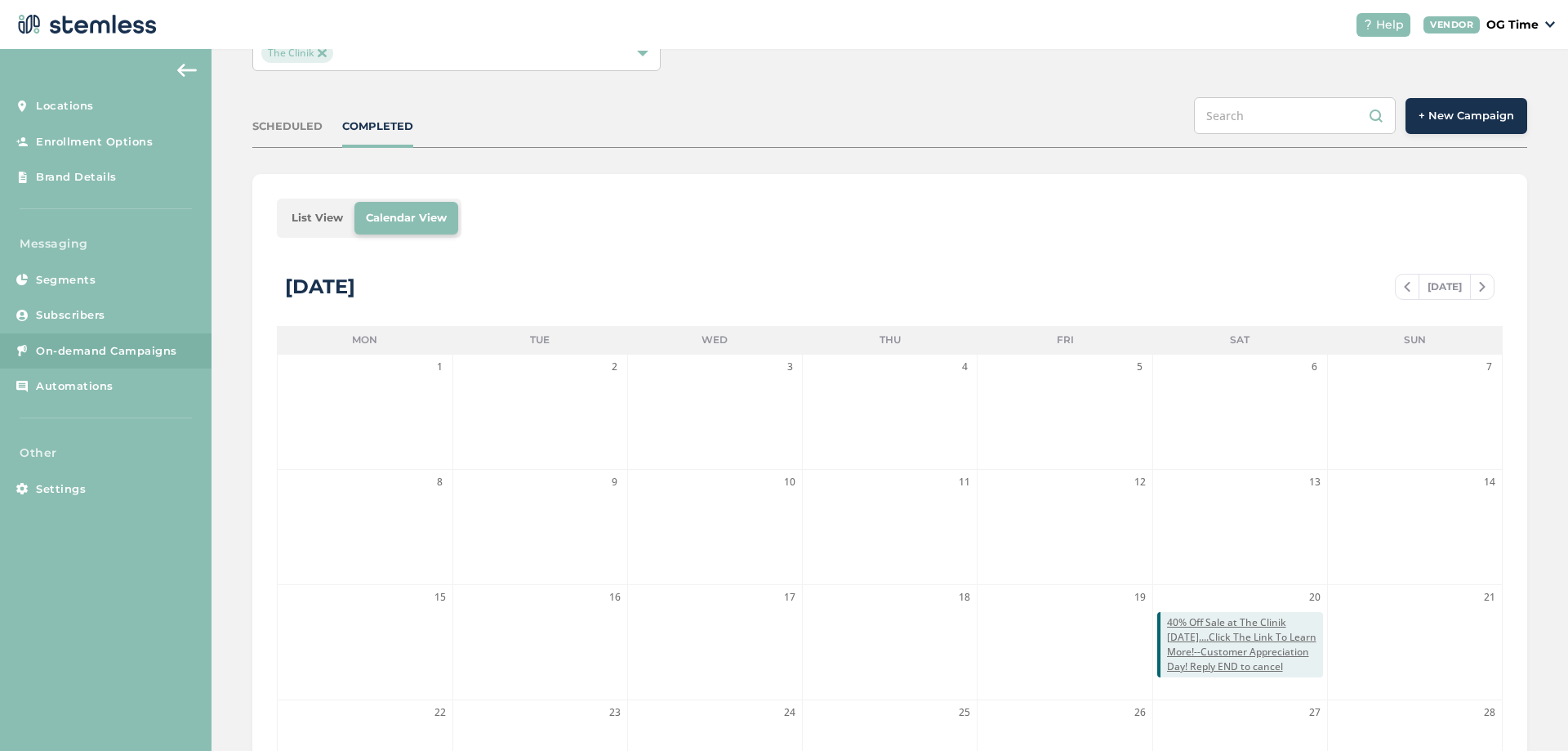
click at [1404, 283] on img at bounding box center [1407, 287] width 7 height 10
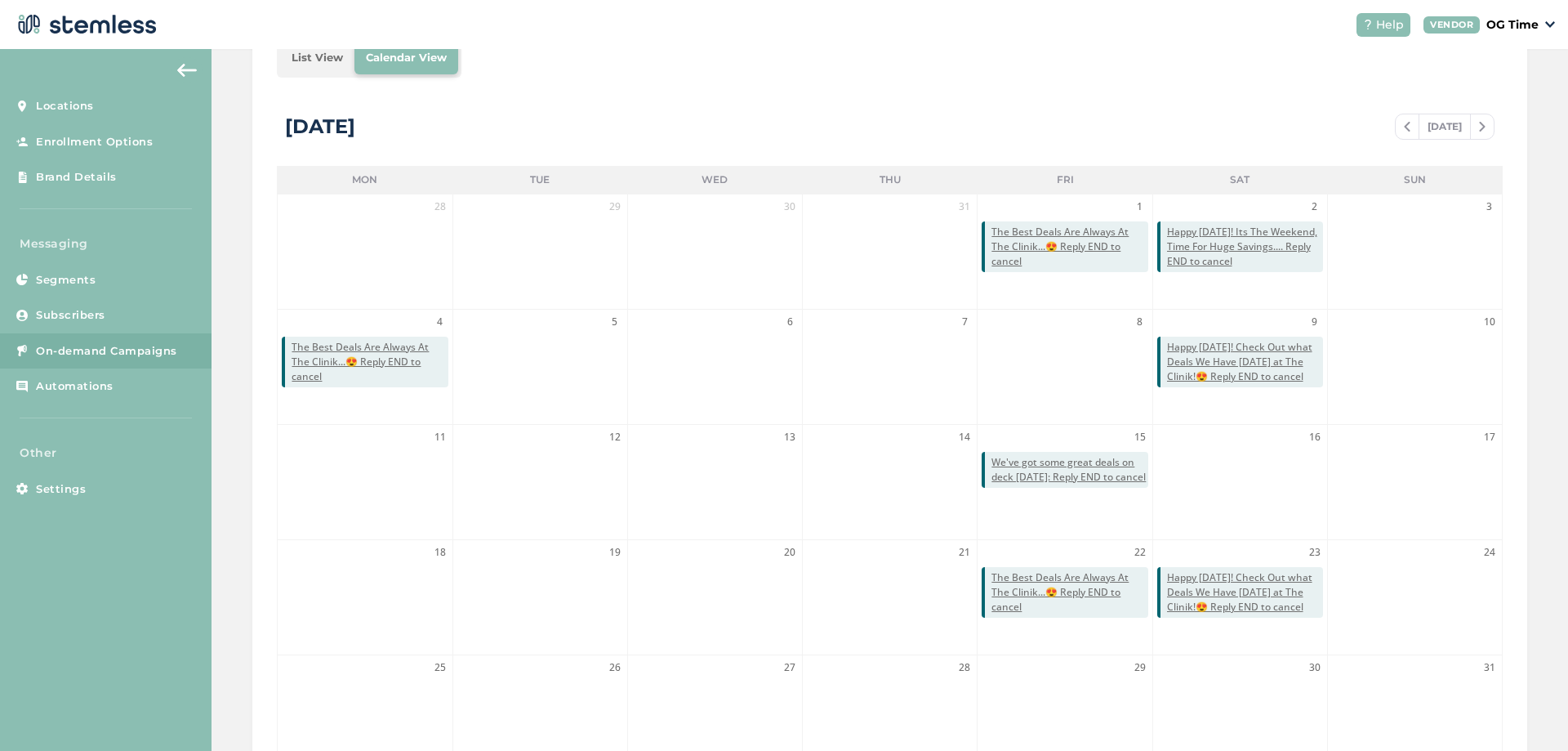
scroll to position [192, 0]
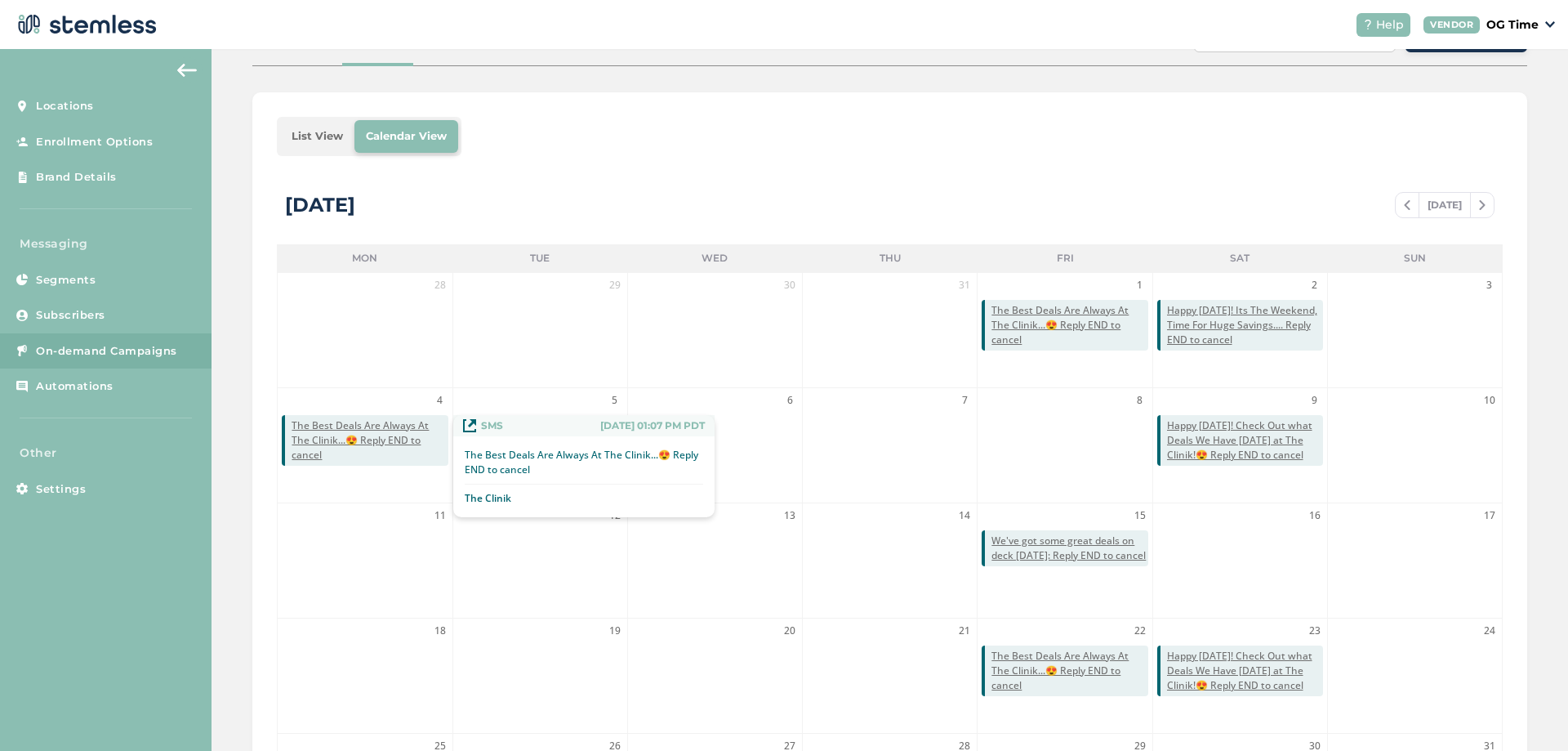
click at [381, 431] on span "The Best Deals Are Always At The Clinik...😍 Reply END to cancel" at bounding box center [370, 440] width 156 height 44
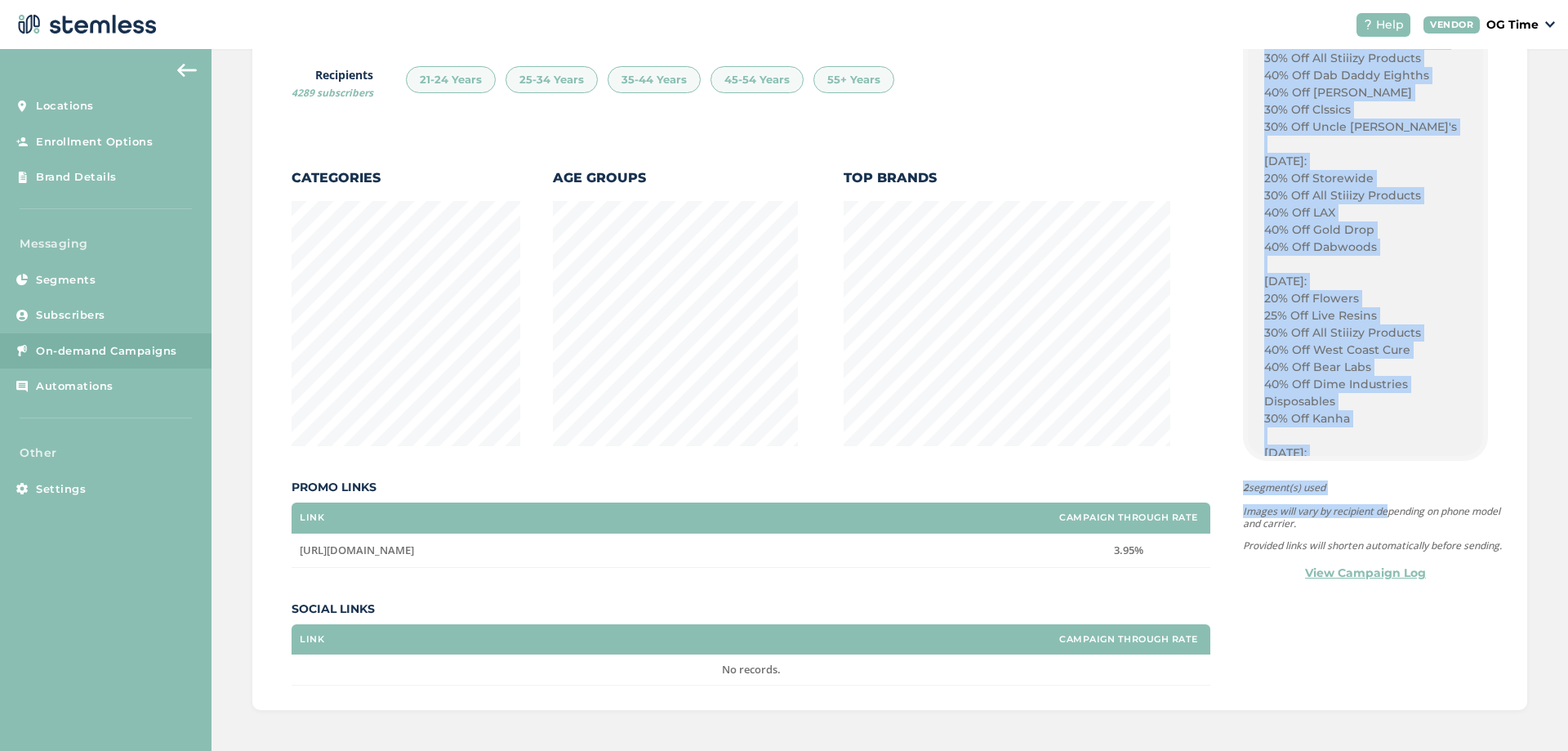
scroll to position [1142, 0]
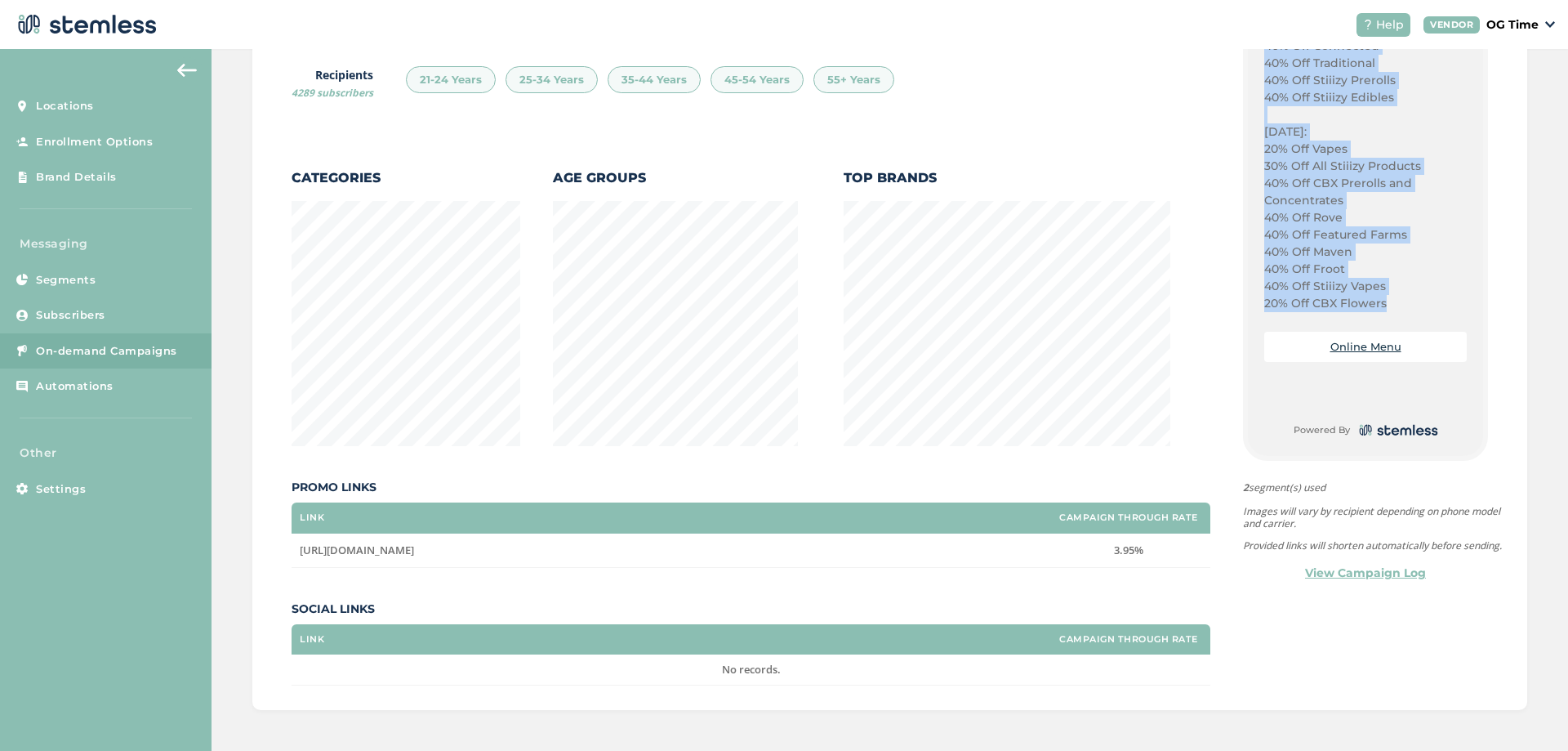
drag, startPoint x: 1259, startPoint y: 177, endPoint x: 1386, endPoint y: 300, distance: 176.8
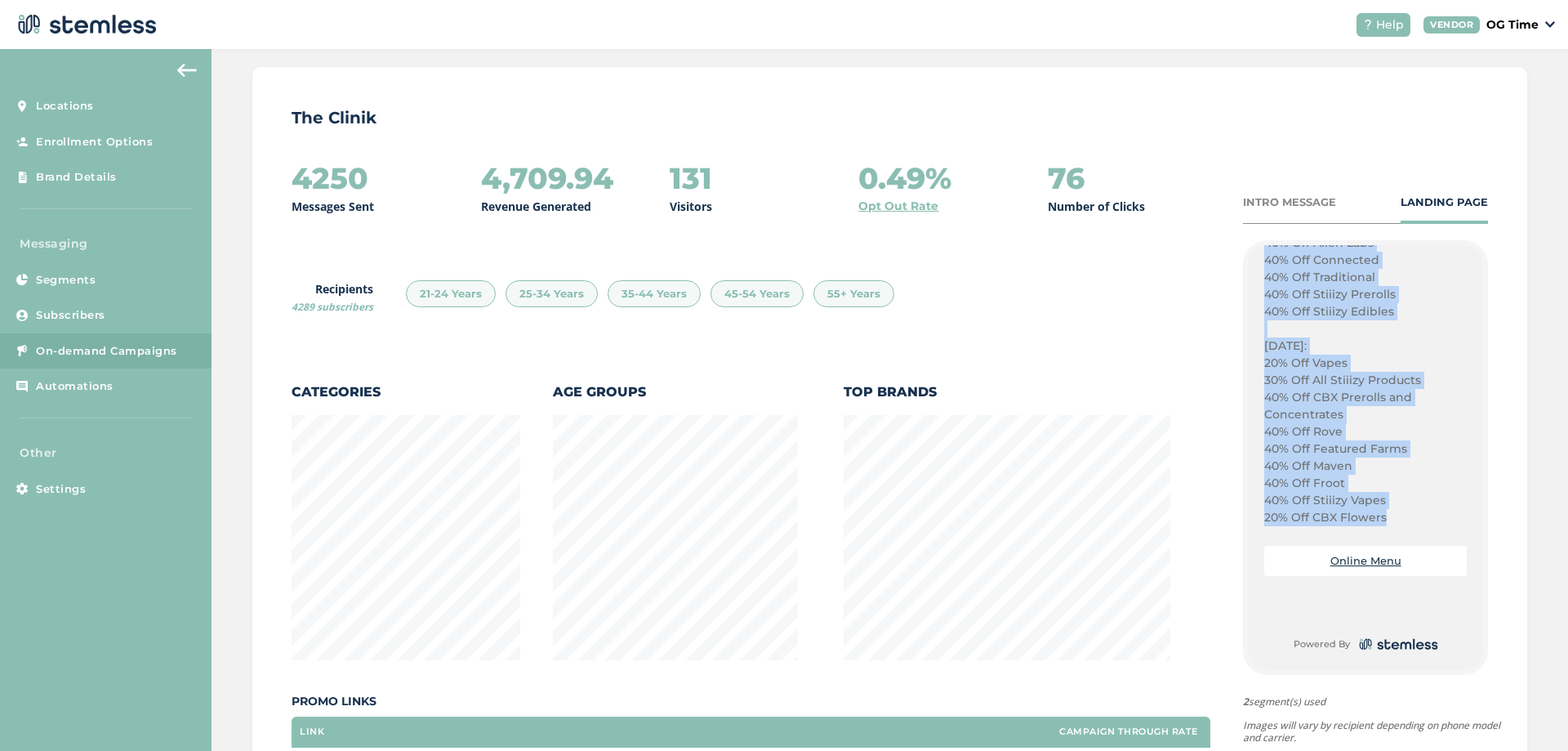
scroll to position [0, 0]
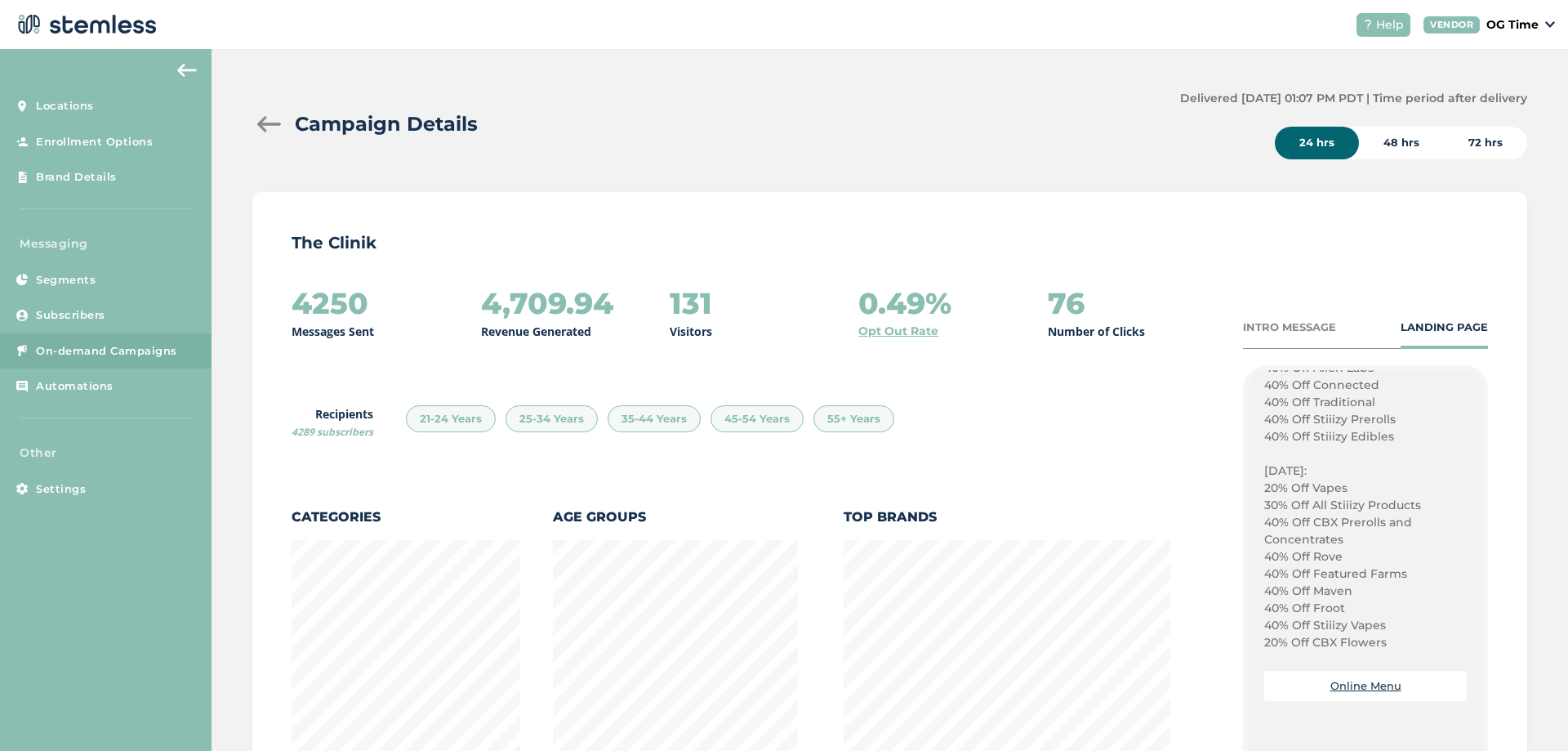
click at [266, 118] on div at bounding box center [268, 123] width 33 height 16
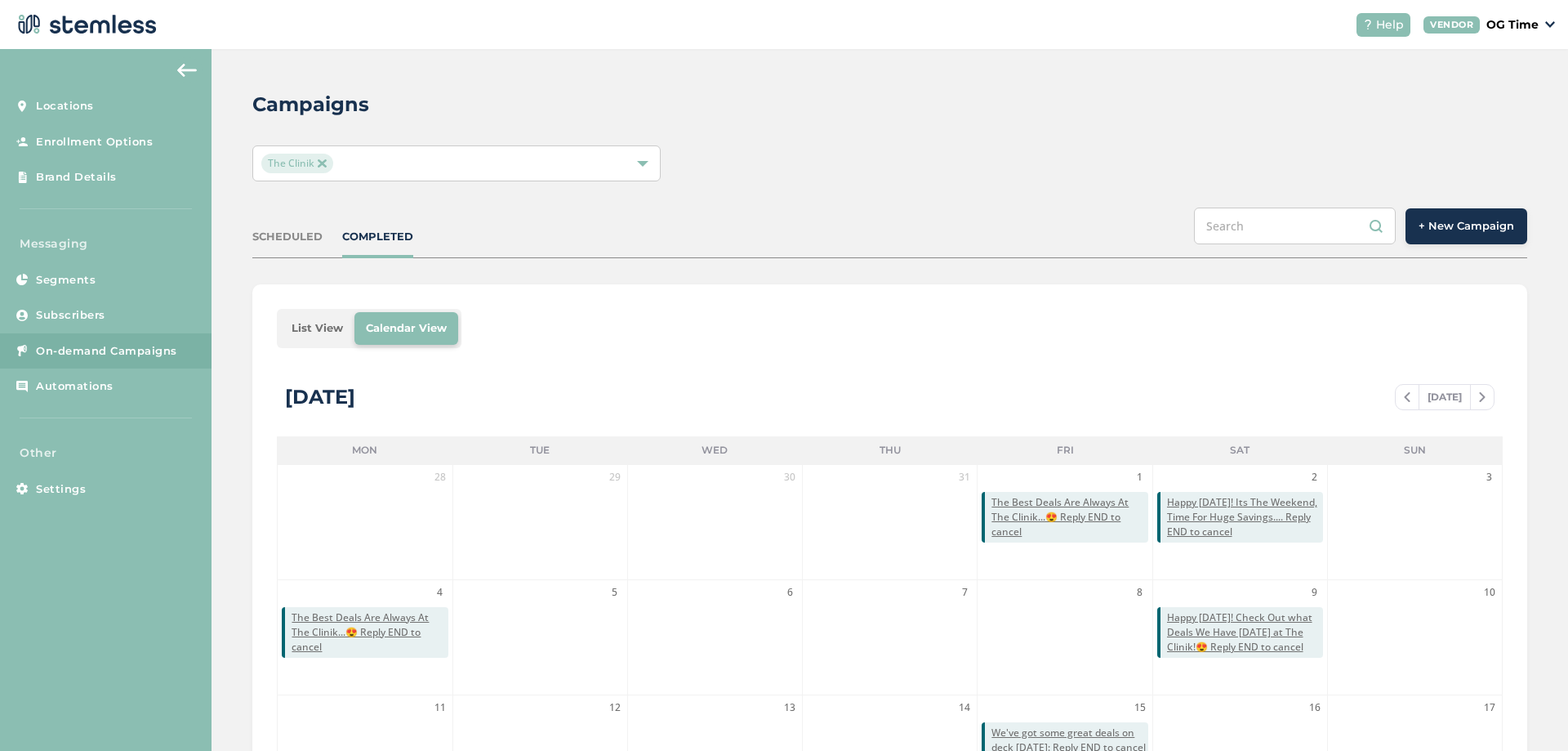
click at [321, 162] on img at bounding box center [322, 163] width 8 height 8
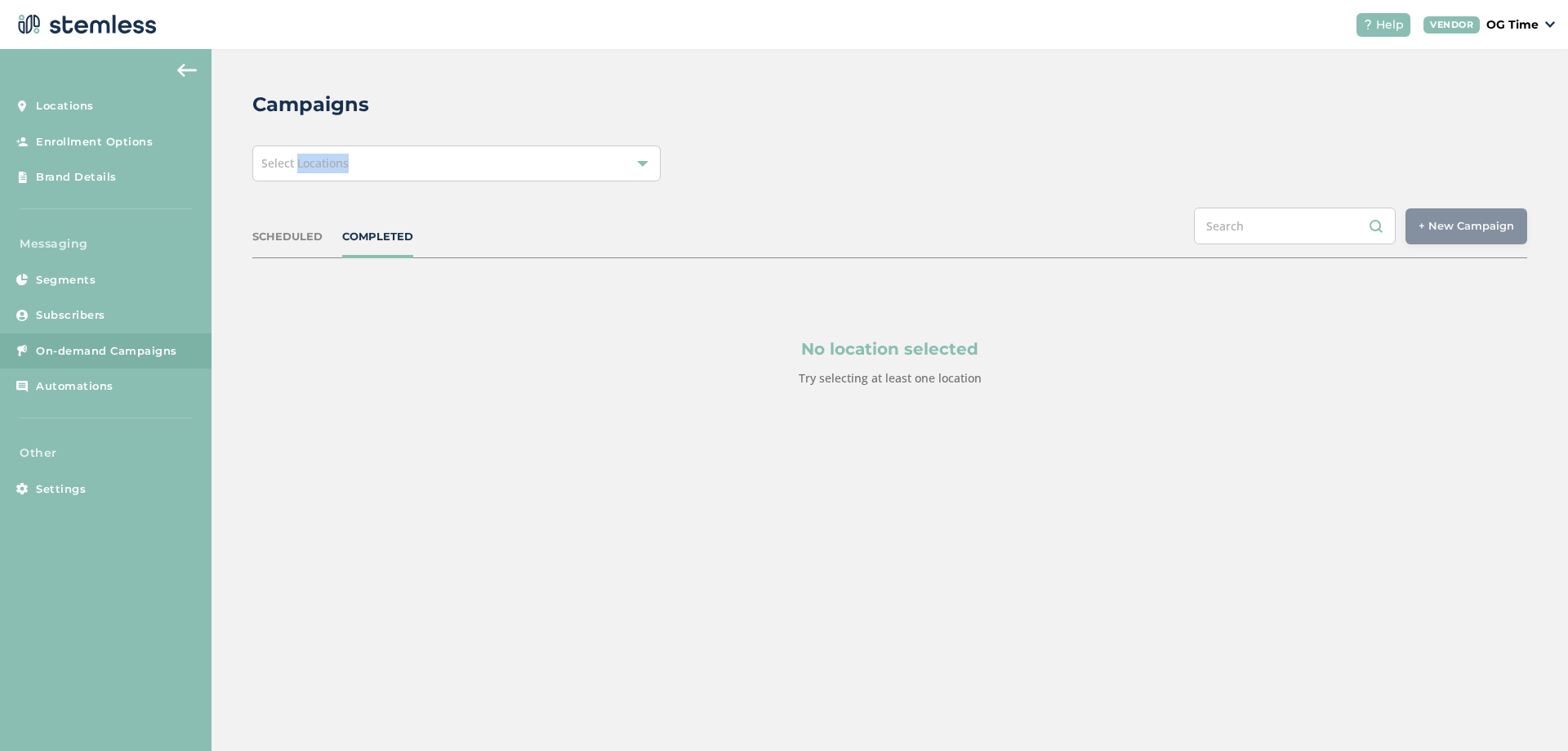
click at [321, 162] on span "Select Locations" at bounding box center [304, 163] width 87 height 15
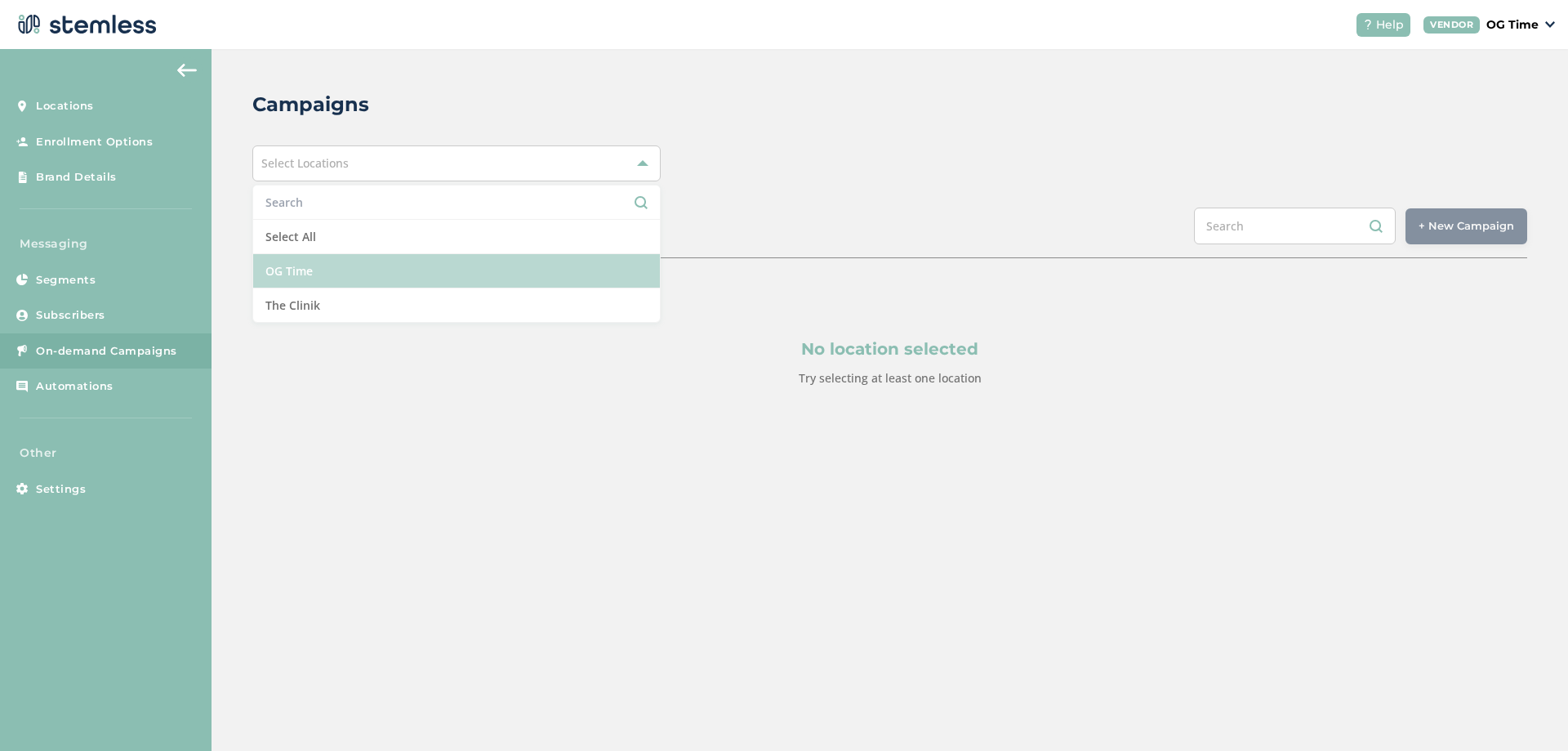
click at [310, 275] on li "OG Time" at bounding box center [456, 271] width 407 height 35
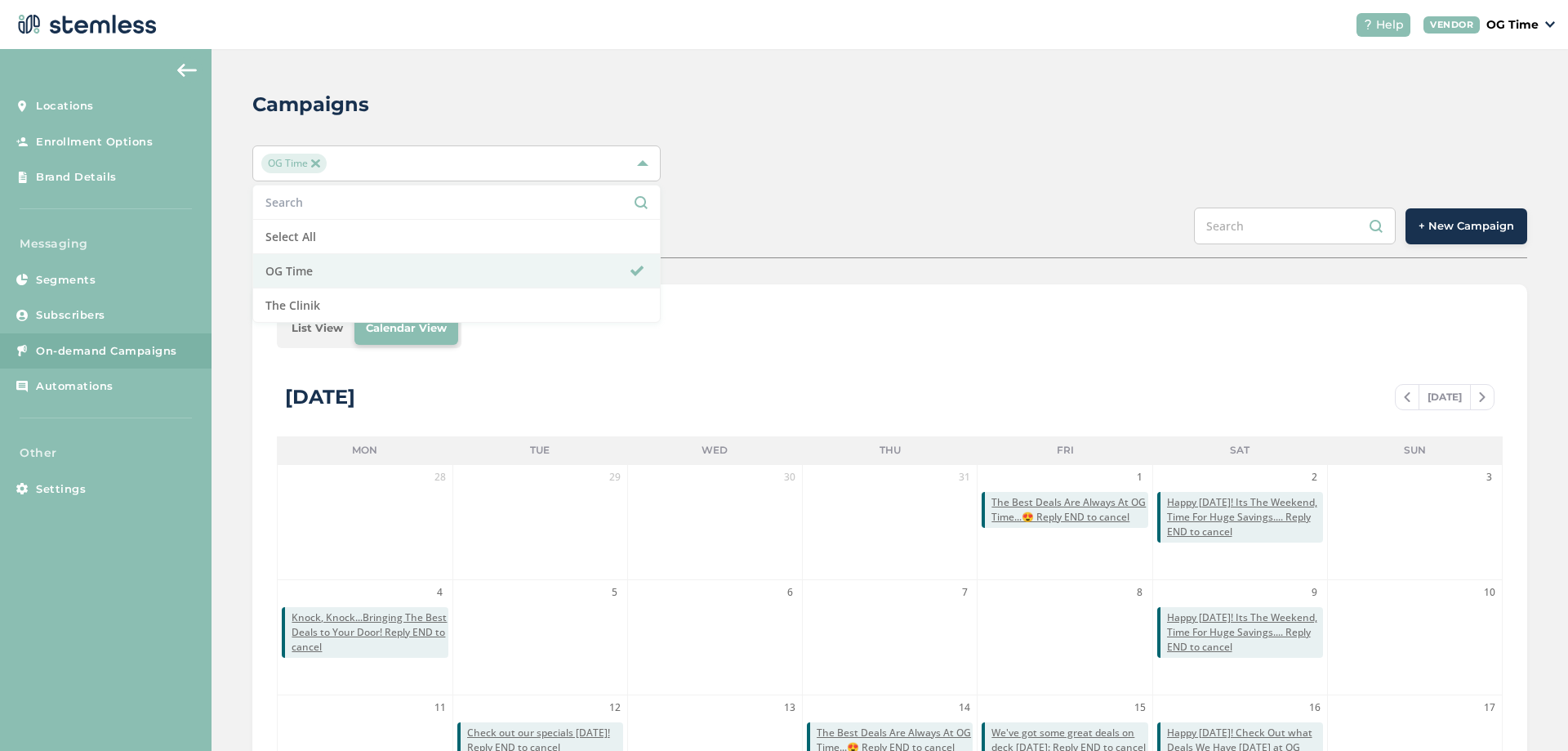
click at [874, 127] on div "Campaigns OG Time Select All OG Time The Clinik SCHEDULED COMPLETED + New Campa…" at bounding box center [890, 578] width 1357 height 1057
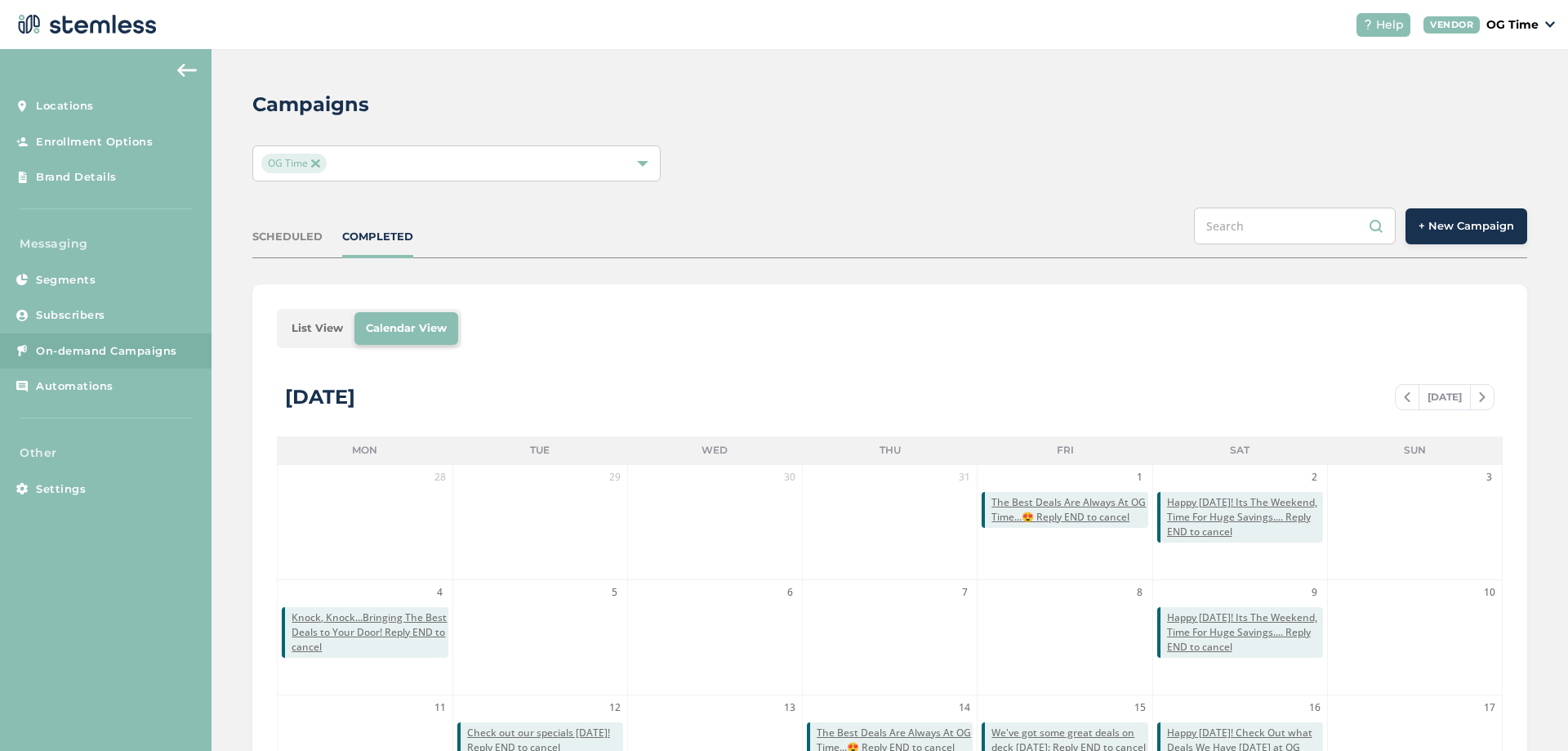
click at [1471, 391] on span at bounding box center [1482, 397] width 23 height 19
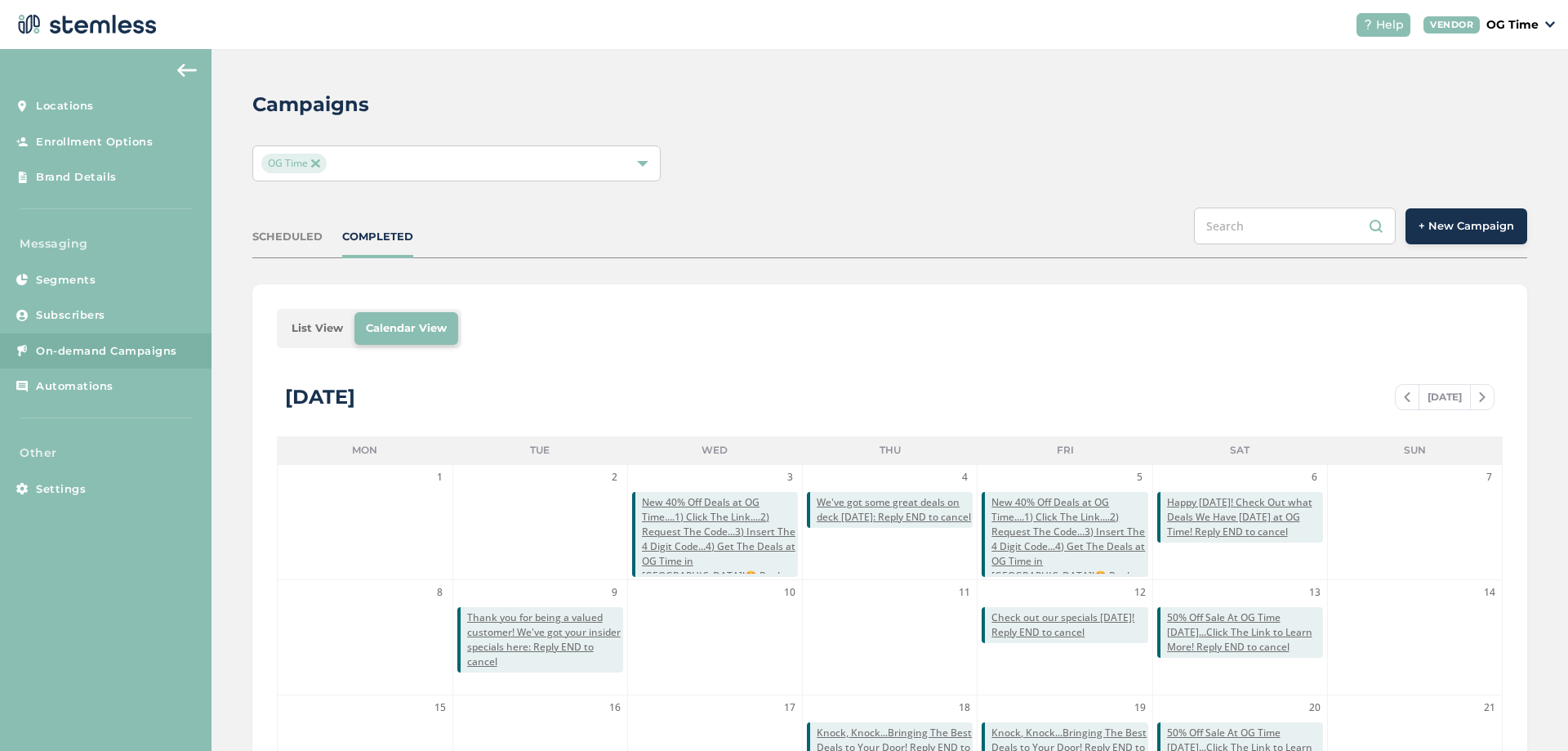
click at [314, 164] on img at bounding box center [315, 163] width 8 height 8
